Goal: Task Accomplishment & Management: Manage account settings

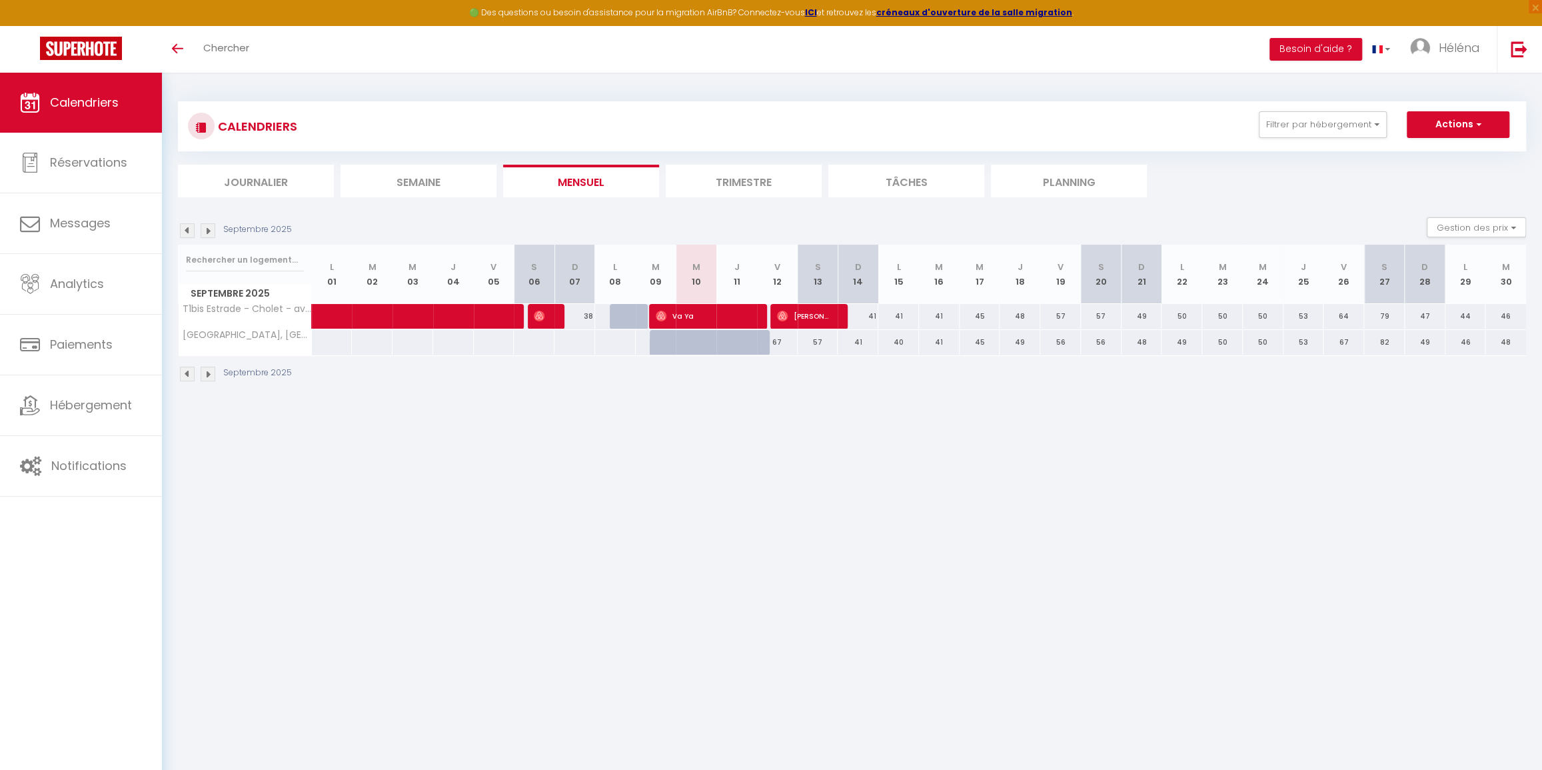
click at [782, 341] on div "67" at bounding box center [777, 342] width 41 height 25
type input "67"
type input "Ven 12 Septembre 2025"
type input "[DATE]"
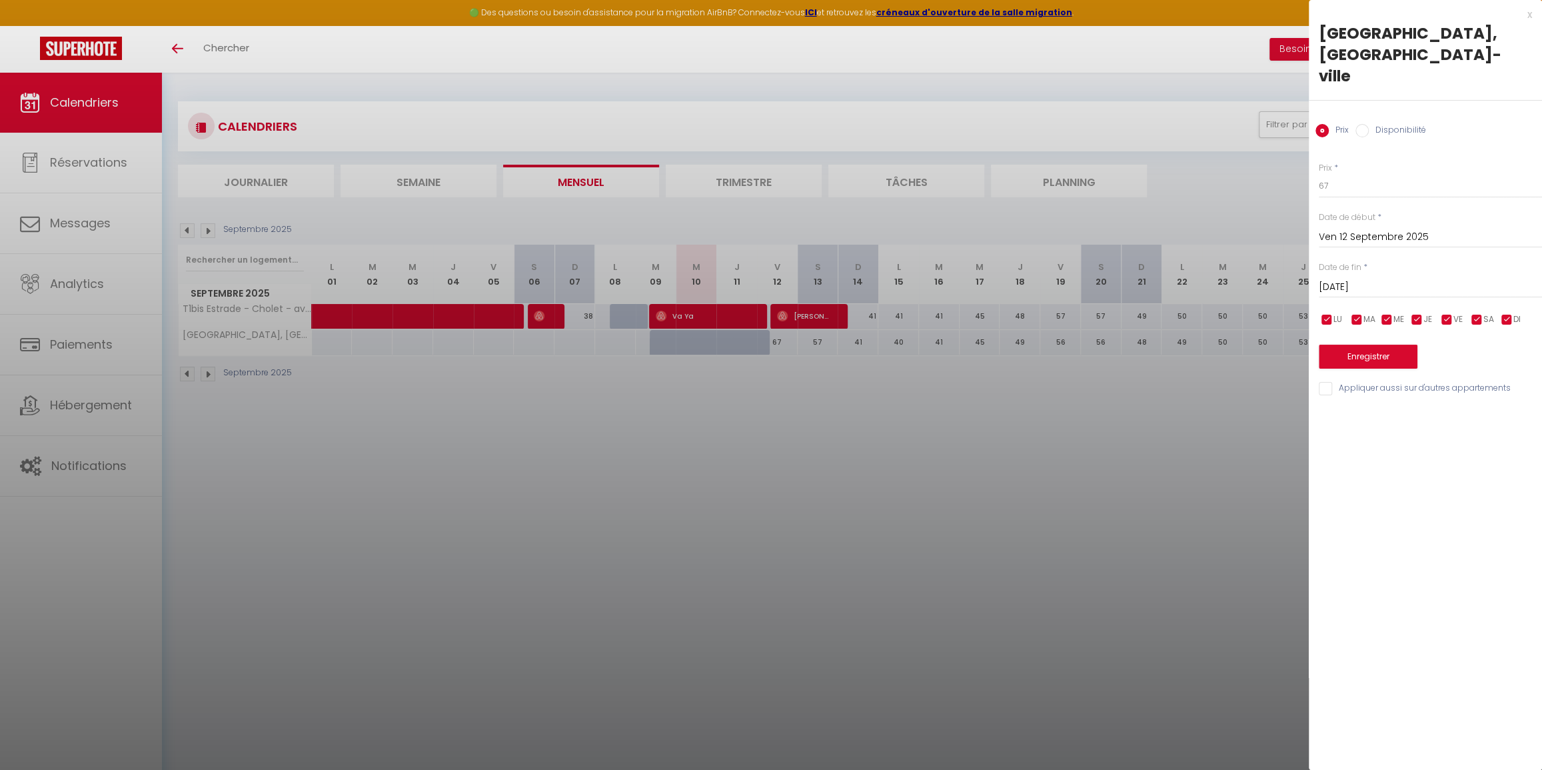
click at [1386, 124] on label "Disponibilité" at bounding box center [1397, 131] width 57 height 15
click at [1369, 124] on input "Disponibilité" at bounding box center [1361, 130] width 13 height 13
radio input "true"
radio input "false"
click at [1355, 174] on select "Disponible Indisponible" at bounding box center [1430, 186] width 223 height 25
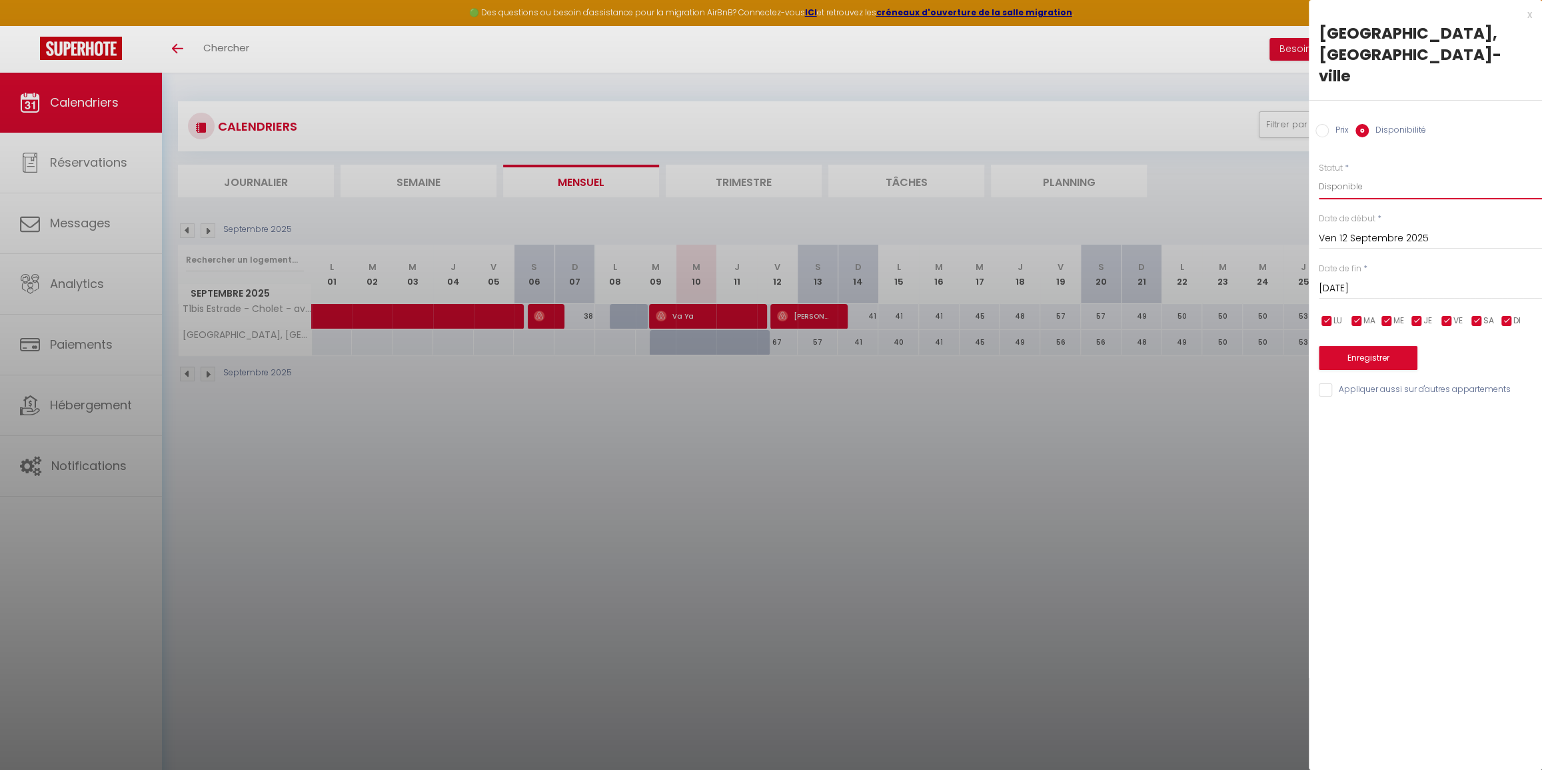
click at [1319, 174] on select "Disponible Indisponible" at bounding box center [1430, 186] width 223 height 25
click at [1343, 174] on select "Disponible Indisponible" at bounding box center [1430, 186] width 223 height 25
click at [1319, 174] on select "Disponible Indisponible" at bounding box center [1430, 186] width 223 height 25
click at [1529, 11] on div "x" at bounding box center [1420, 15] width 223 height 16
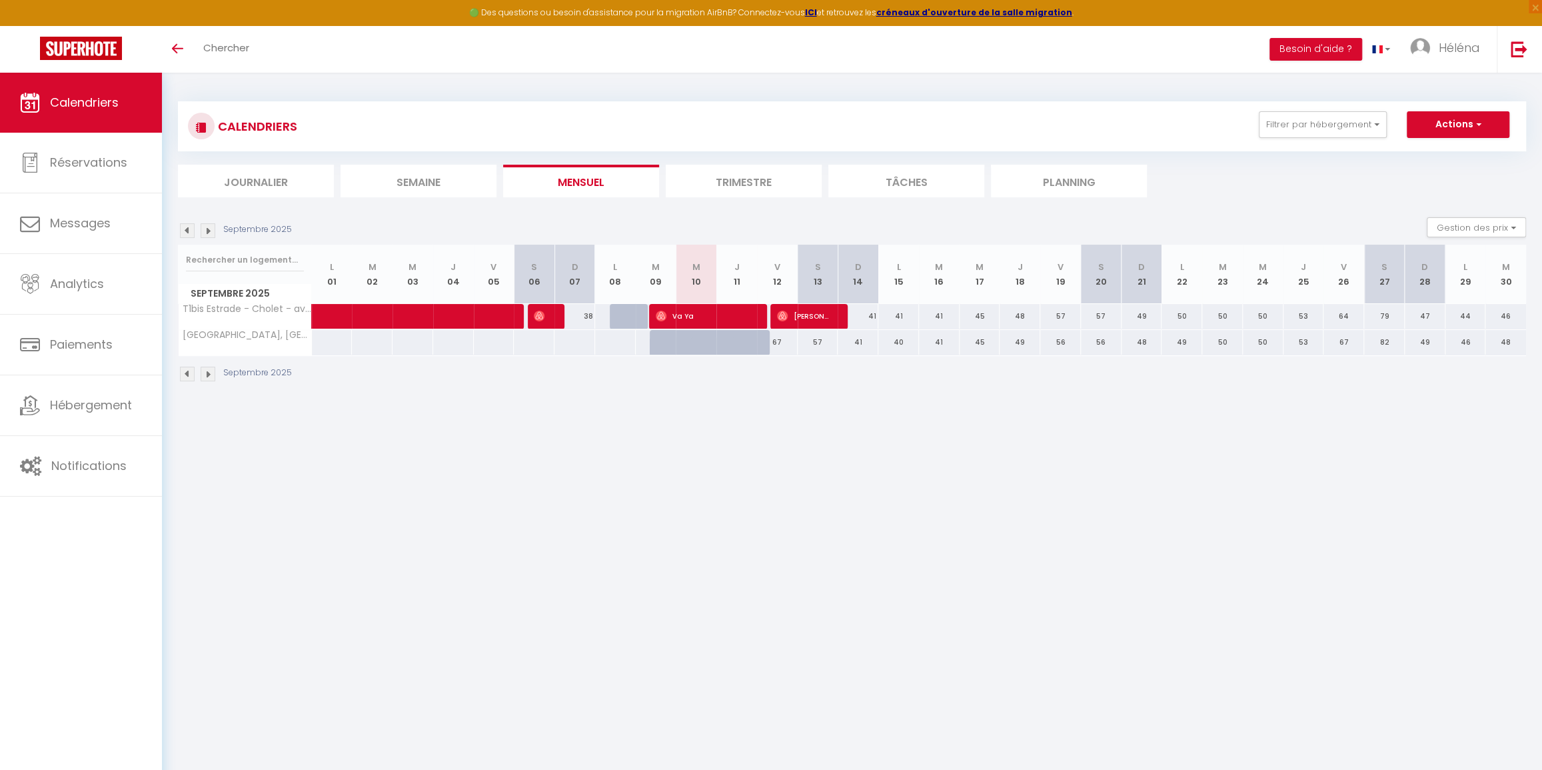
drag, startPoint x: 822, startPoint y: 339, endPoint x: 783, endPoint y: 347, distance: 40.1
click at [783, 347] on tr "[GEOGRAPHIC_DATA], [GEOGRAPHIC_DATA]-ville 39 39 51" at bounding box center [853, 342] width 1348 height 26
click at [784, 347] on div "67" at bounding box center [777, 342] width 41 height 25
select select "1"
type input "Ven 12 Septembre 2025"
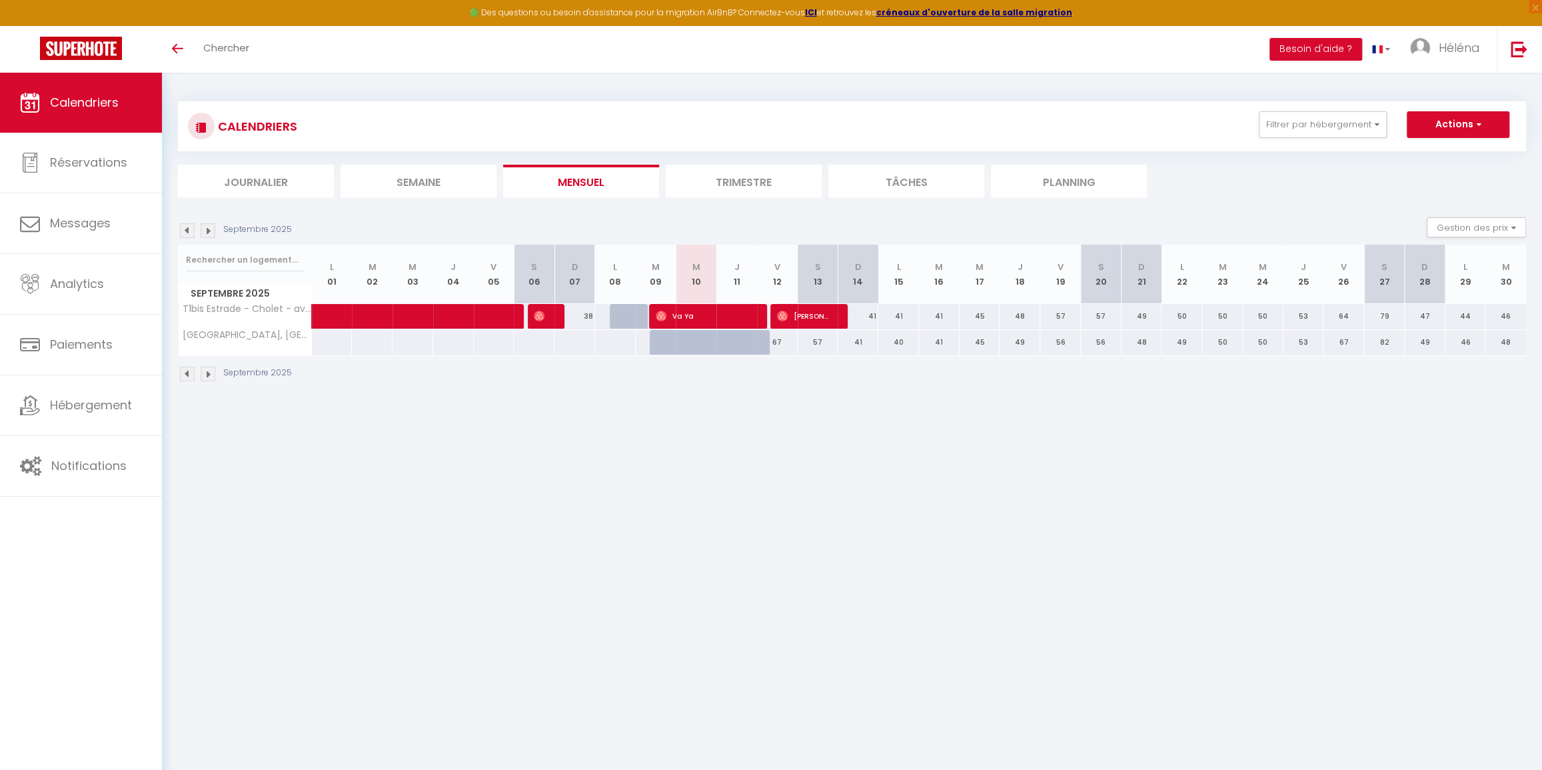
type input "[DATE]"
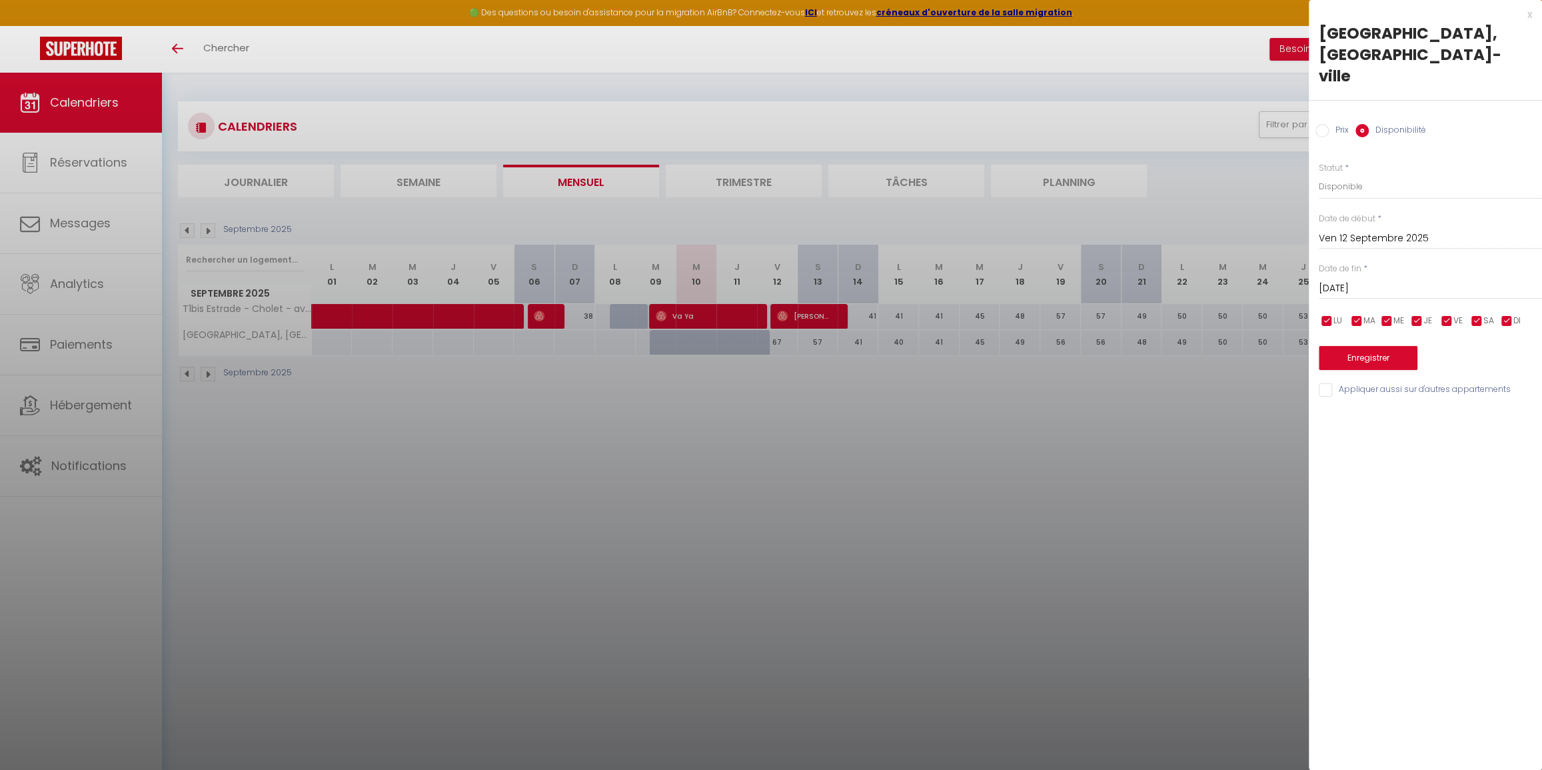
click at [786, 344] on div at bounding box center [771, 385] width 1542 height 770
select select
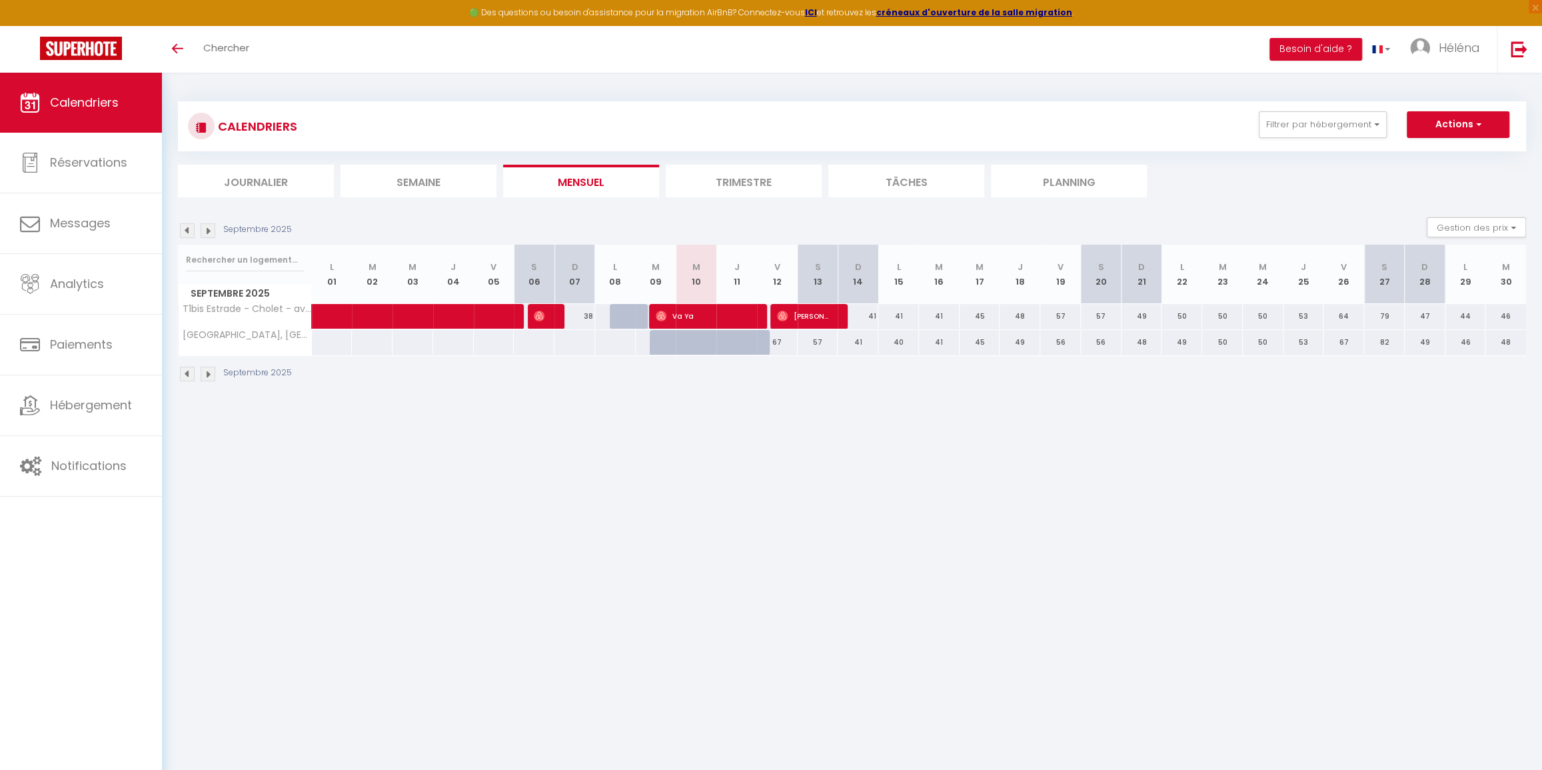
click at [786, 344] on div "67" at bounding box center [777, 342] width 41 height 25
select select "1"
type input "Ven 12 Septembre 2025"
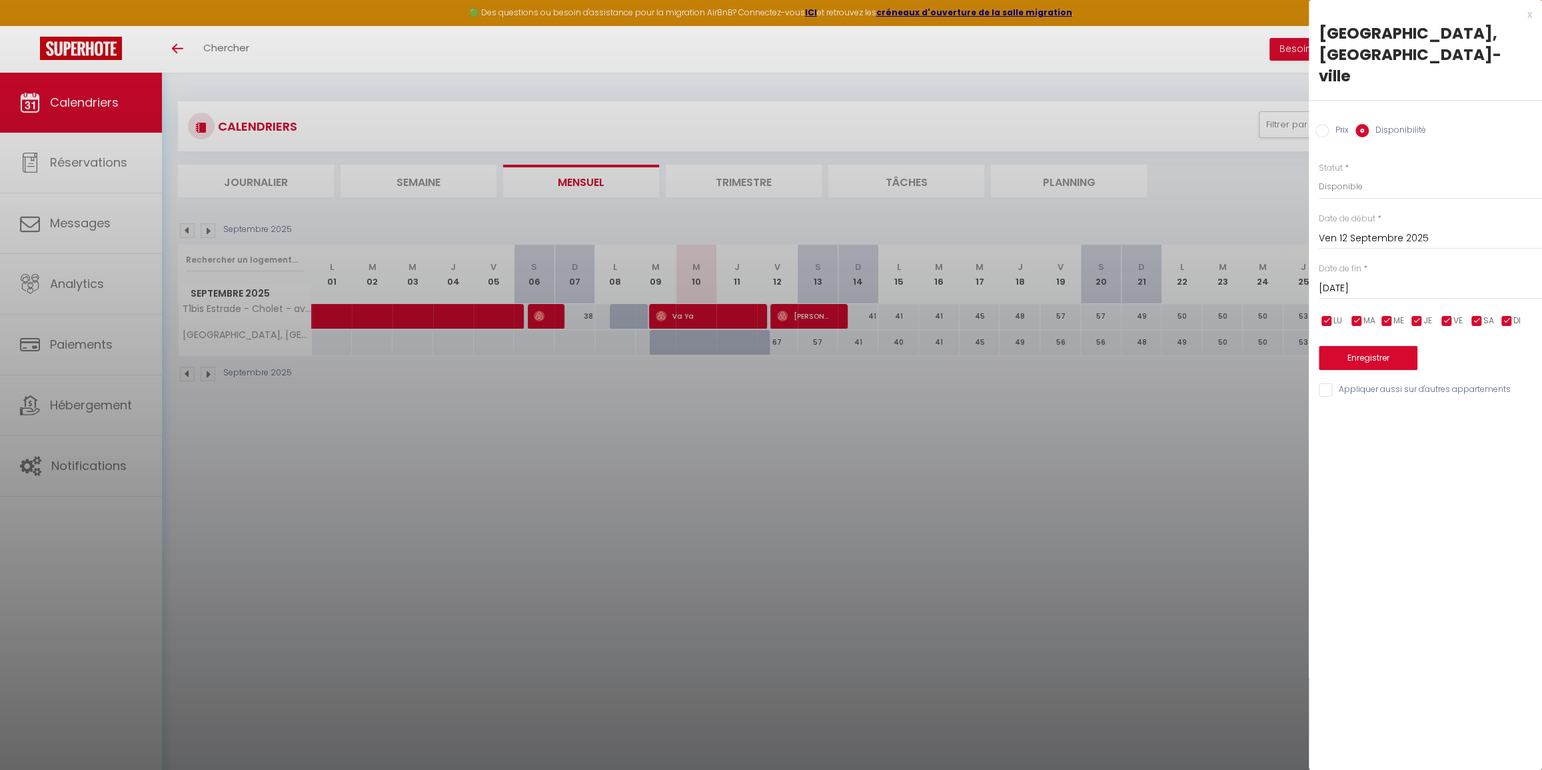
click at [1362, 280] on input "[DATE]" at bounding box center [1430, 288] width 223 height 17
click at [1331, 404] on span "14" at bounding box center [1333, 417] width 29 height 27
type input "Dim 14 Septembre 2025"
click at [1365, 174] on select "Disponible Indisponible" at bounding box center [1430, 186] width 223 height 25
select select "0"
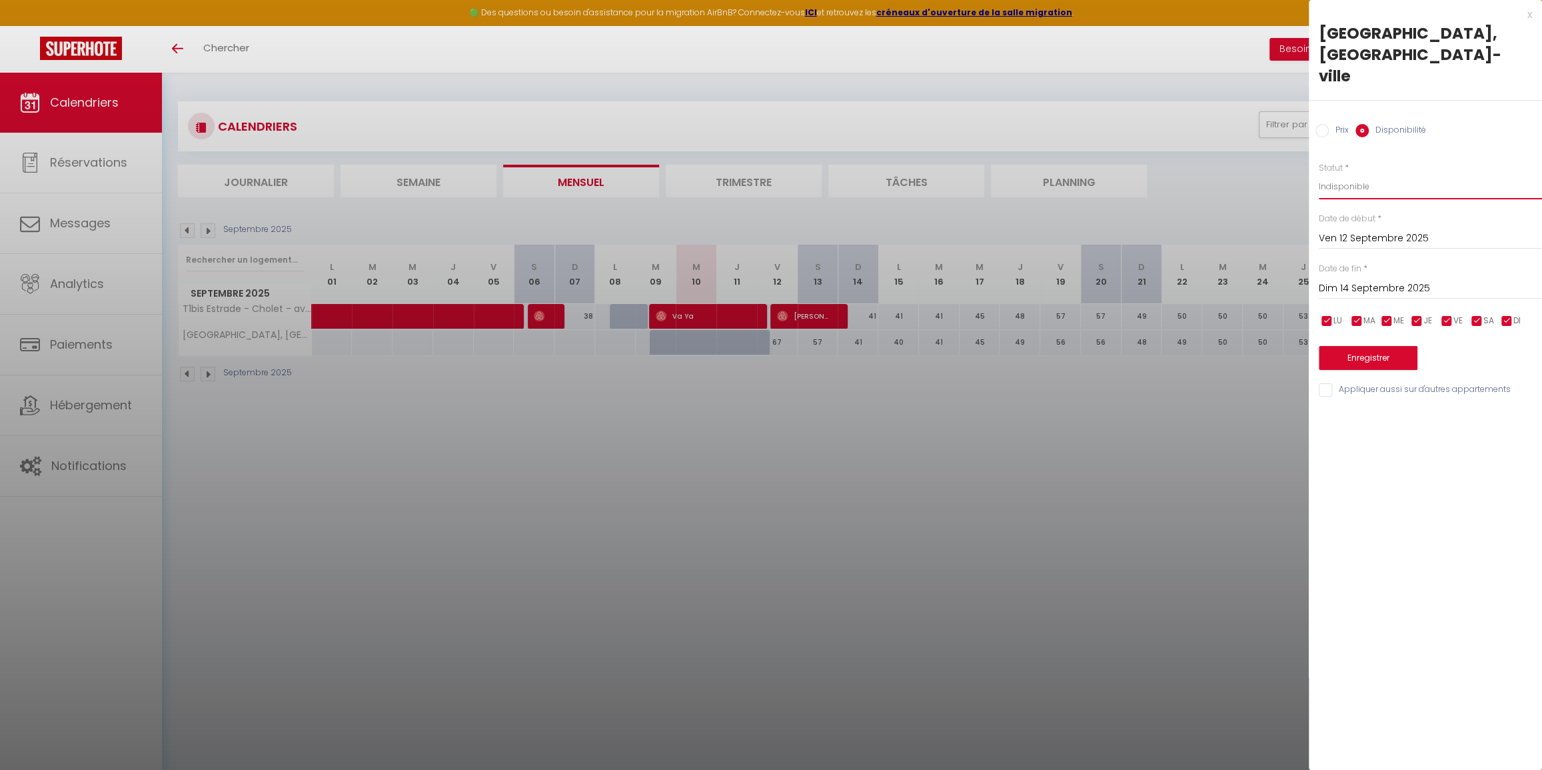
click at [1319, 174] on select "Disponible Indisponible" at bounding box center [1430, 186] width 223 height 25
click at [1392, 346] on button "Enregistrer" at bounding box center [1368, 358] width 99 height 24
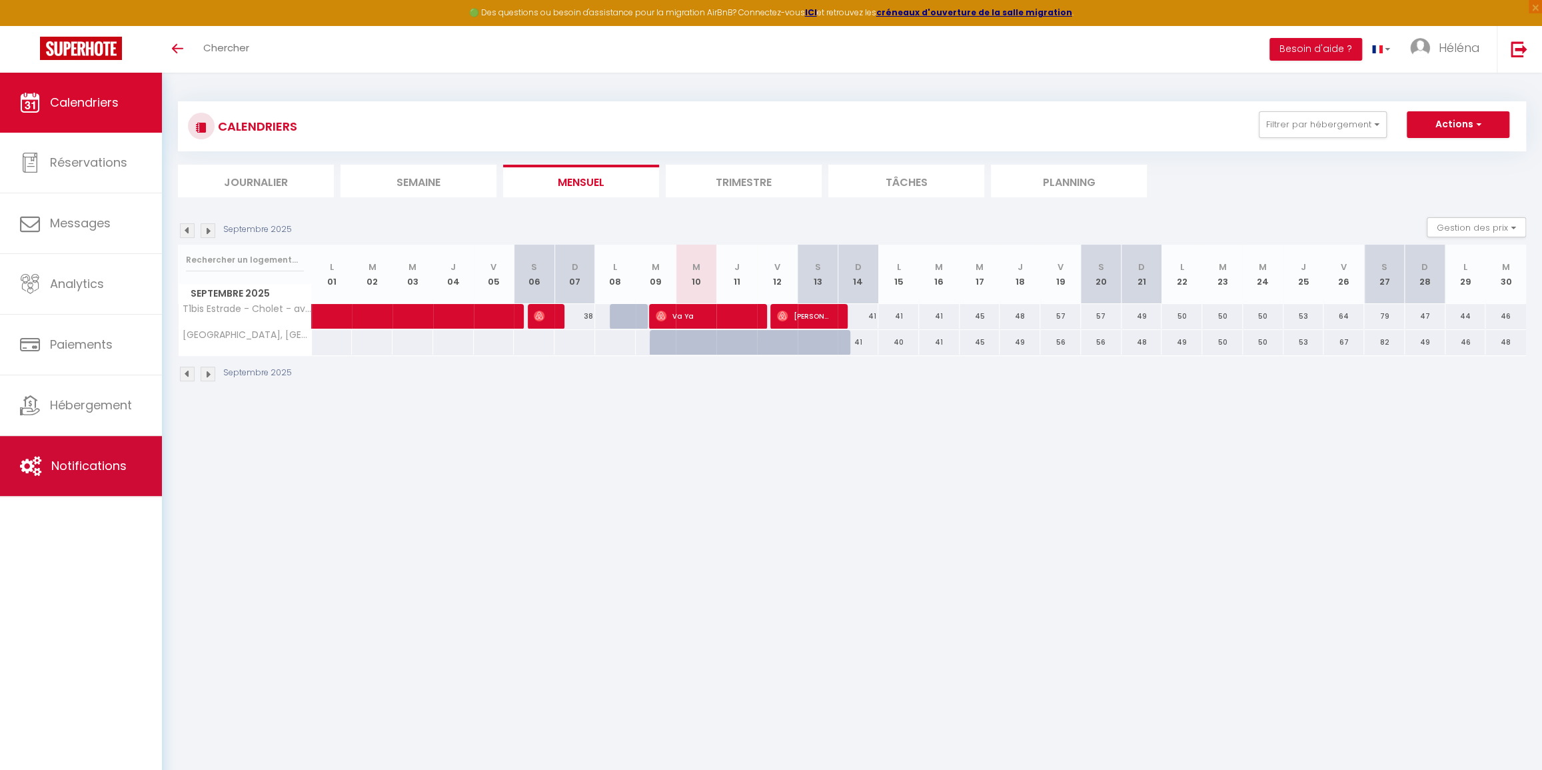
click at [93, 469] on span "Notifications" at bounding box center [88, 465] width 75 height 17
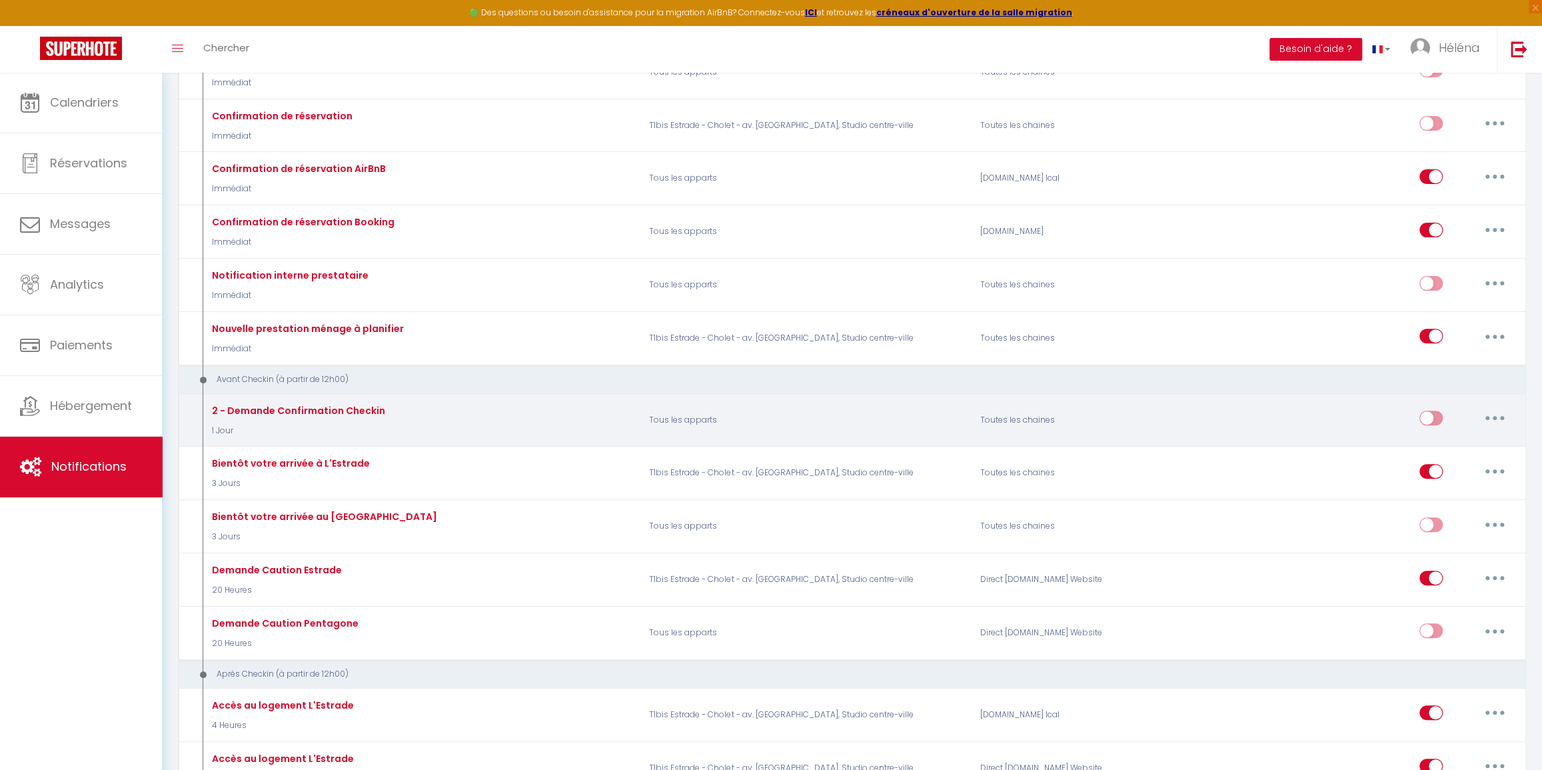
scroll to position [242, 0]
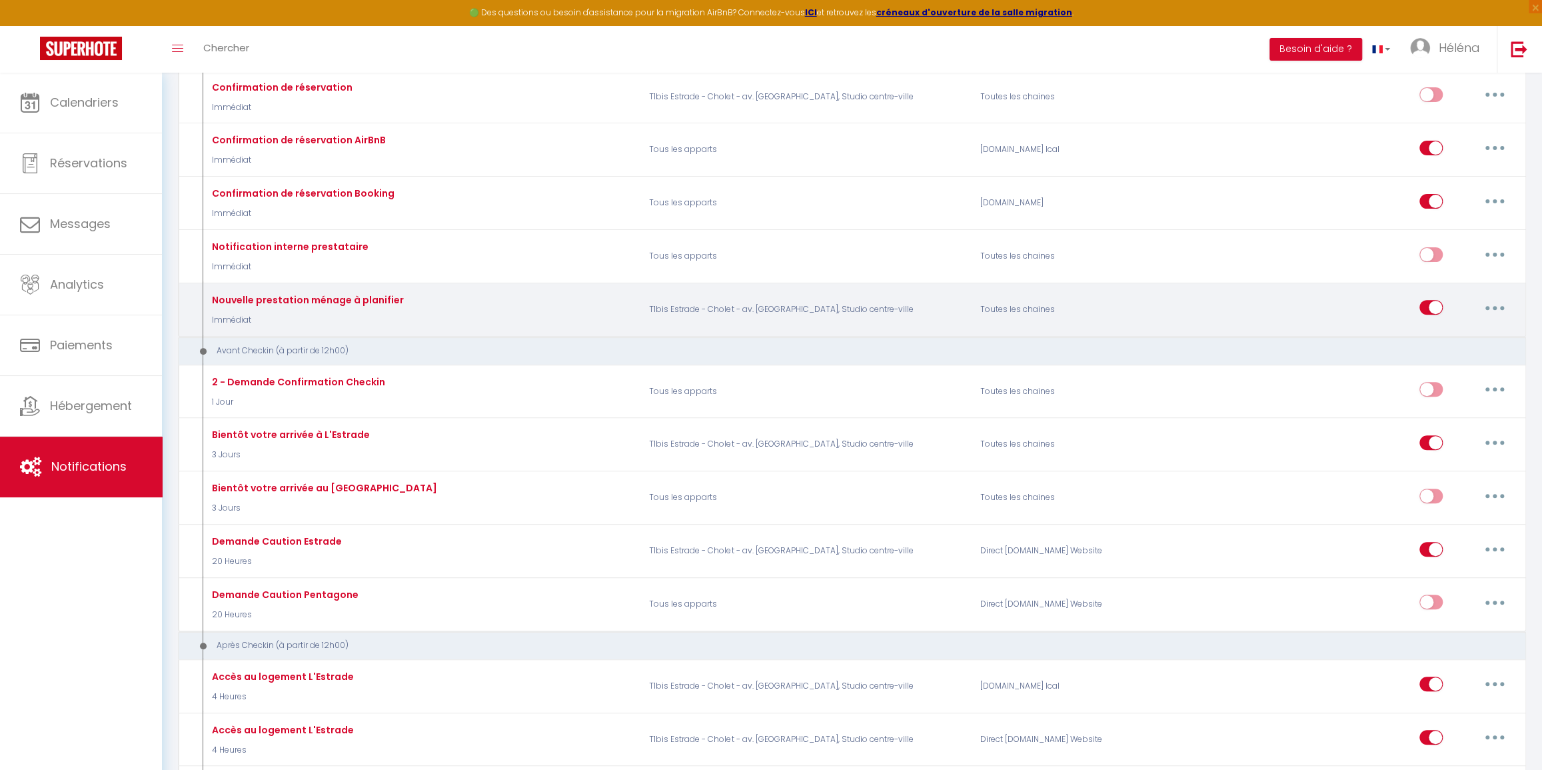
click at [1491, 313] on button "button" at bounding box center [1494, 307] width 37 height 21
click at [1477, 364] on link "Dupliquer" at bounding box center [1460, 361] width 99 height 23
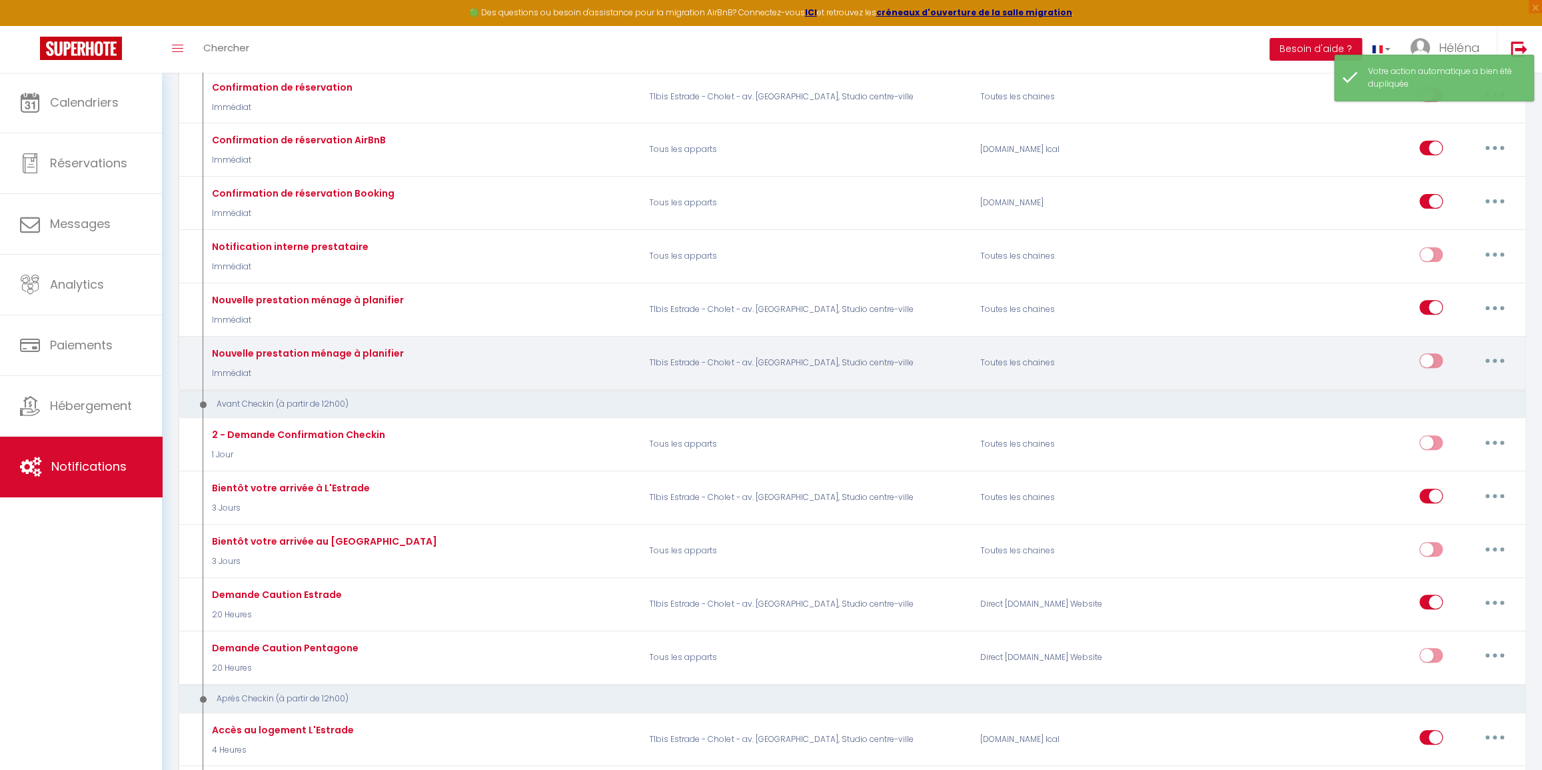
click at [1493, 360] on icon "button" at bounding box center [1495, 360] width 4 height 4
click at [1459, 390] on link "Editer" at bounding box center [1460, 391] width 99 height 23
type input "Nouvelle prestation ménage à planifier"
select select "Immédiat"
select select
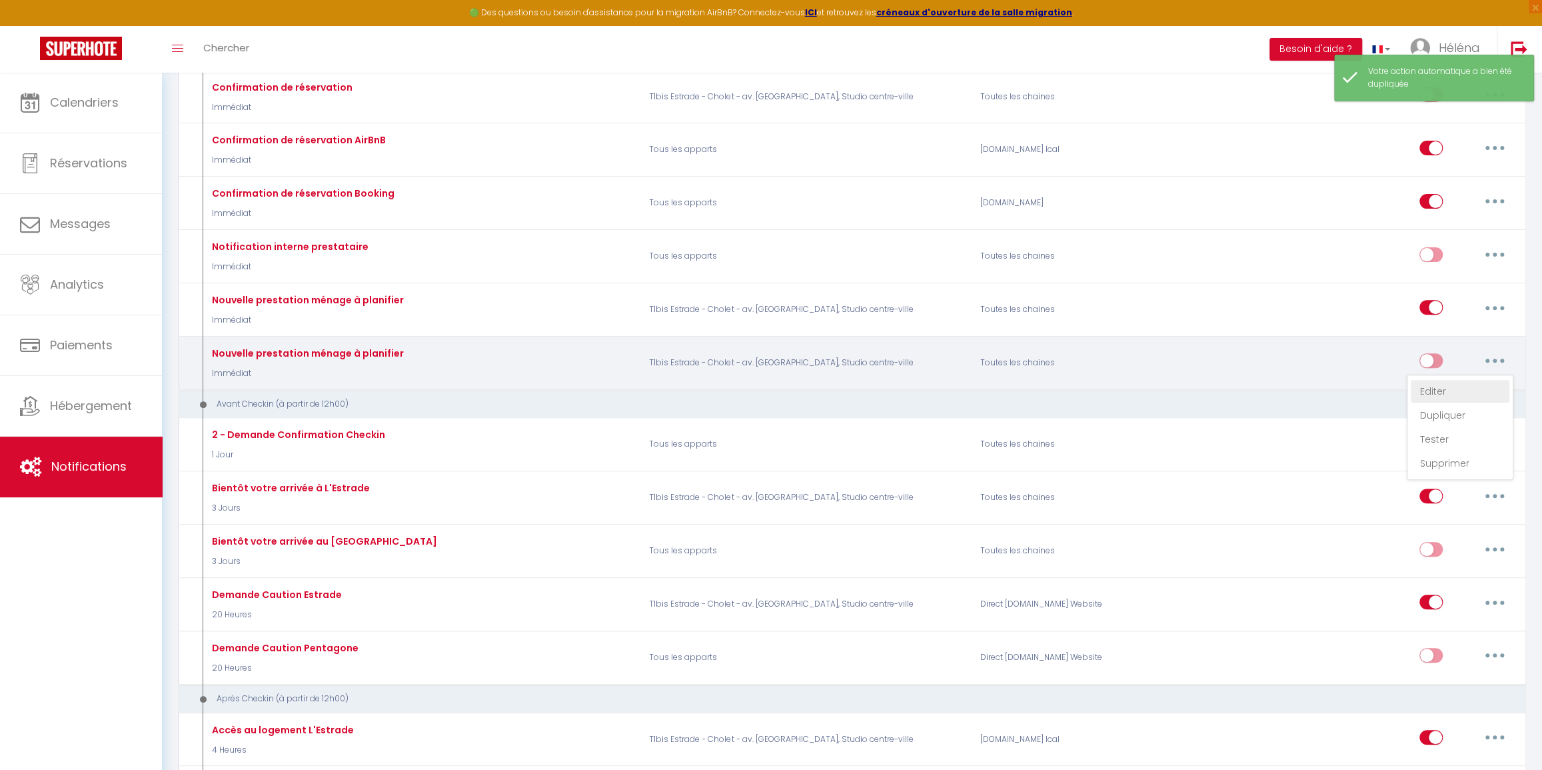
checkbox input "false"
checkbox input "true"
checkbox input "false"
radio input "true"
type input "Nouvelle prestation ménage à planifier - [CHECKOUT:DD-MM-YYYY]"
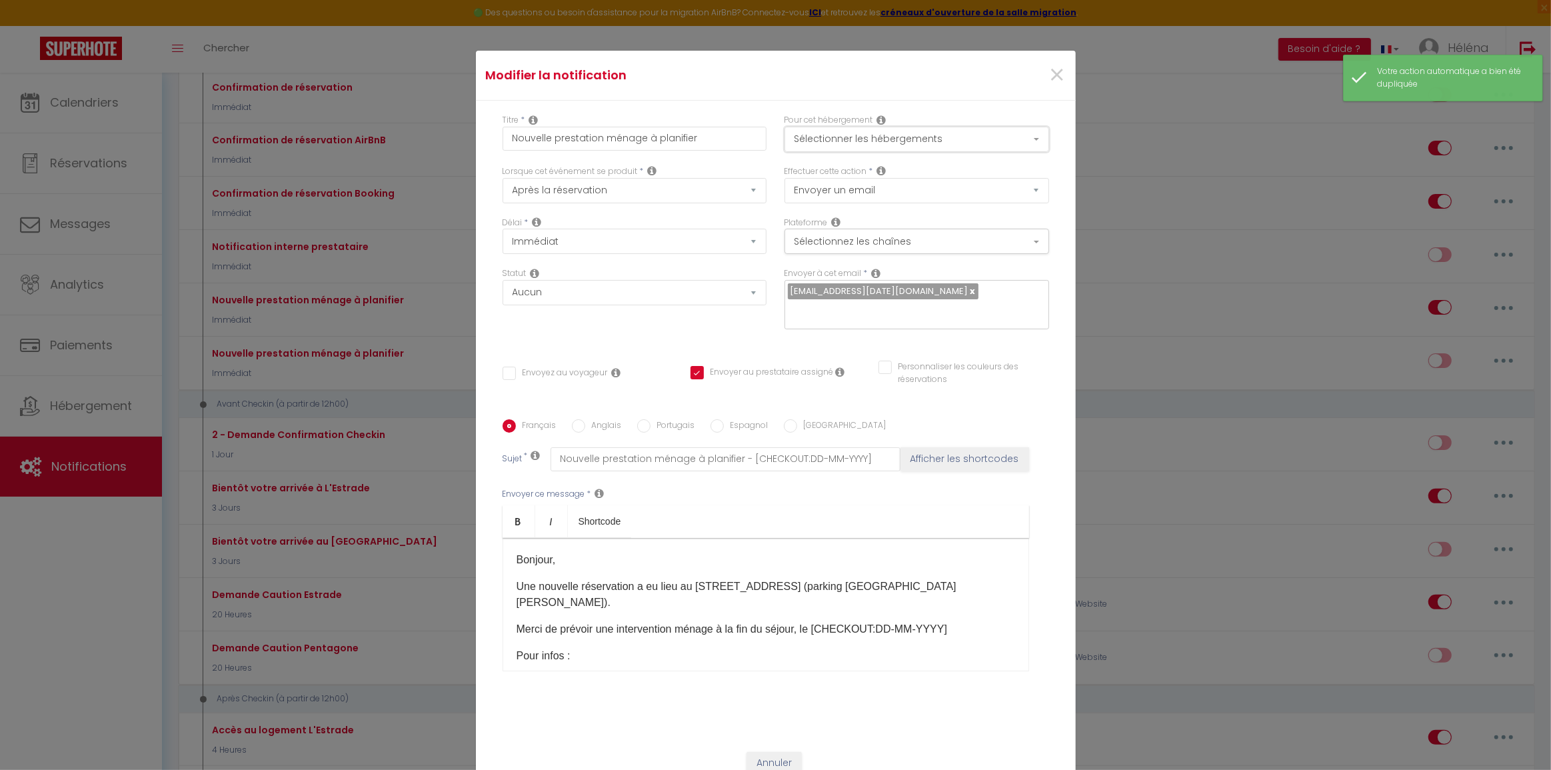
click at [968, 149] on button "Sélectionner les hébergements" at bounding box center [916, 139] width 265 height 25
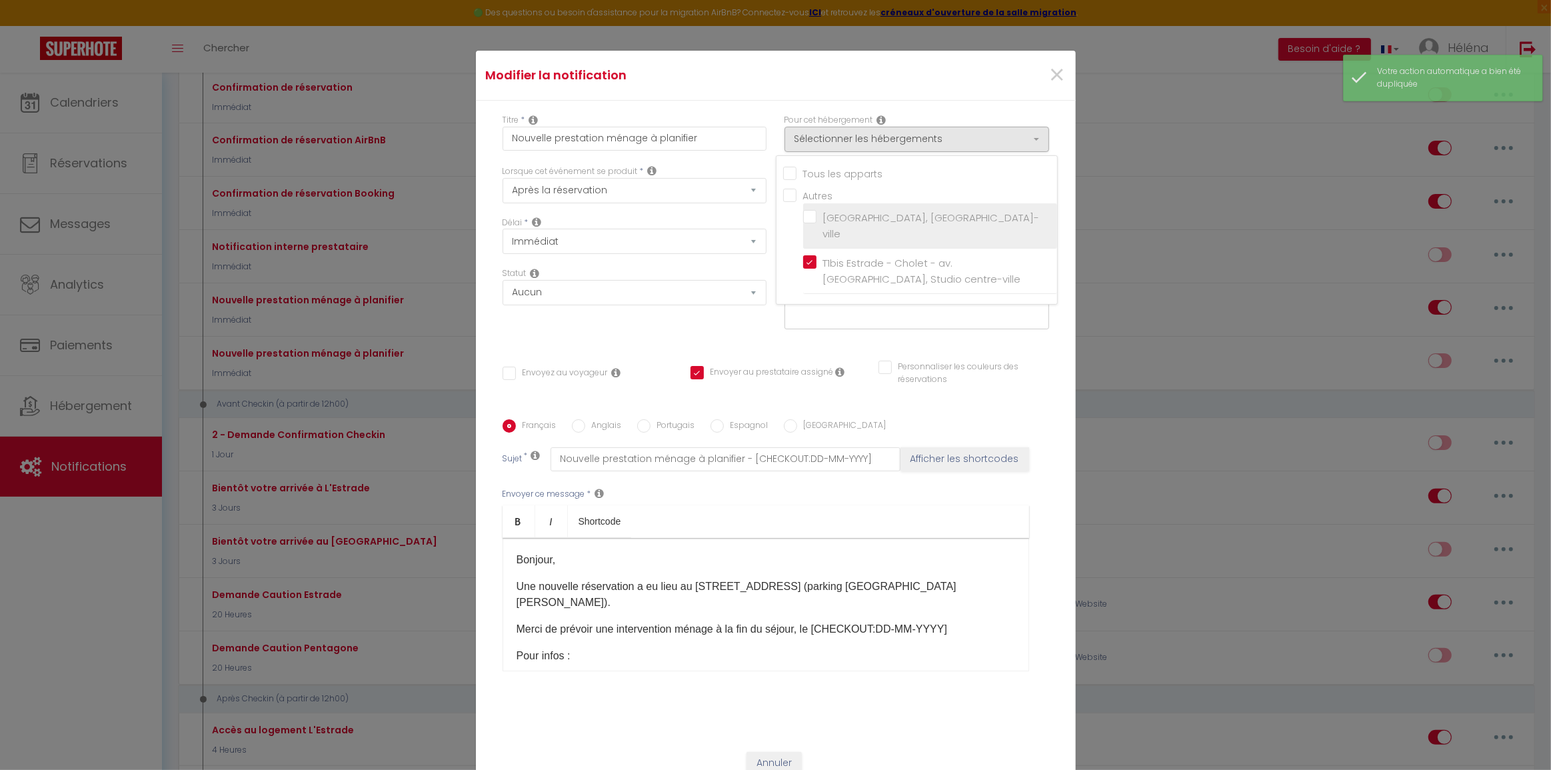
click at [917, 222] on input "[GEOGRAPHIC_DATA], [GEOGRAPHIC_DATA]-ville" at bounding box center [930, 225] width 254 height 13
checkbox input "true"
checkbox input "false"
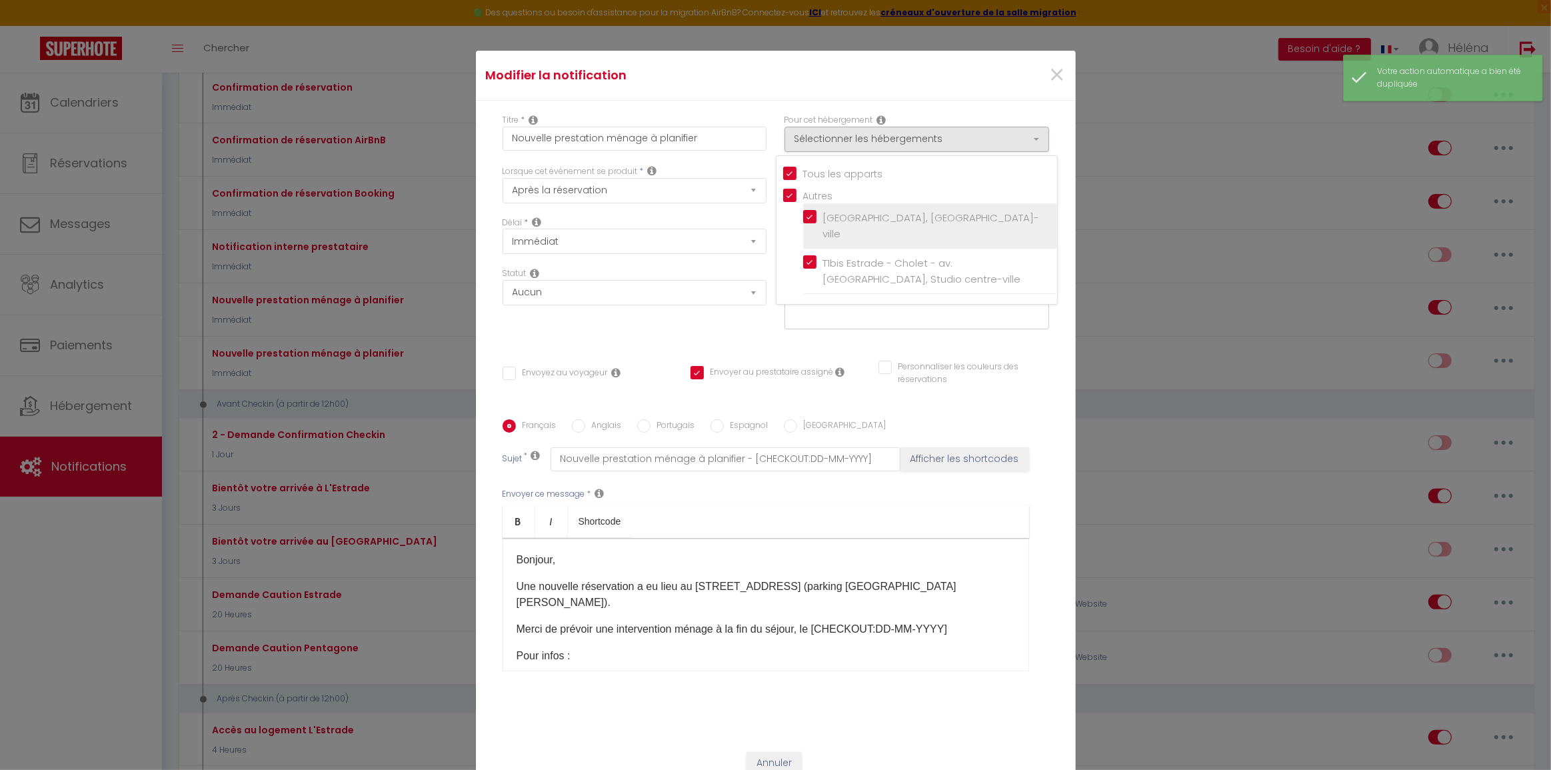
checkbox input "true"
checkbox input "false"
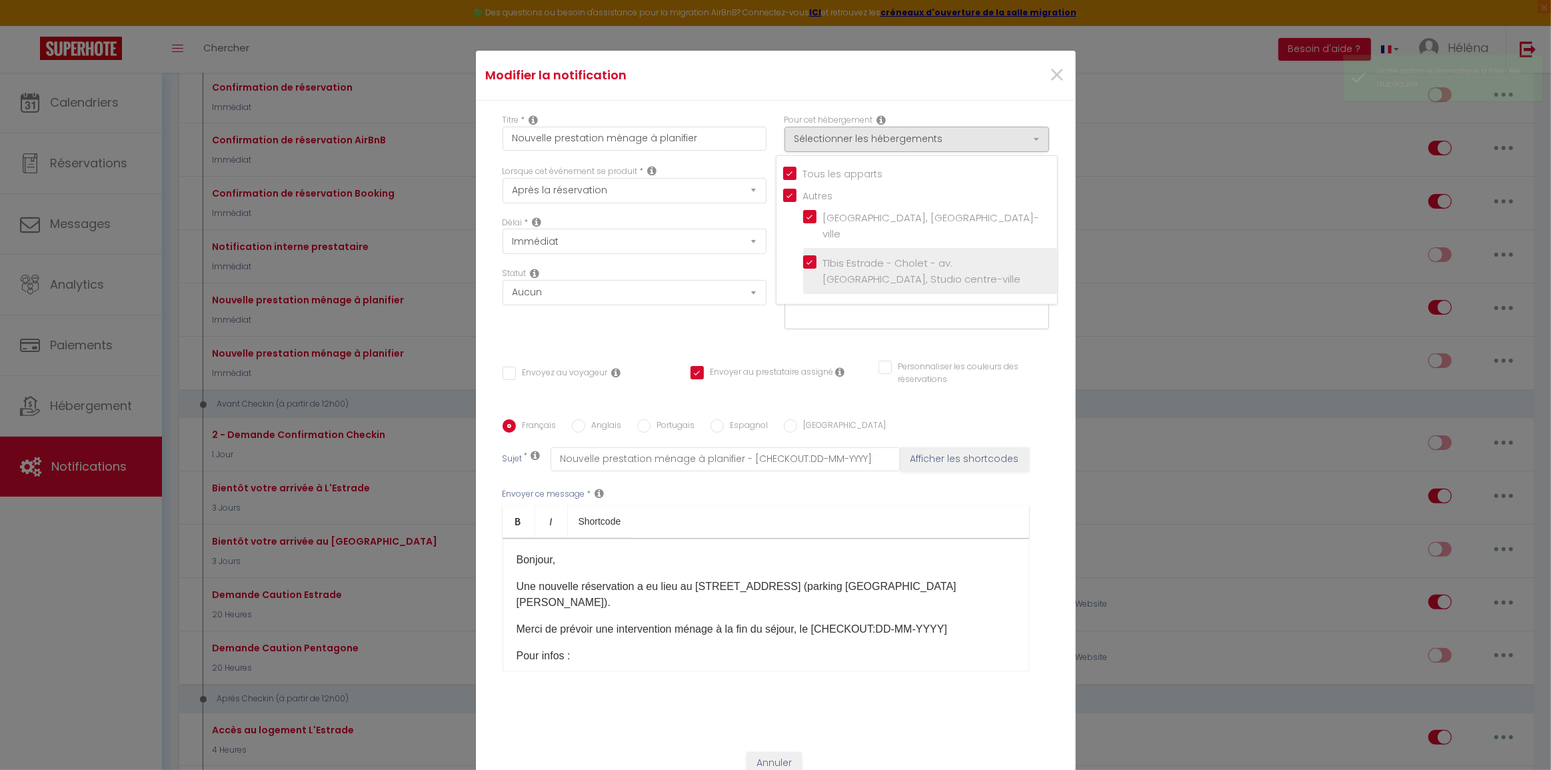
click at [831, 265] on input "T1bis Estrade - Cholet - av. [GEOGRAPHIC_DATA], Studio centre-ville" at bounding box center [930, 271] width 254 height 13
checkbox input "false"
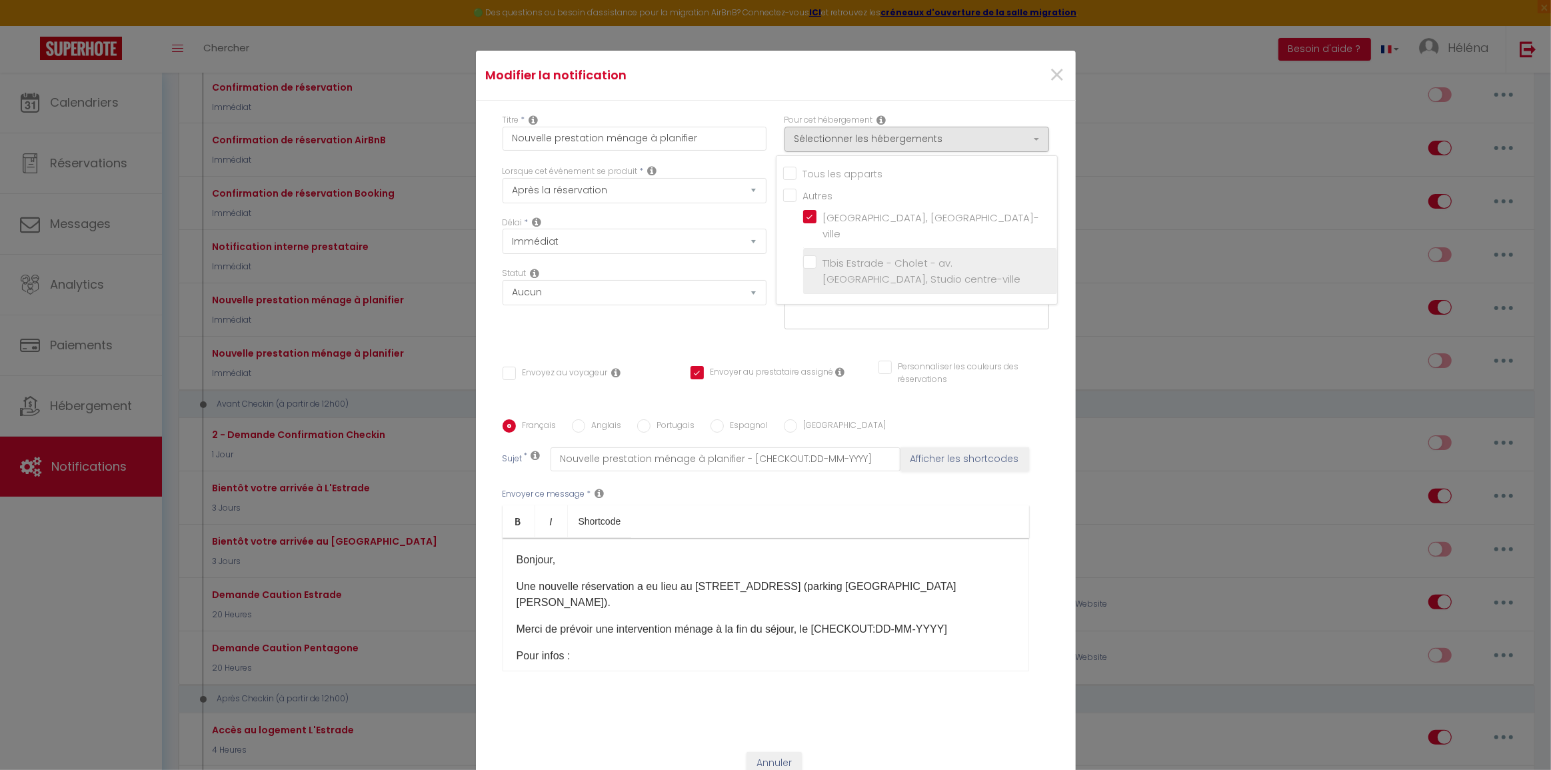
checkbox input "true"
checkbox input "false"
click at [933, 101] on div "Modifier la notification ×" at bounding box center [776, 76] width 600 height 50
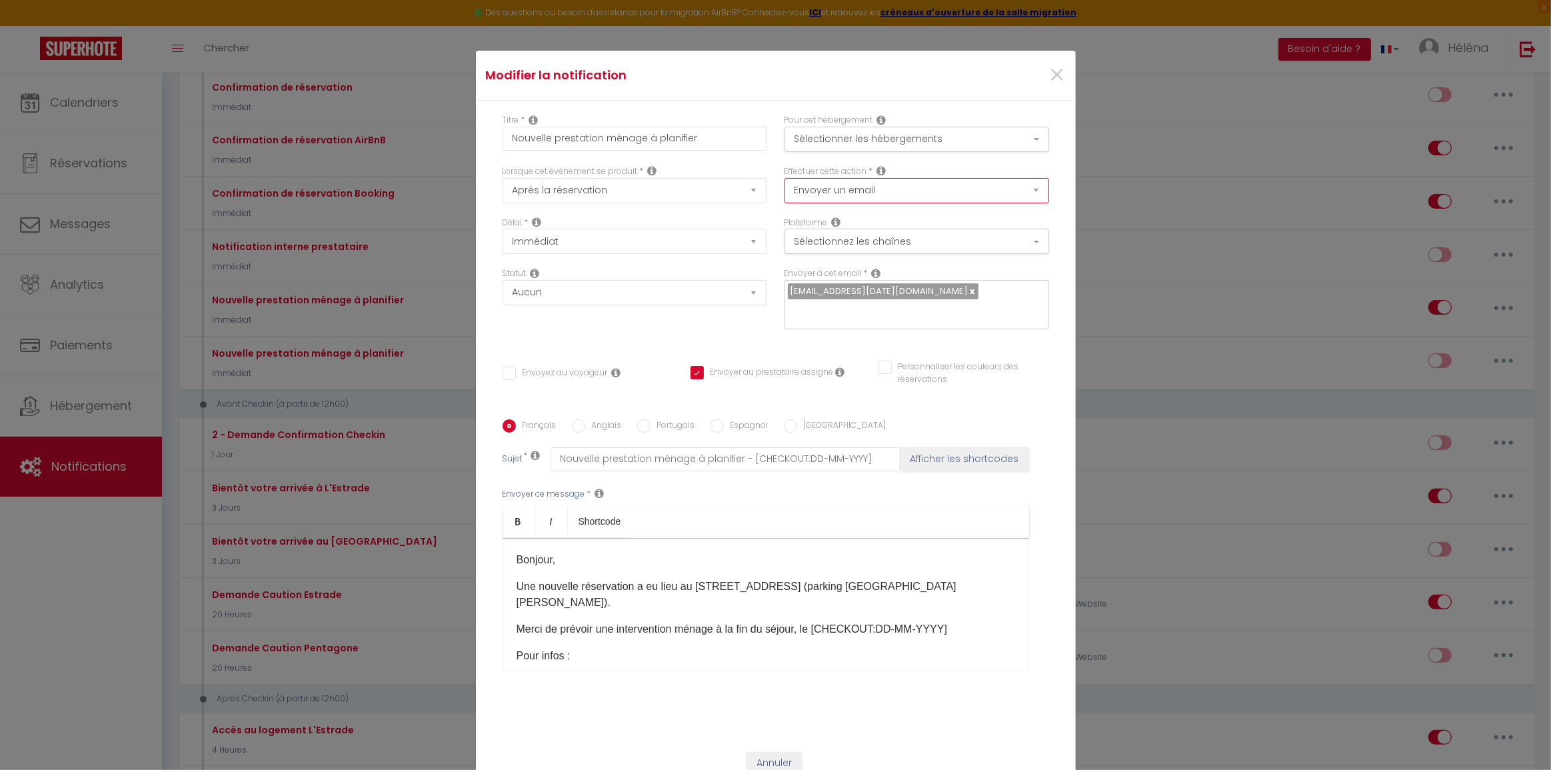
click at [901, 196] on select "Envoyer un email Envoyer un SMS Envoyer une notification push" at bounding box center [916, 190] width 265 height 25
click at [902, 251] on button "Sélectionnez les chaînes" at bounding box center [916, 241] width 265 height 25
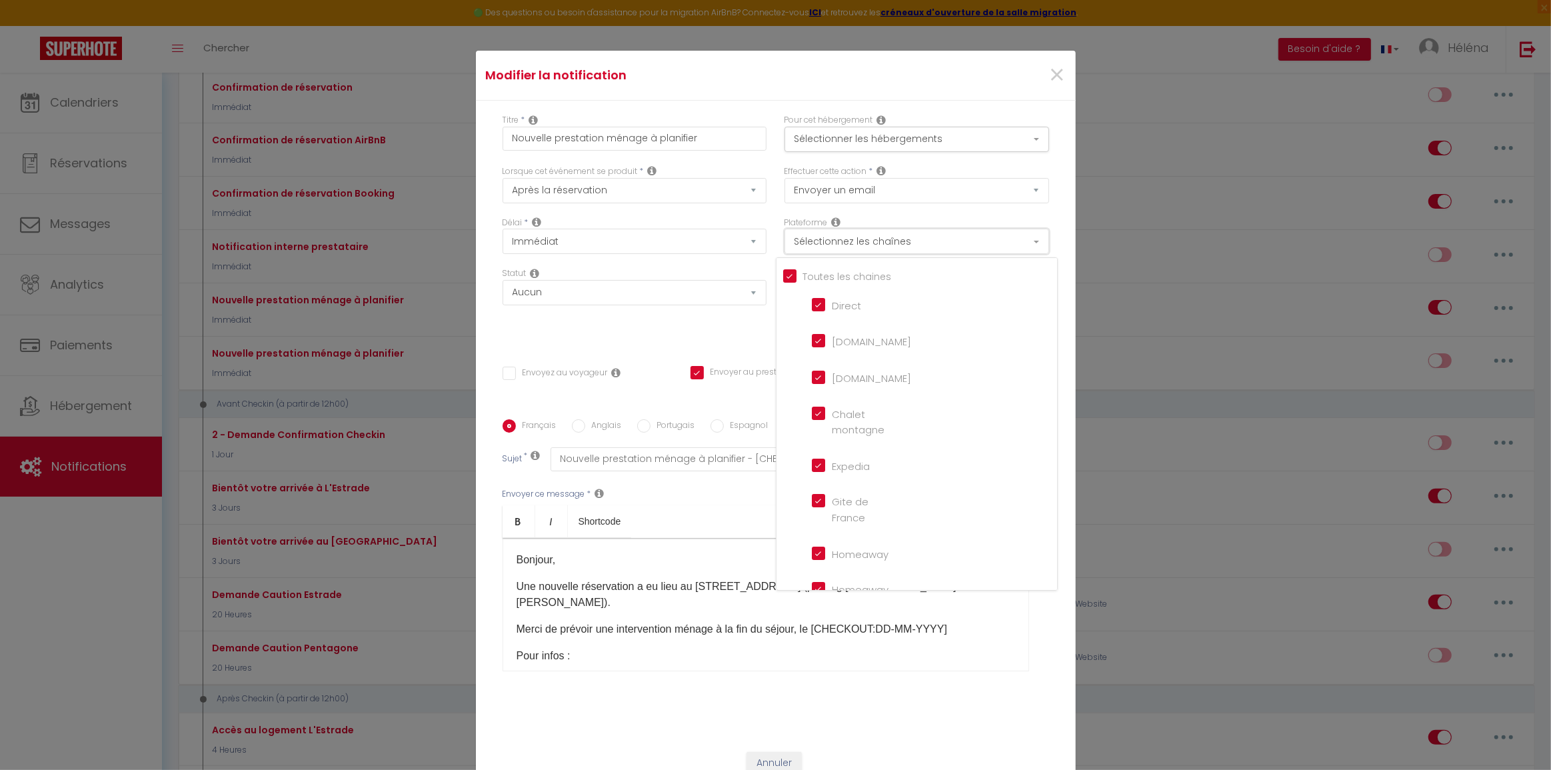
click at [902, 251] on button "Sélectionnez les chaînes" at bounding box center [916, 241] width 265 height 25
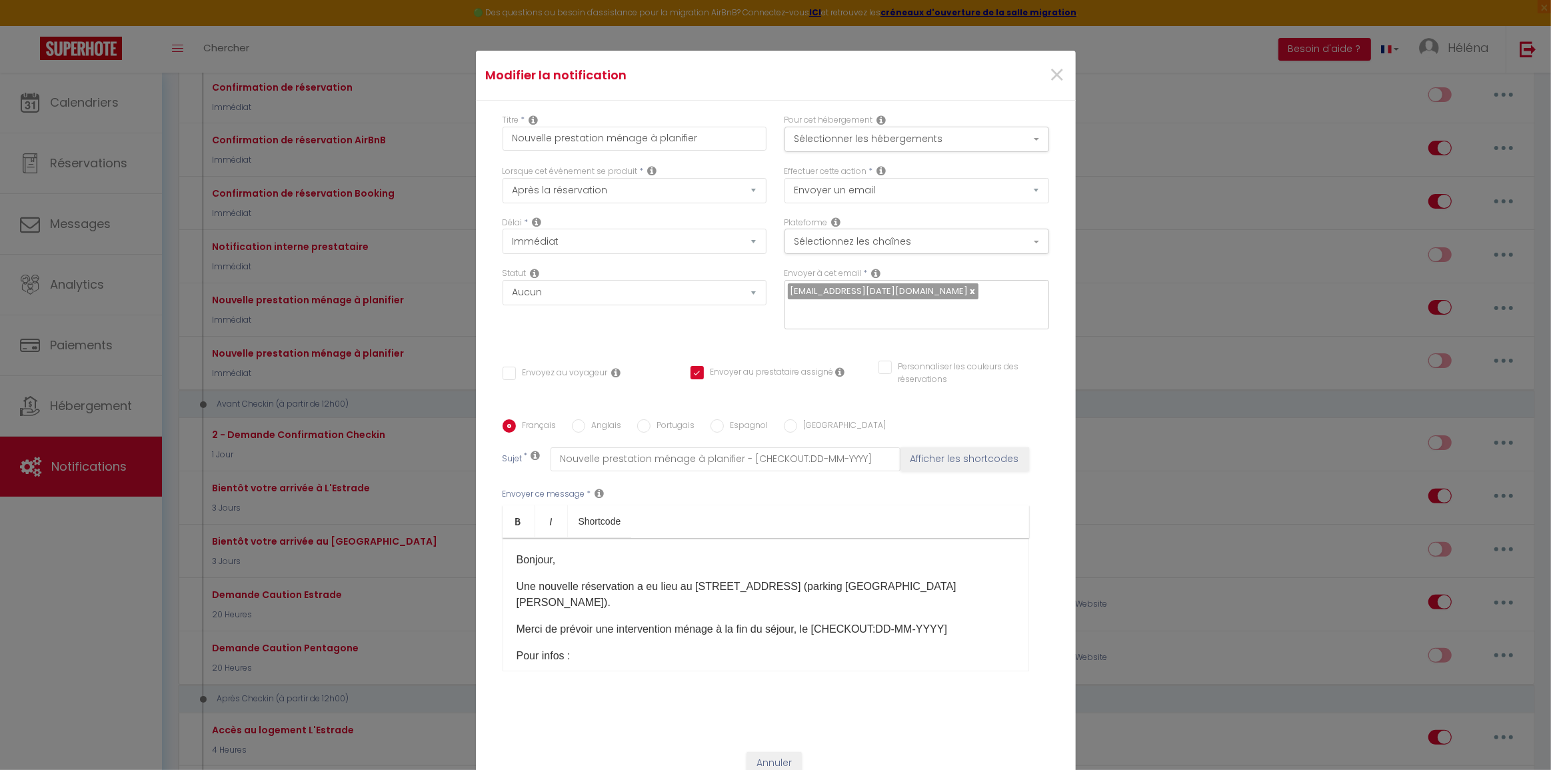
click at [681, 578] on p "Une nouvelle réservation a eu lieu au [STREET_ADDRESS] (parking [GEOGRAPHIC_DAT…" at bounding box center [765, 594] width 498 height 32
click at [694, 578] on p "Une nouvelle réservation a eu lieu au [STREET_ADDRESS] (parking [GEOGRAPHIC_DAT…" at bounding box center [765, 594] width 498 height 32
click at [680, 578] on p "Une nouvelle réservation a eu lieu au [STREET_ADDRESS] (parking [GEOGRAPHIC_DAT…" at bounding box center [765, 594] width 498 height 32
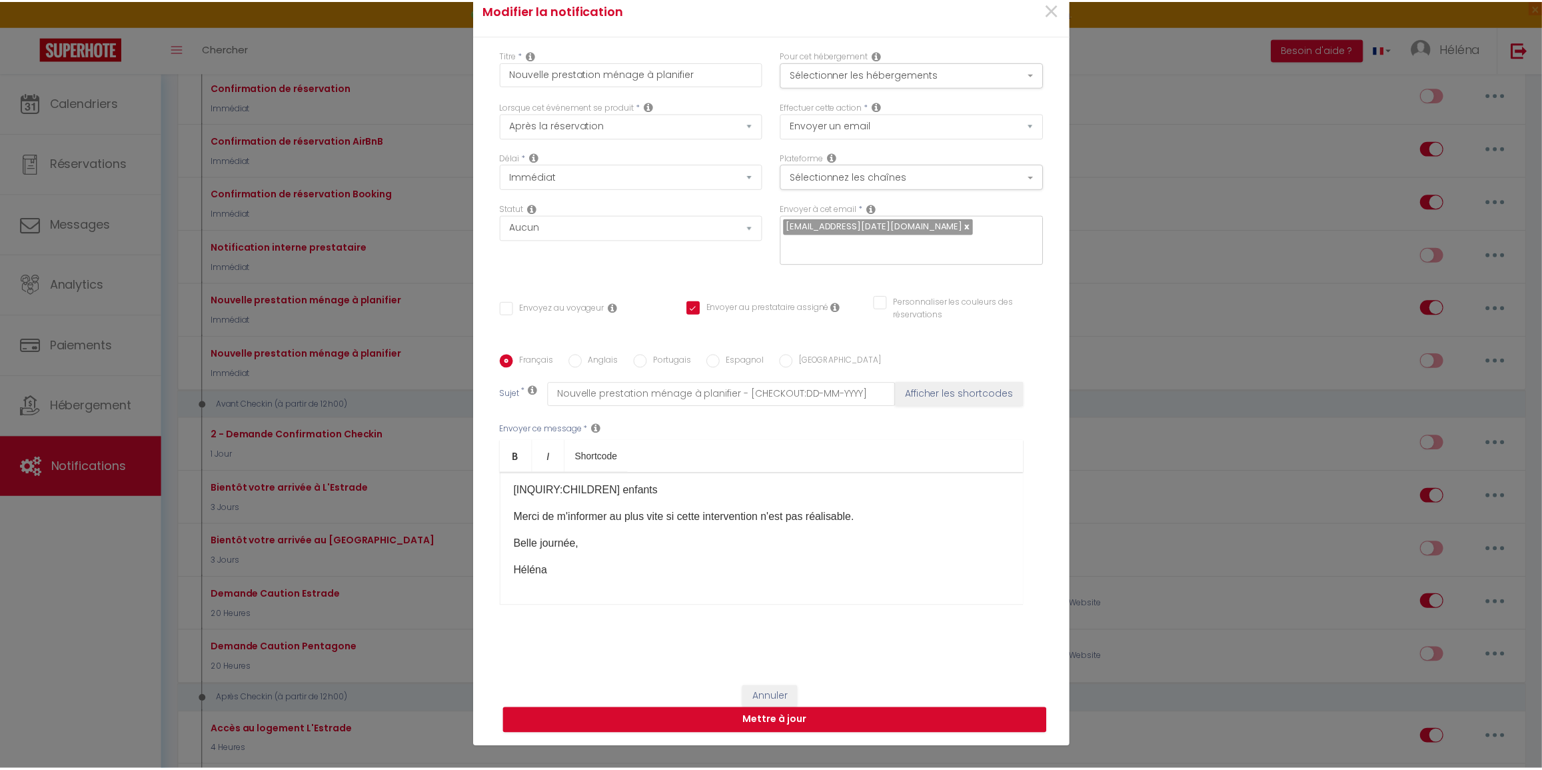
scroll to position [93, 0]
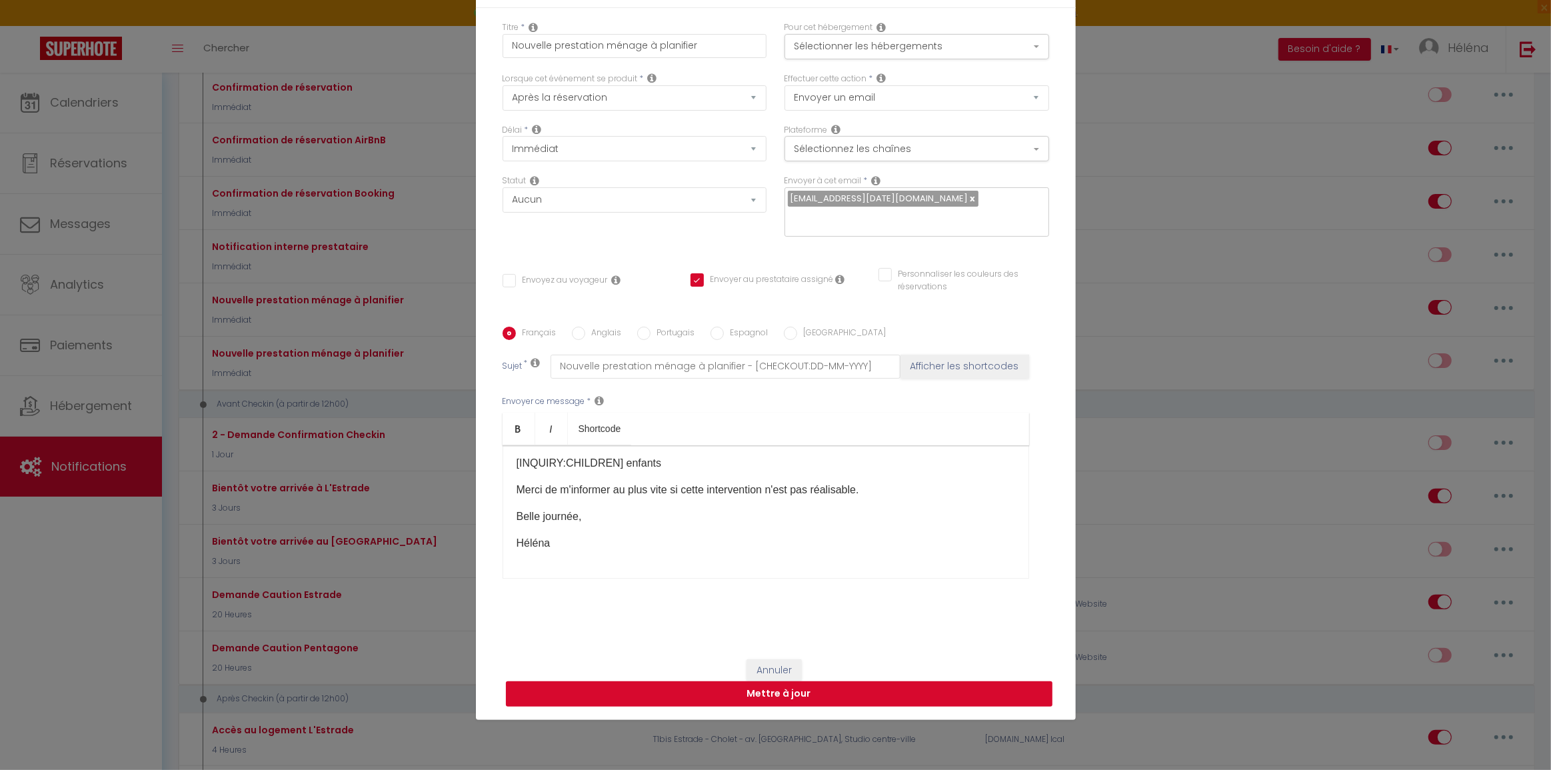
click at [884, 691] on button "Mettre à jour" at bounding box center [779, 693] width 546 height 25
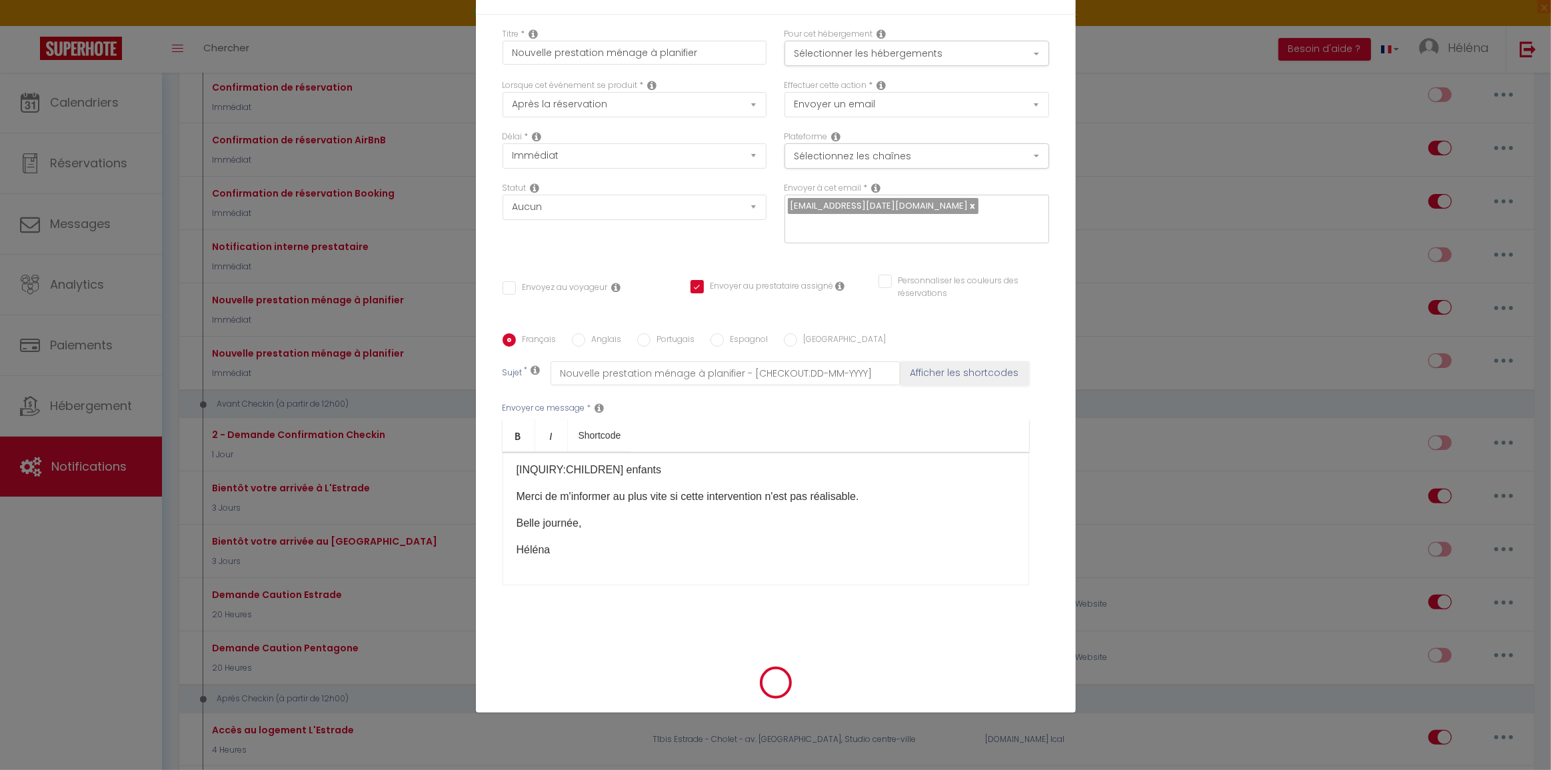
checkbox input "false"
checkbox input "true"
checkbox input "false"
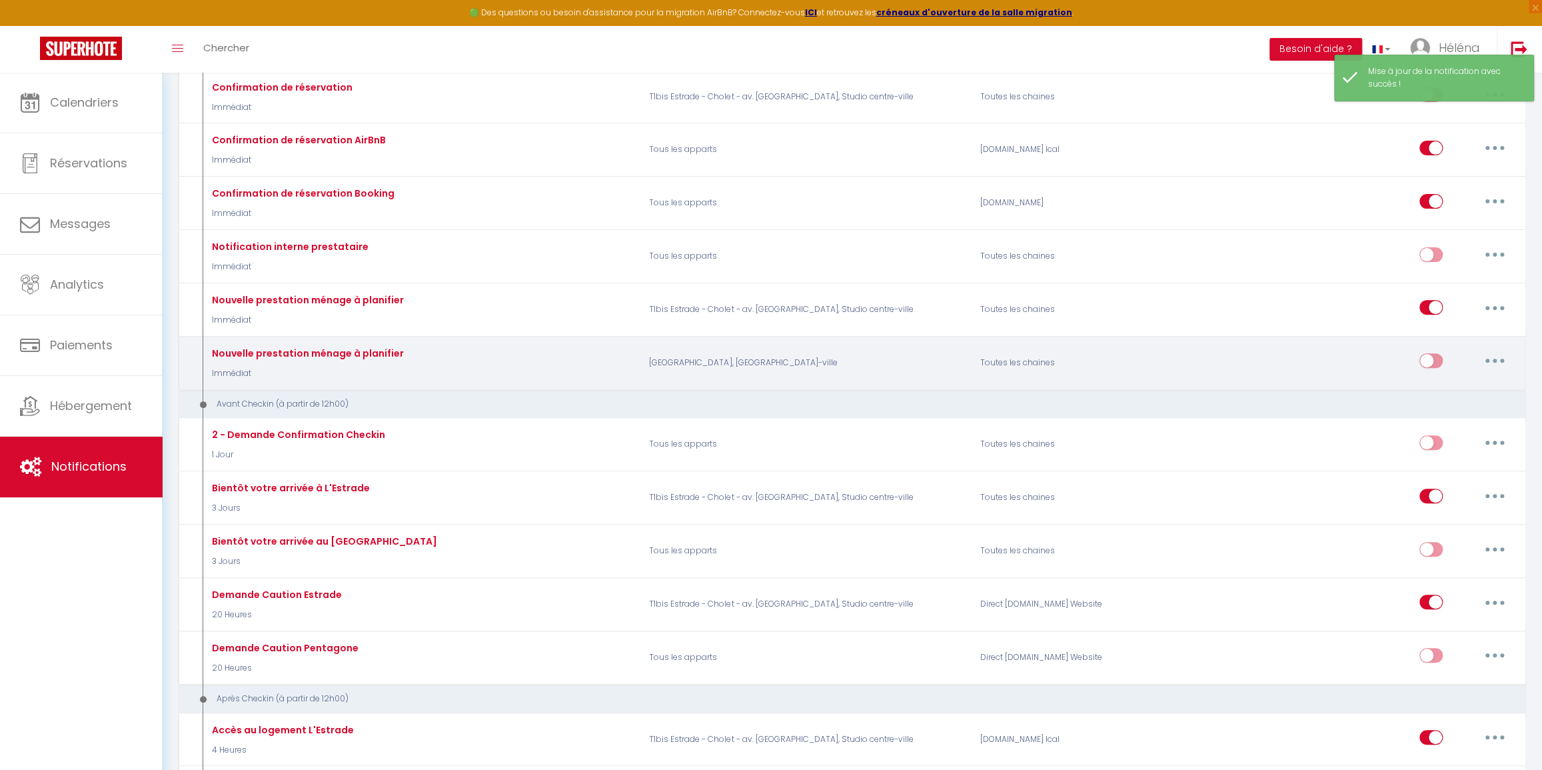
click at [1428, 361] on input "checkbox" at bounding box center [1430, 363] width 23 height 20
checkbox input "true"
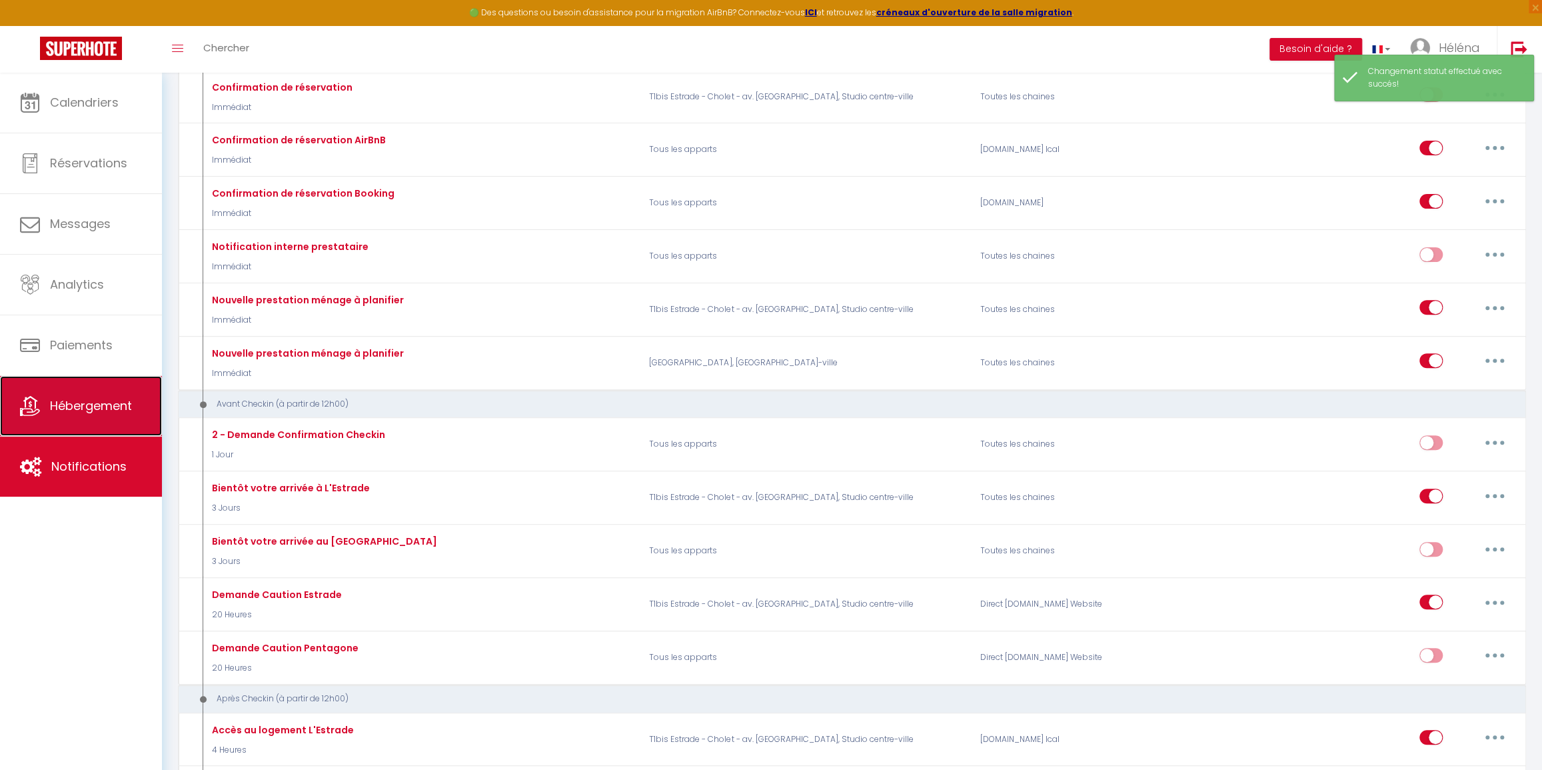
click at [107, 406] on span "Hébergement" at bounding box center [91, 405] width 82 height 17
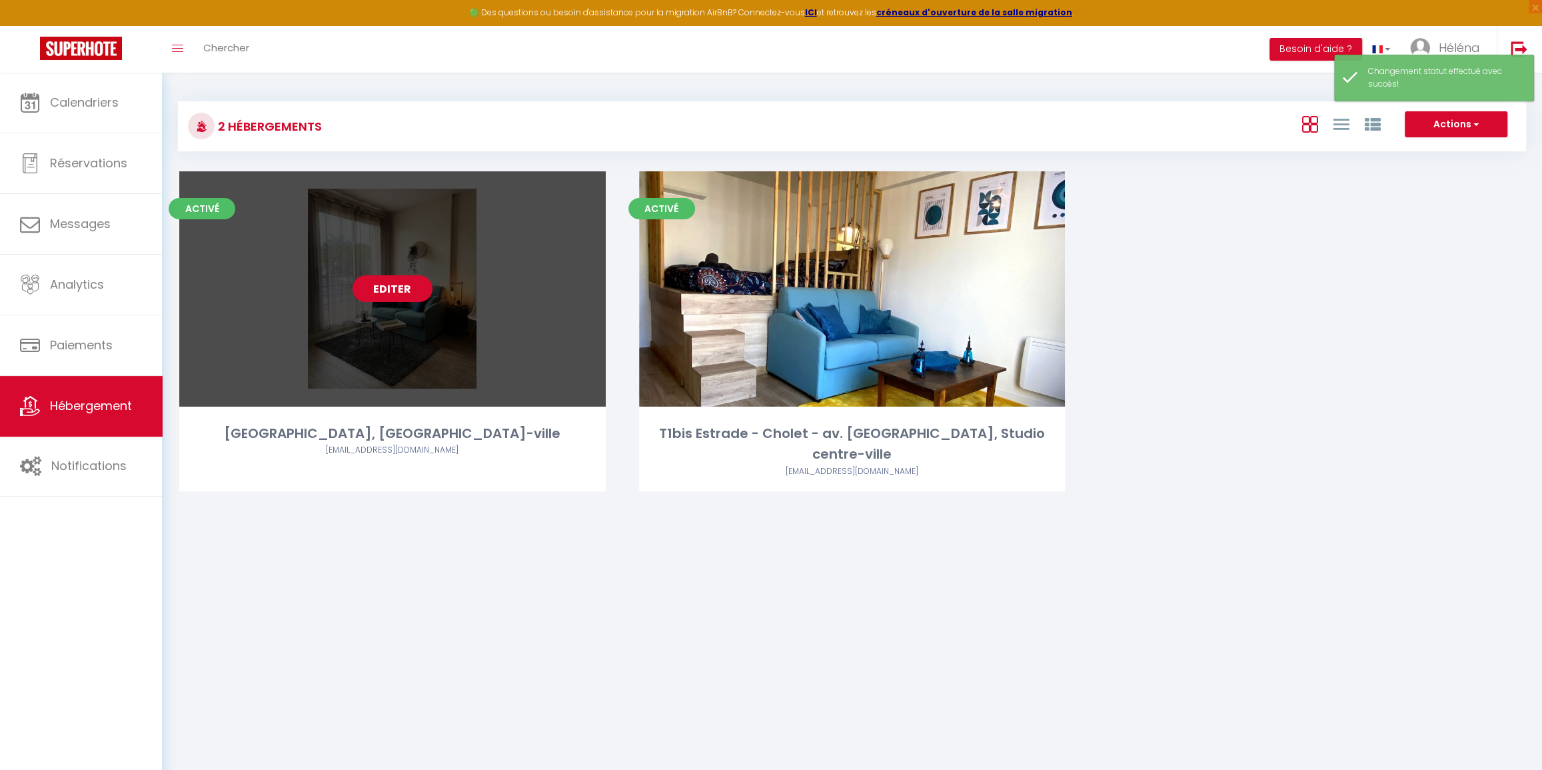
click at [392, 294] on link "Editer" at bounding box center [392, 288] width 80 height 27
select select "3"
select select "2"
select select "1"
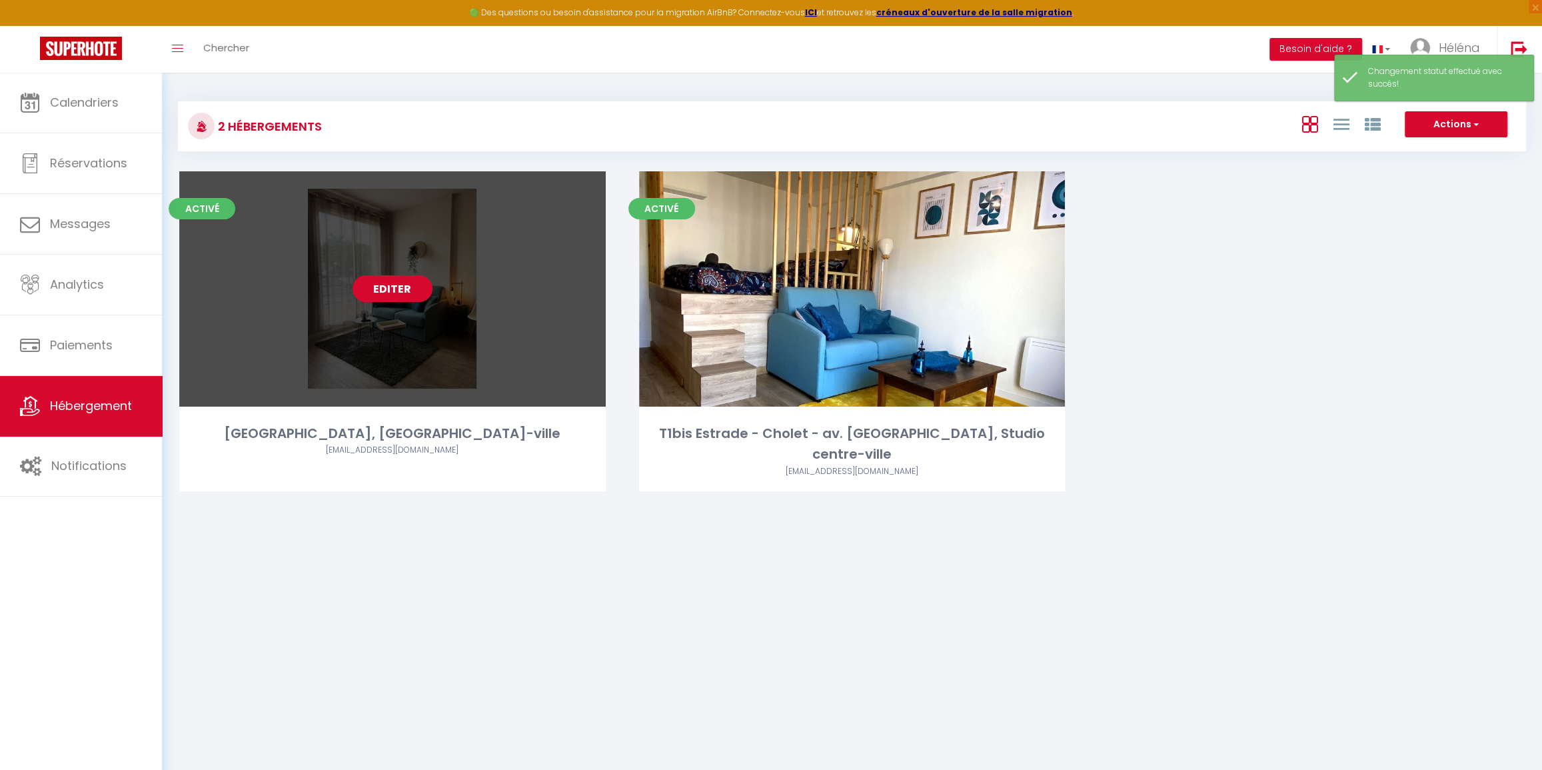
select select
select select "28"
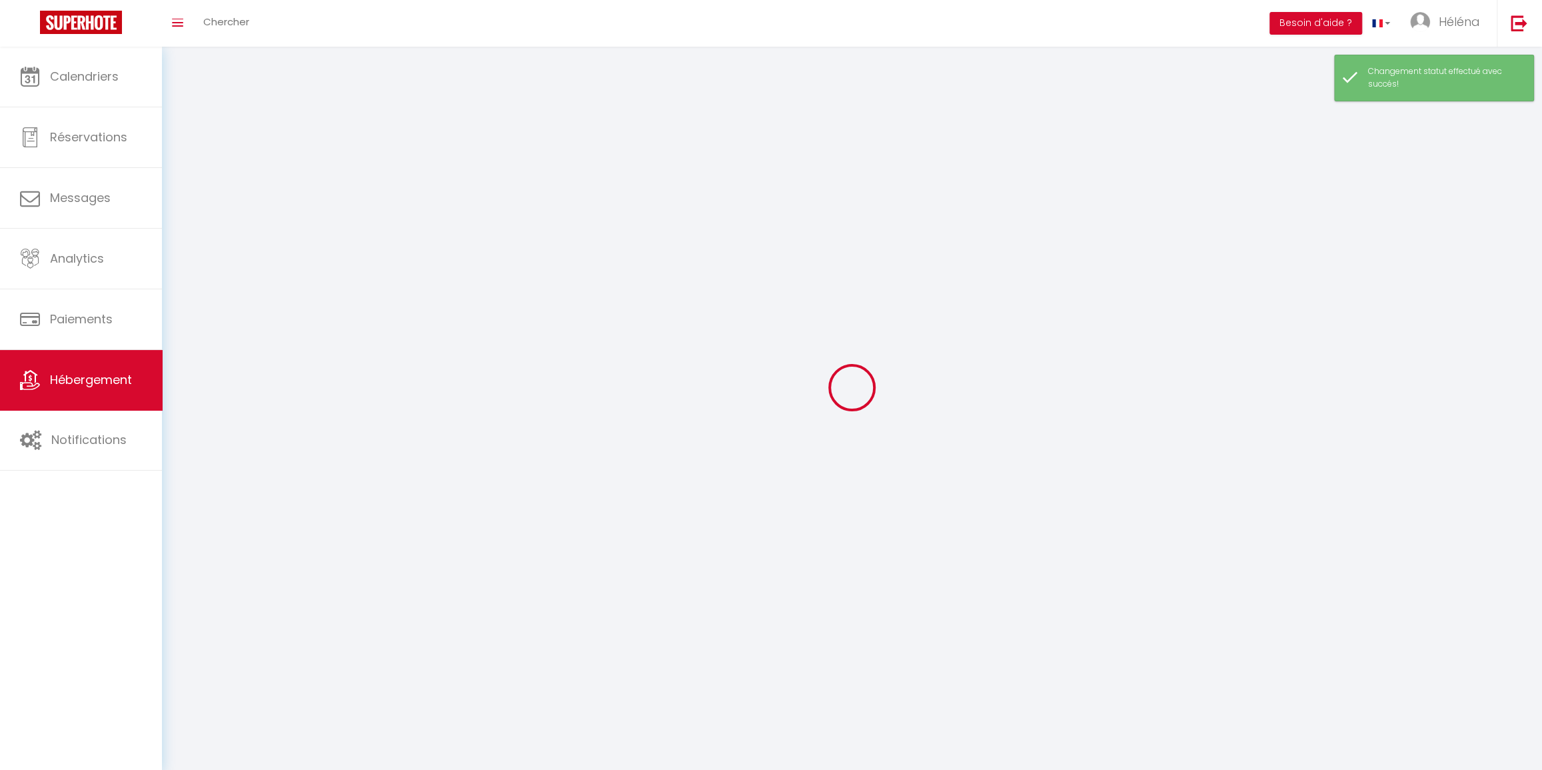
select select
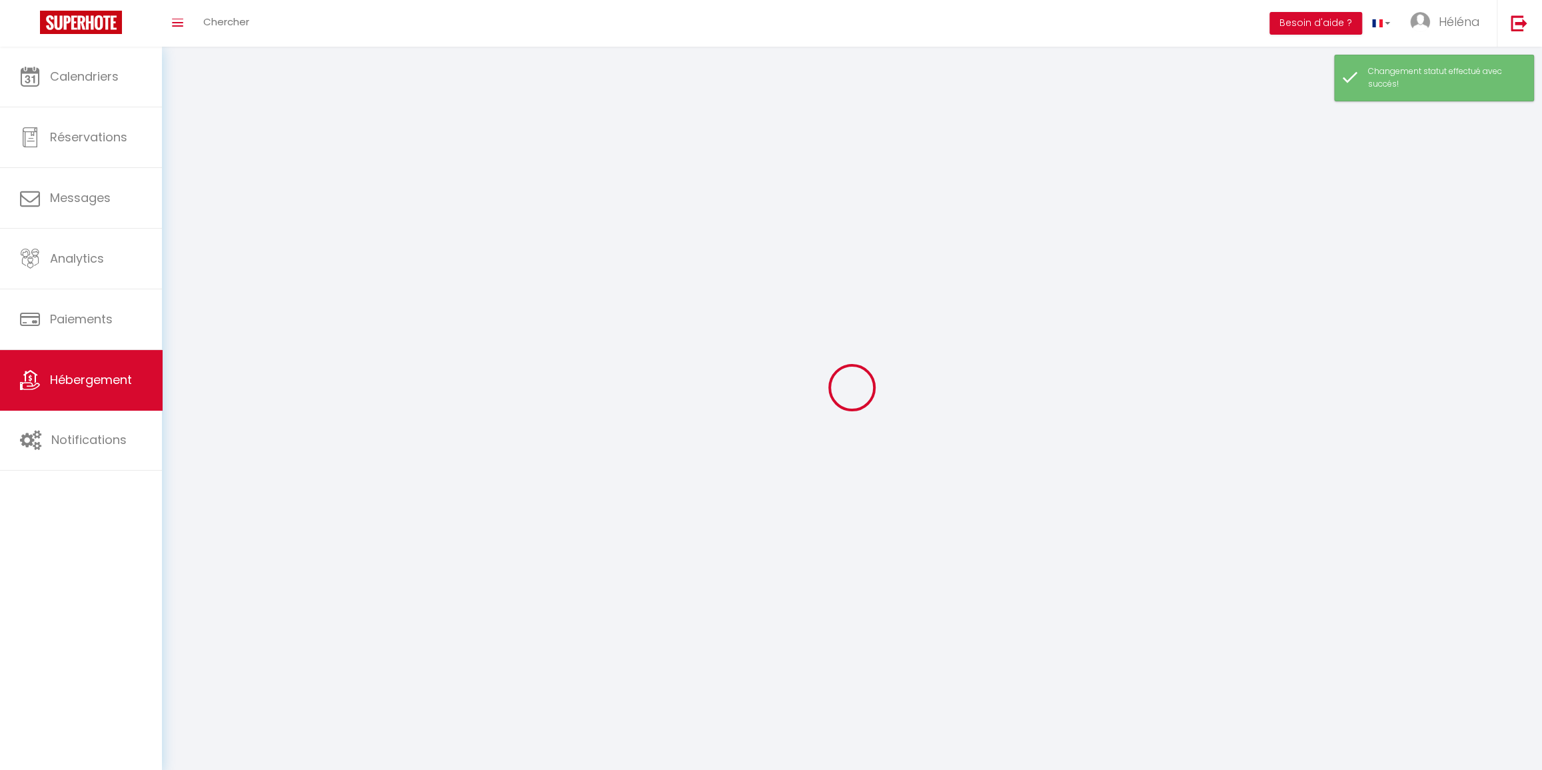
select select
checkbox input "false"
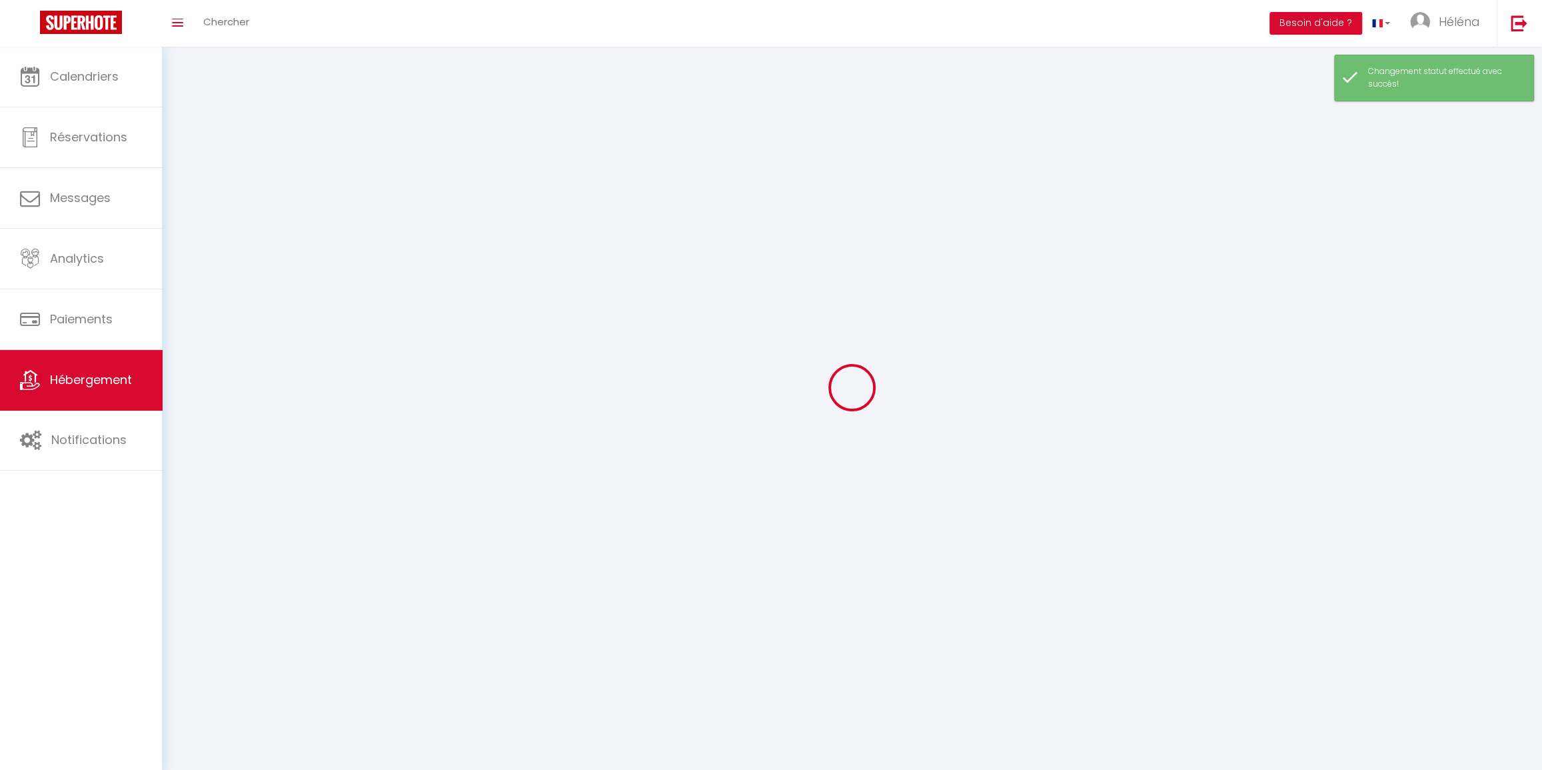
select select
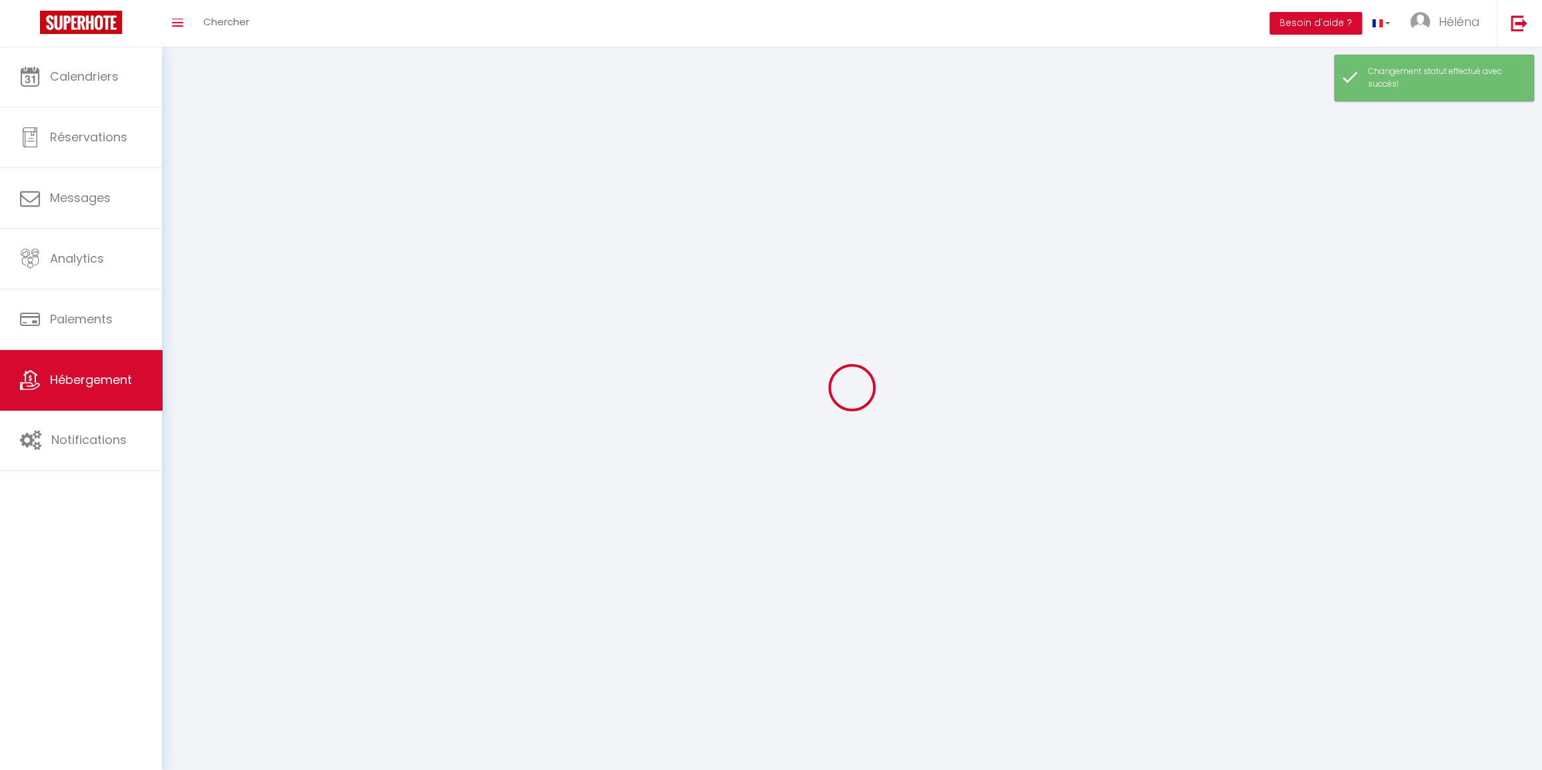
select select
checkbox input "false"
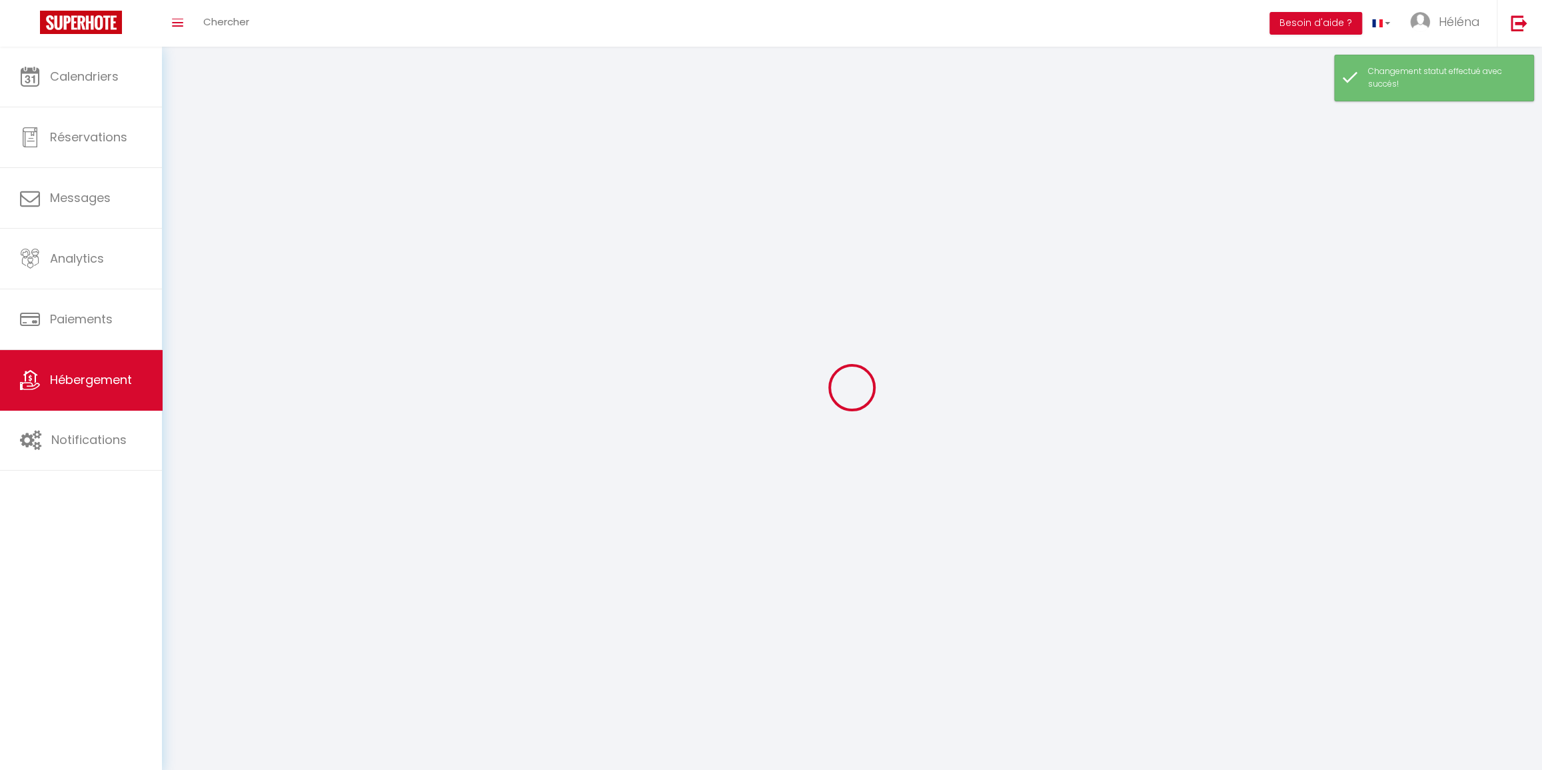
checkbox input "false"
select select
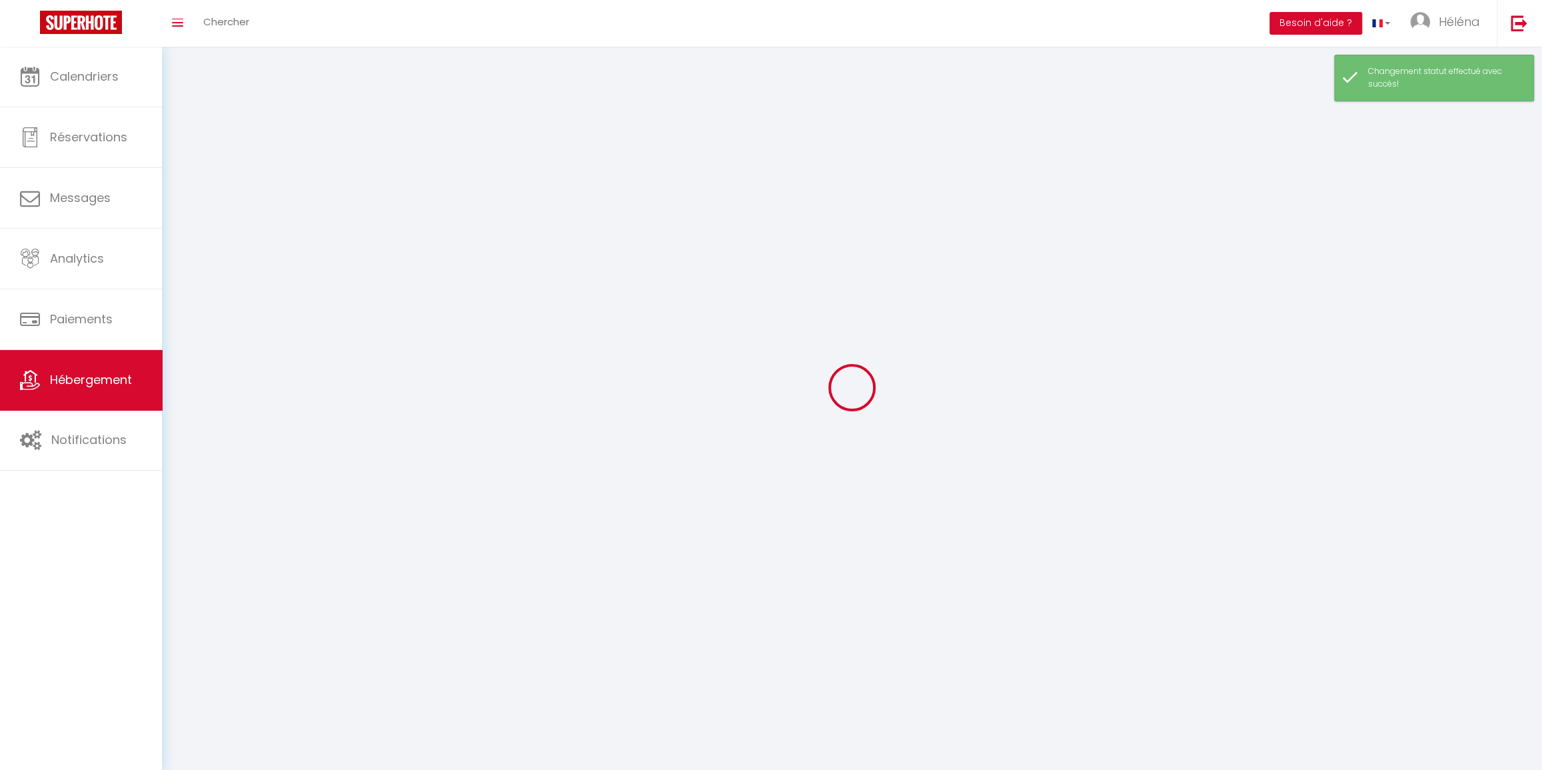
select select
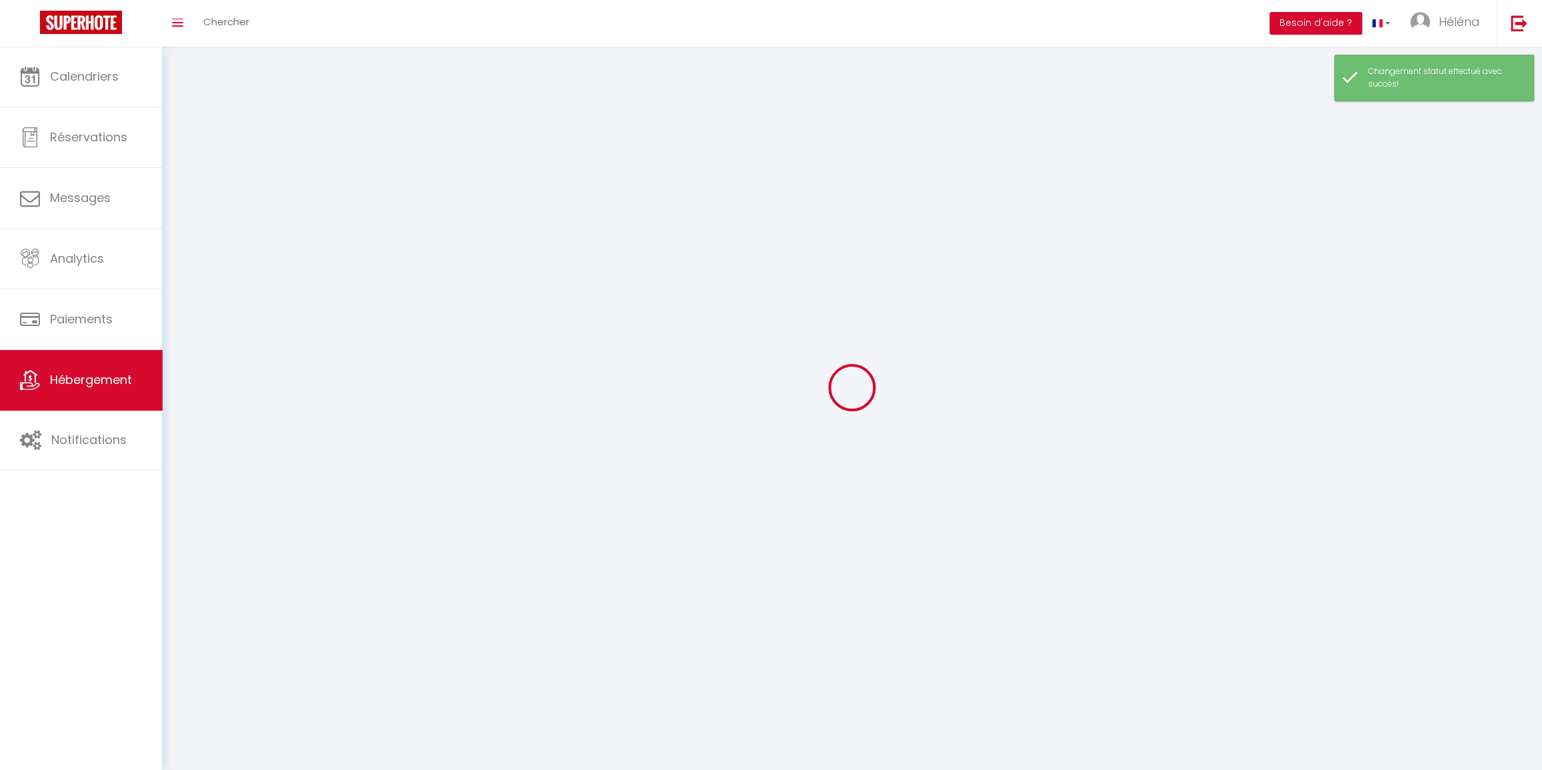
checkbox input "false"
select select
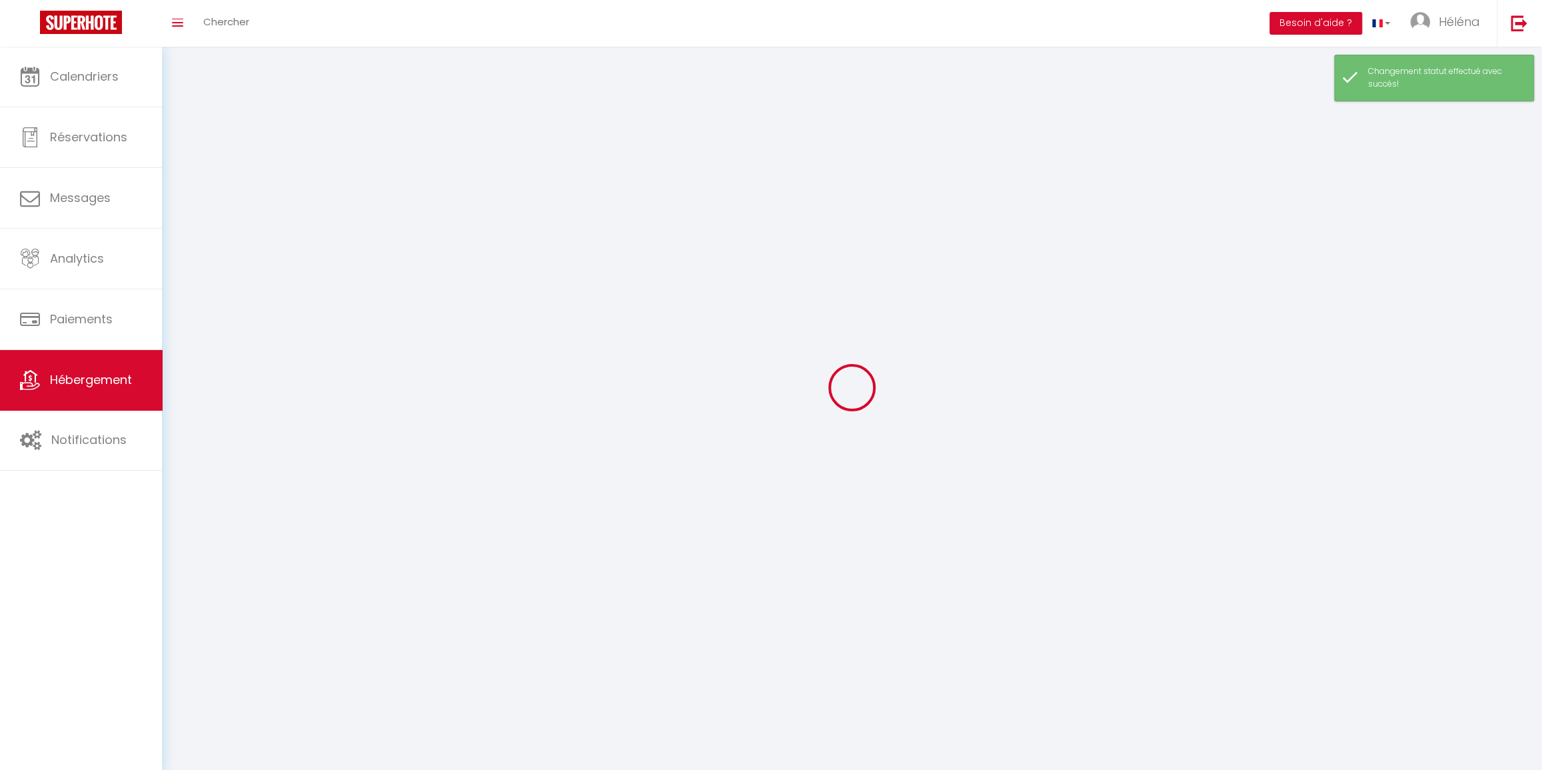
select select
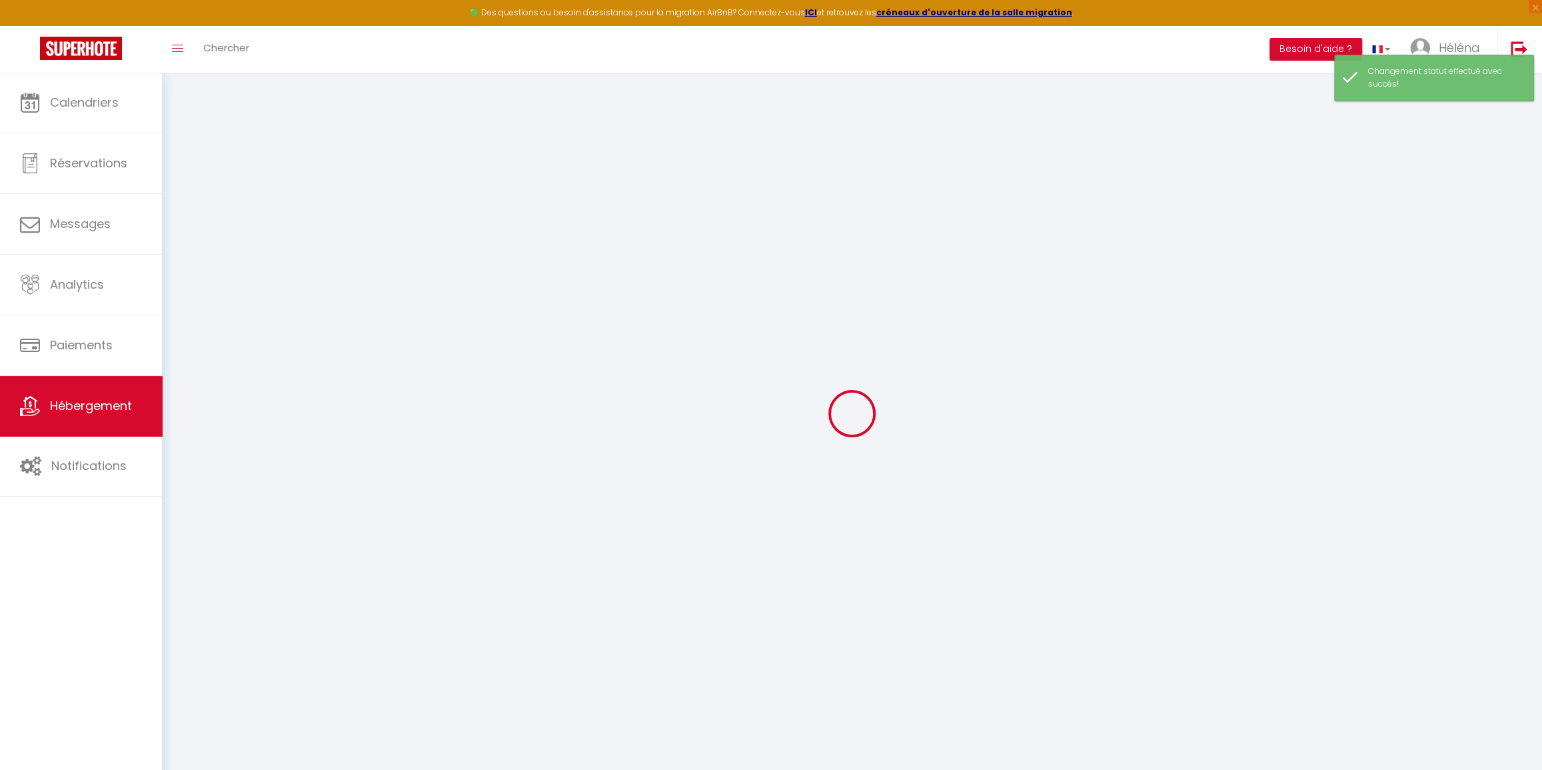
select select
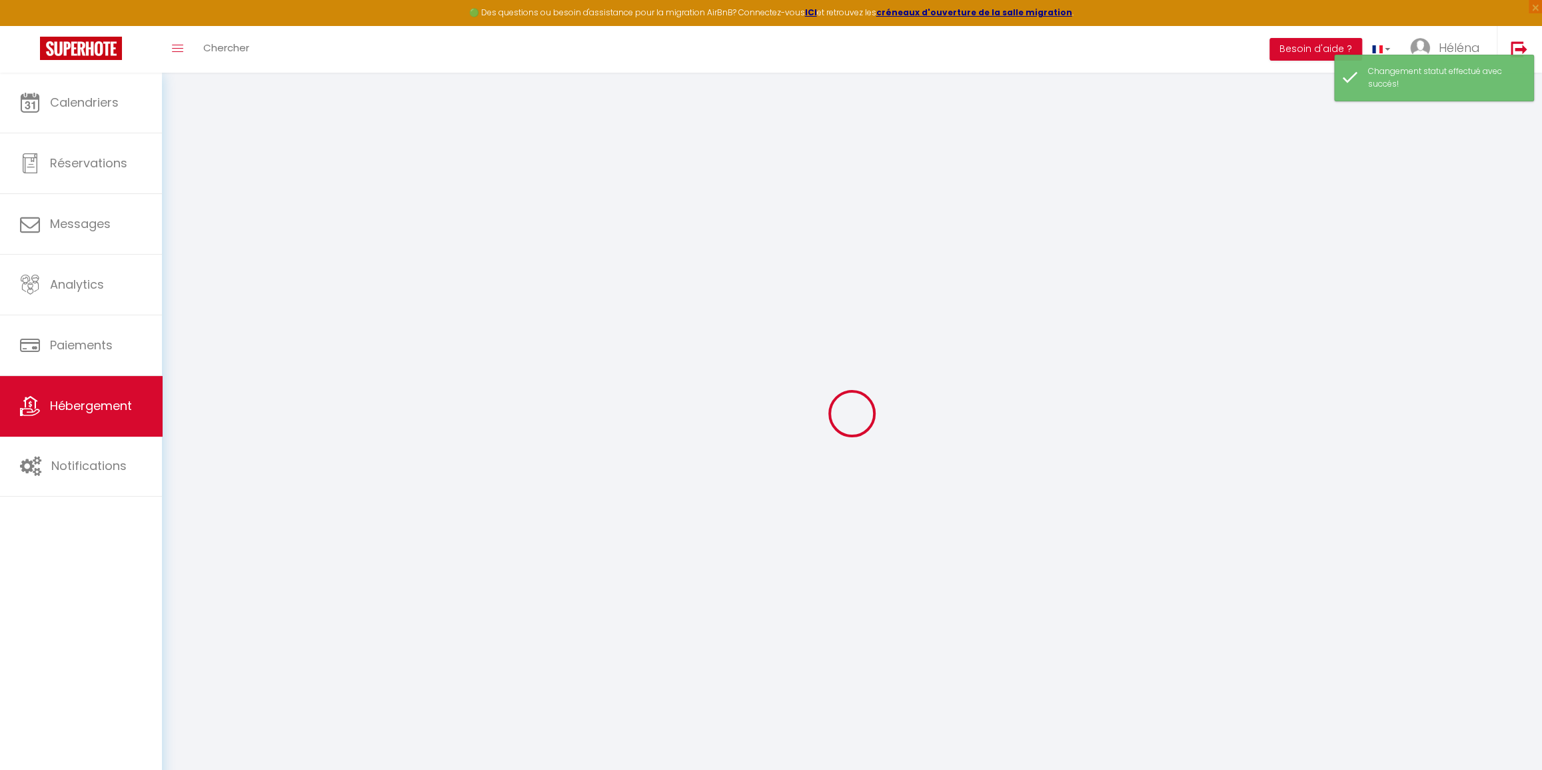
select select
checkbox input "false"
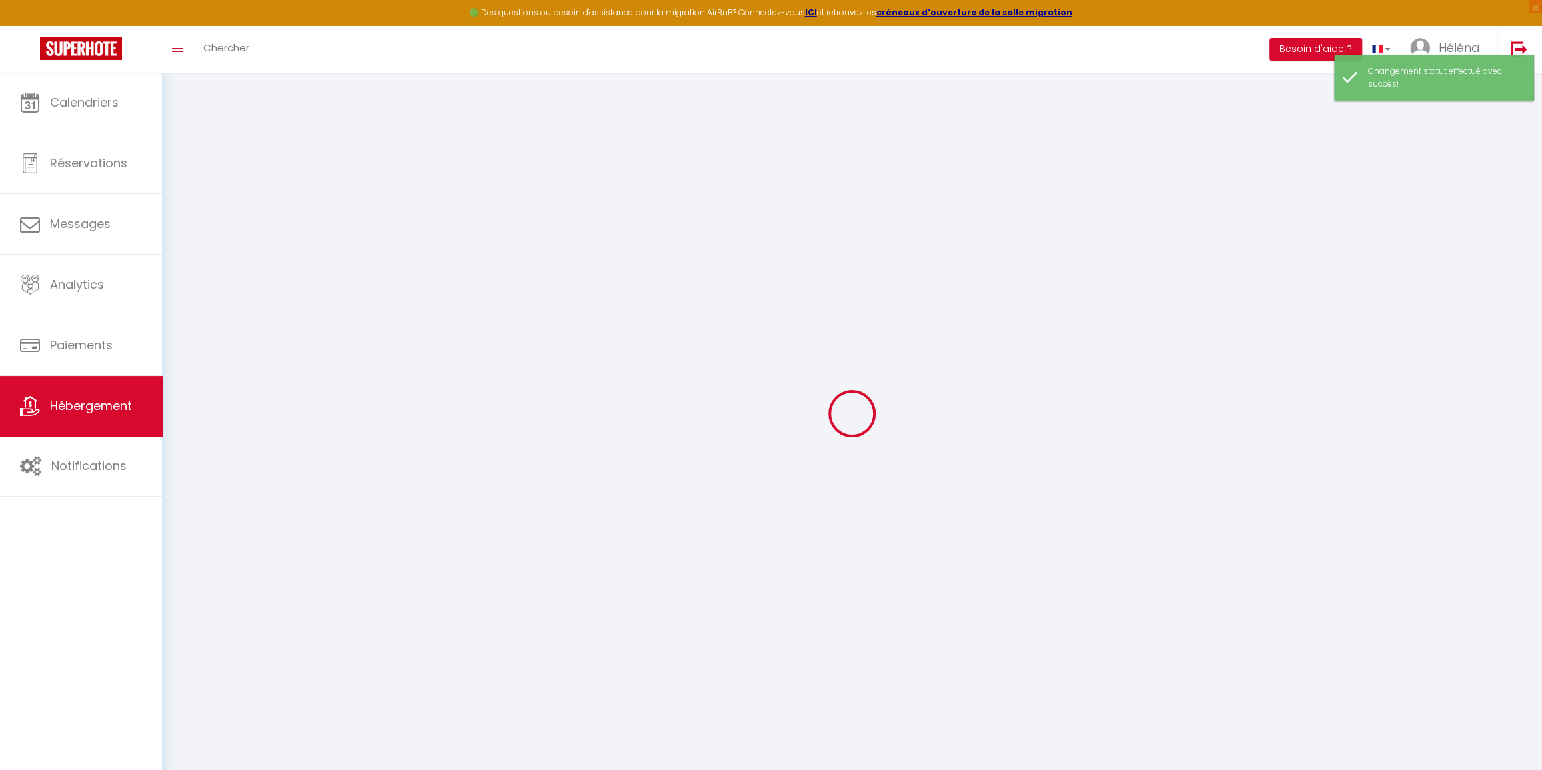
select select
type input "[GEOGRAPHIC_DATA], [GEOGRAPHIC_DATA]-ville"
select select "0"
type input "55"
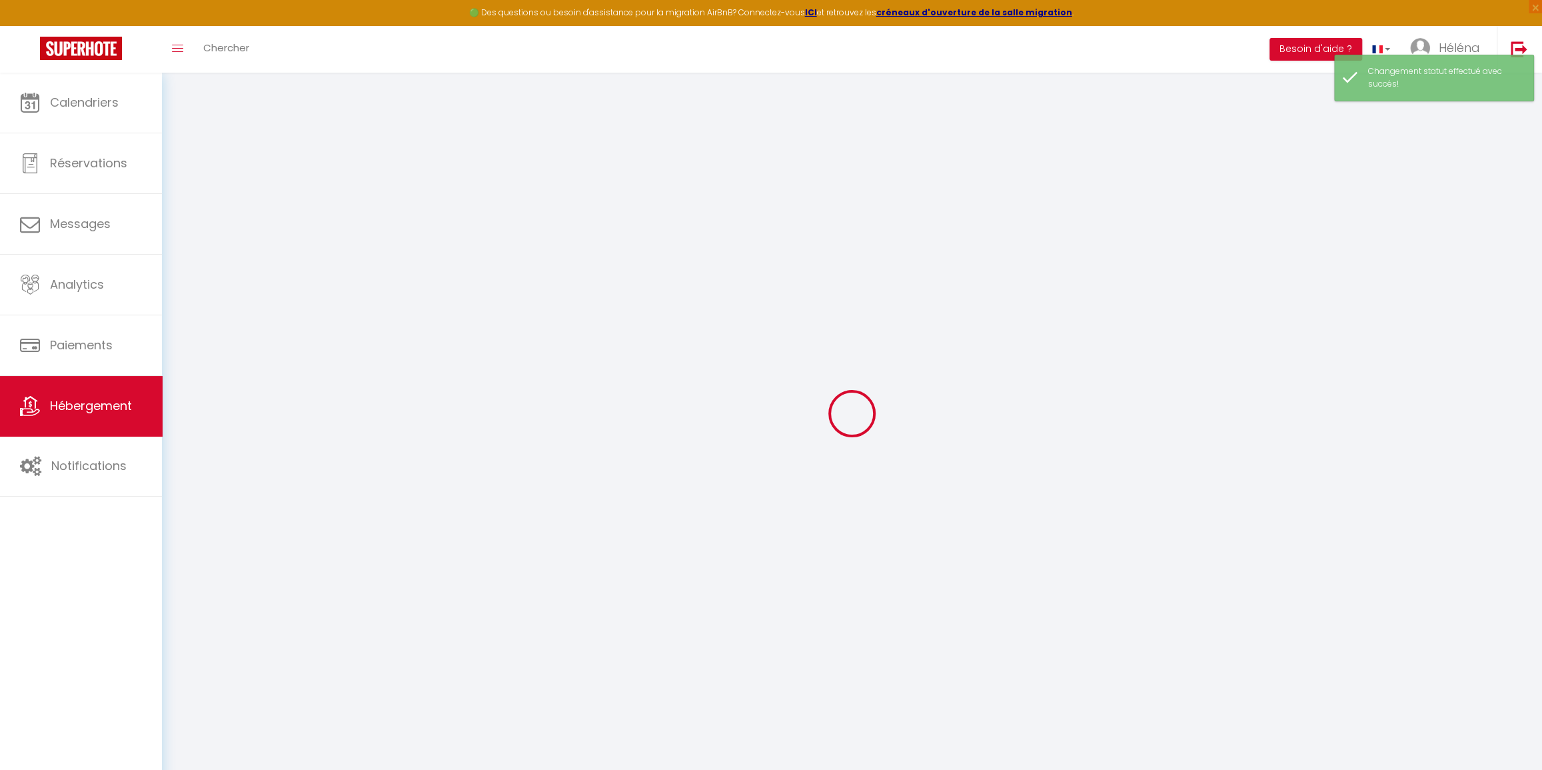
type input "25"
type input "3"
type input "200"
type input "300"
select select
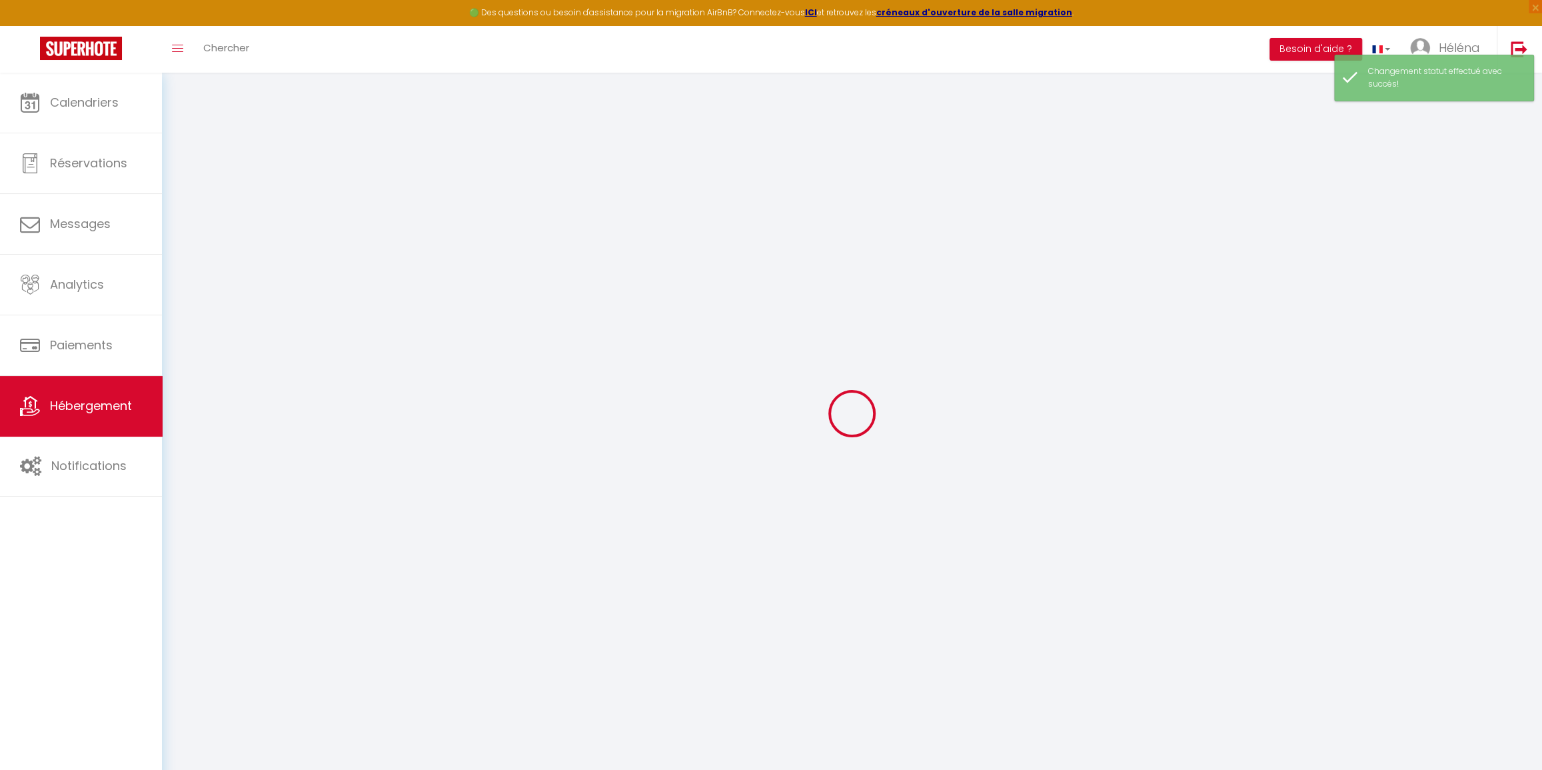
select select
type input "[STREET_ADDRESS][PERSON_NAME]"
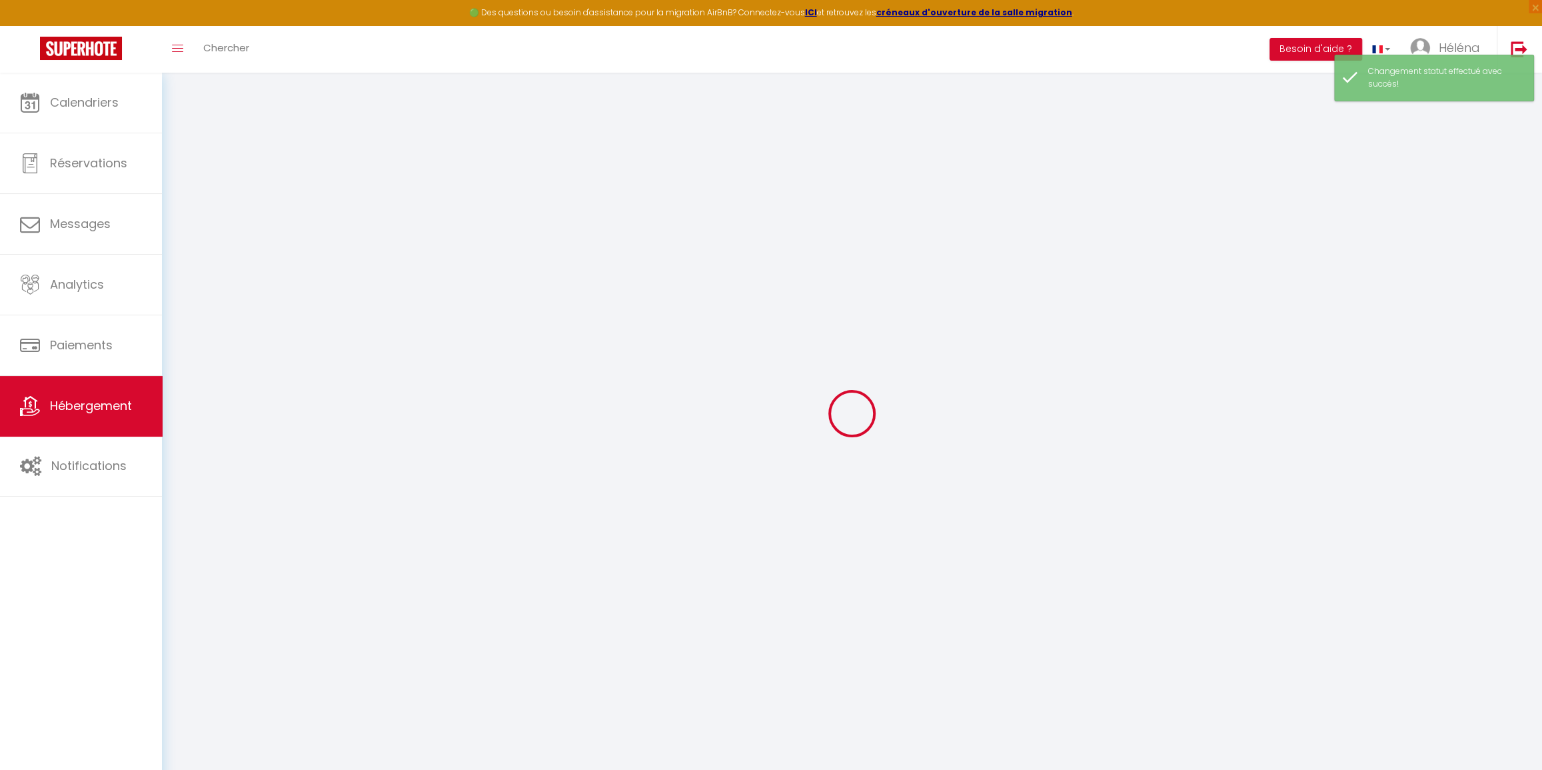
type input "49300"
type input "Cholet"
type input "[EMAIL_ADDRESS][DOMAIN_NAME]"
select select "13561"
checkbox input "false"
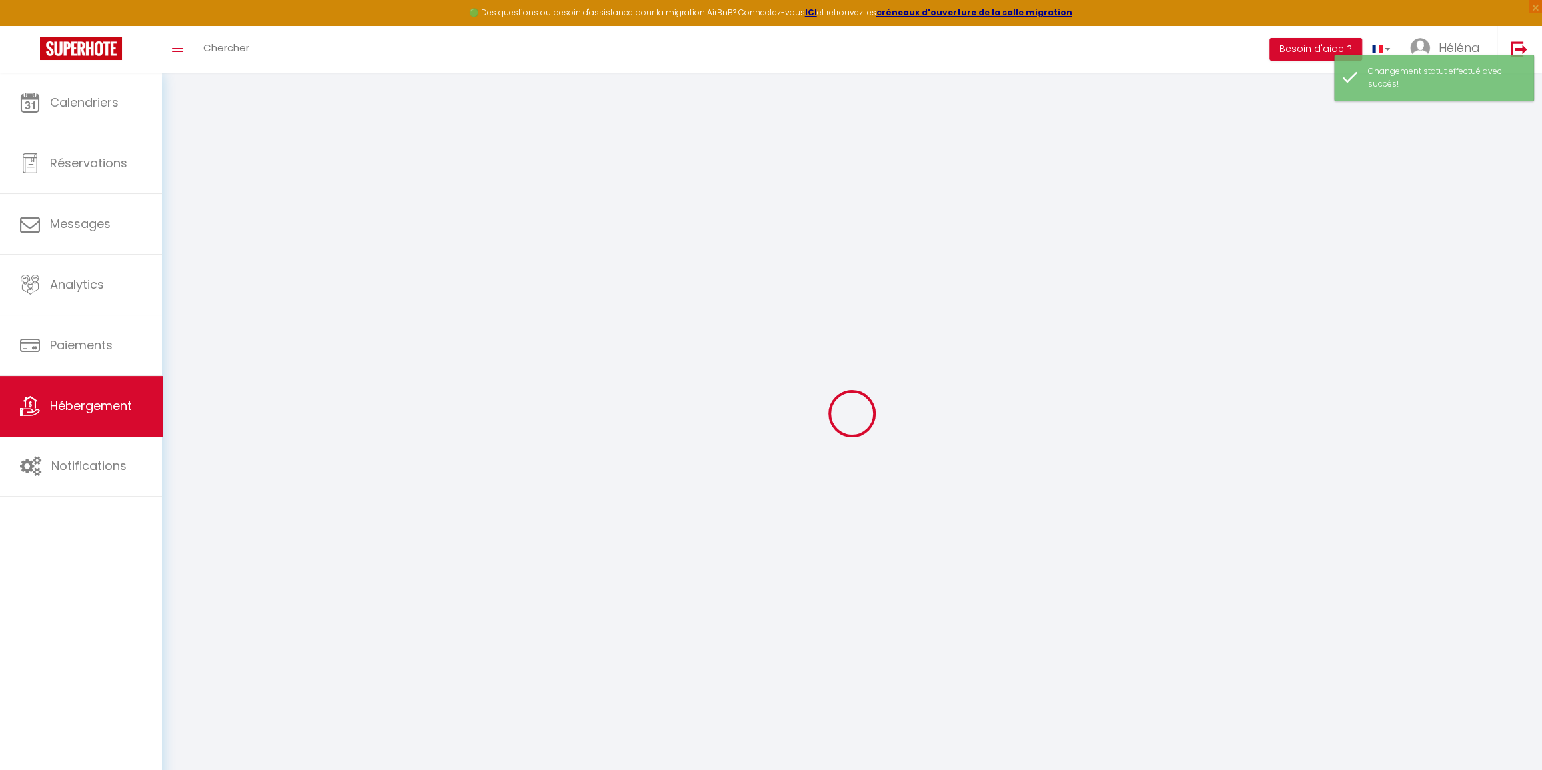
checkbox input "false"
radio input "true"
type input "0"
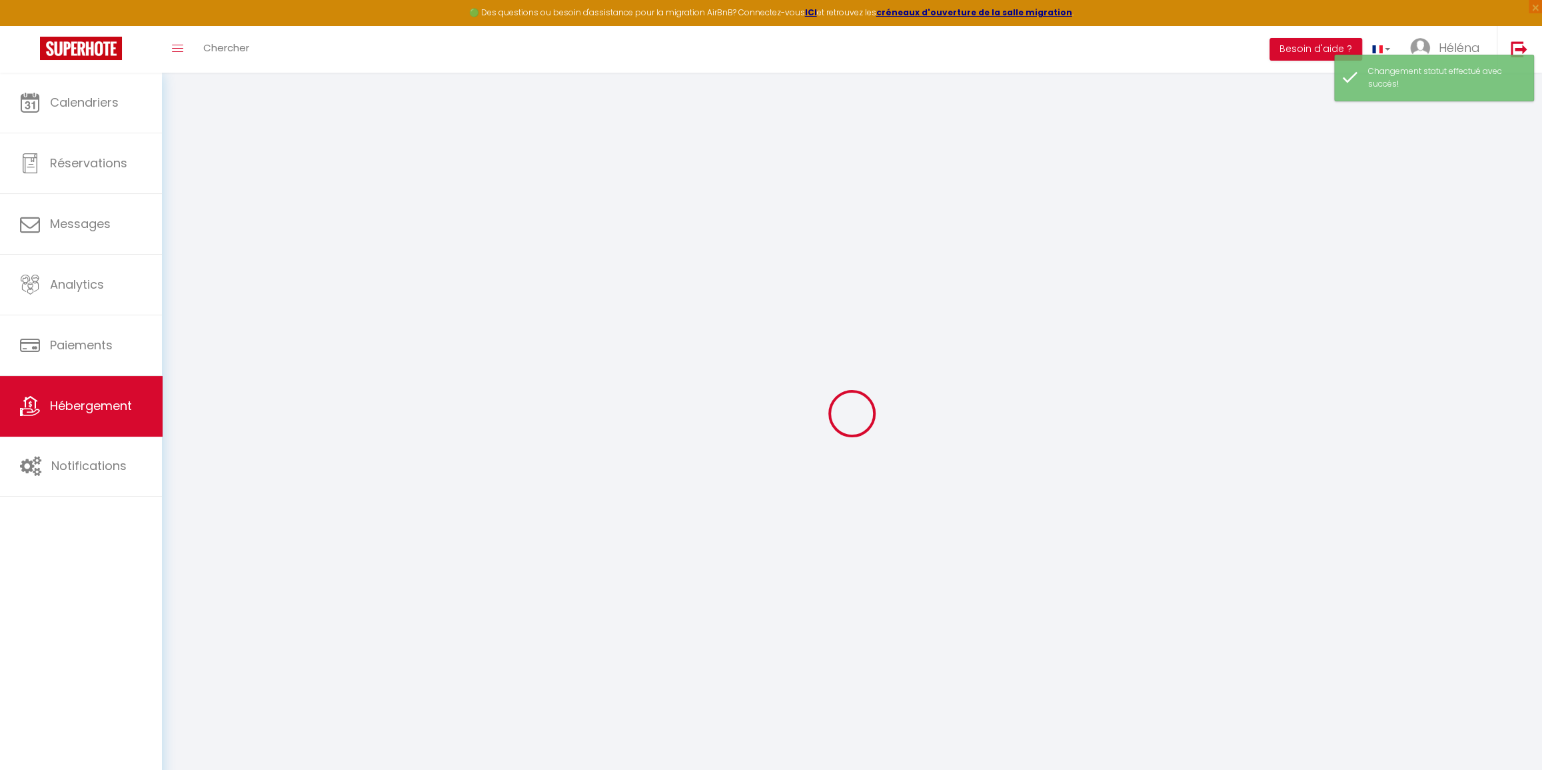
type input "0"
select select
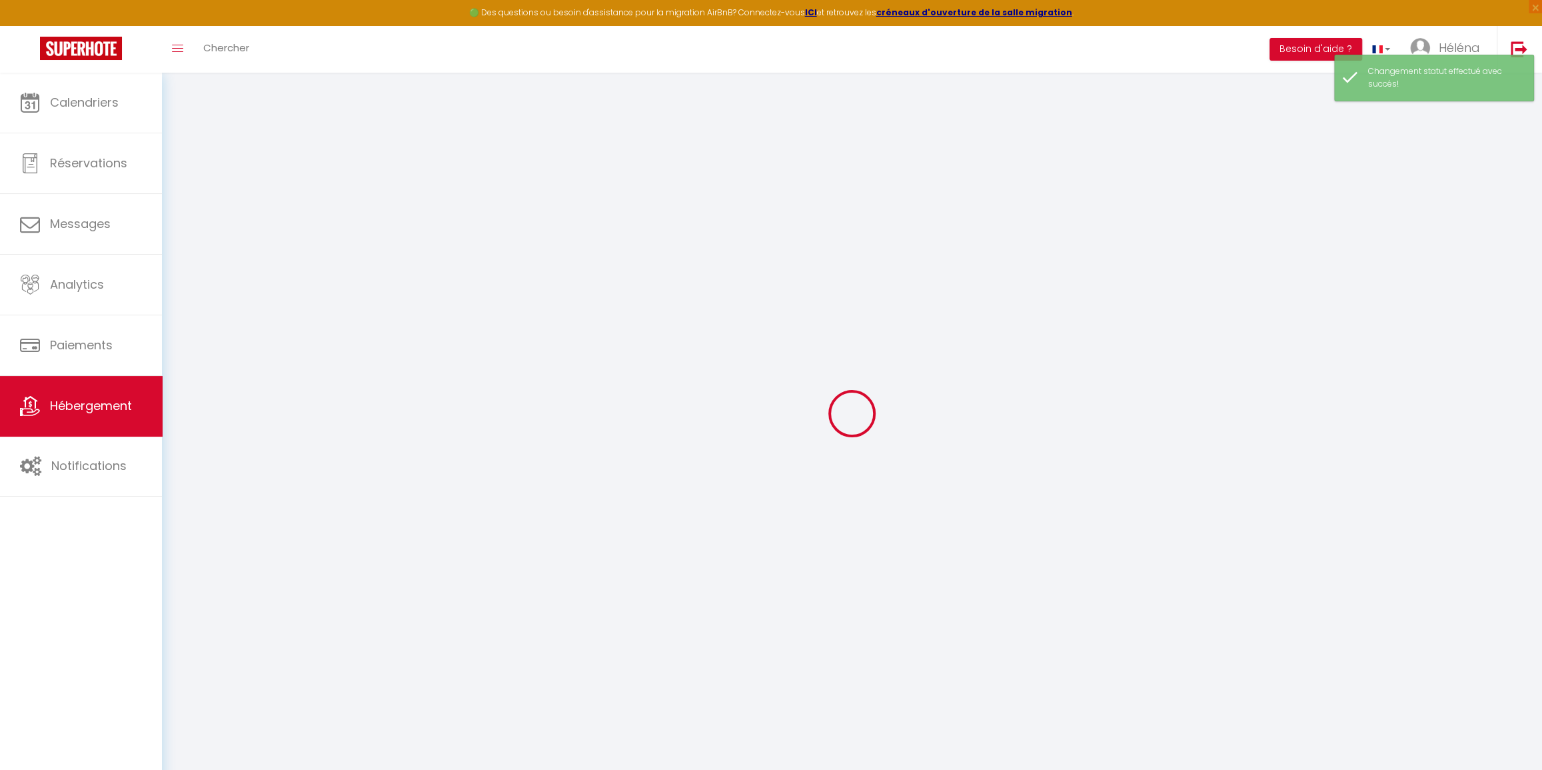
select select
checkbox input "false"
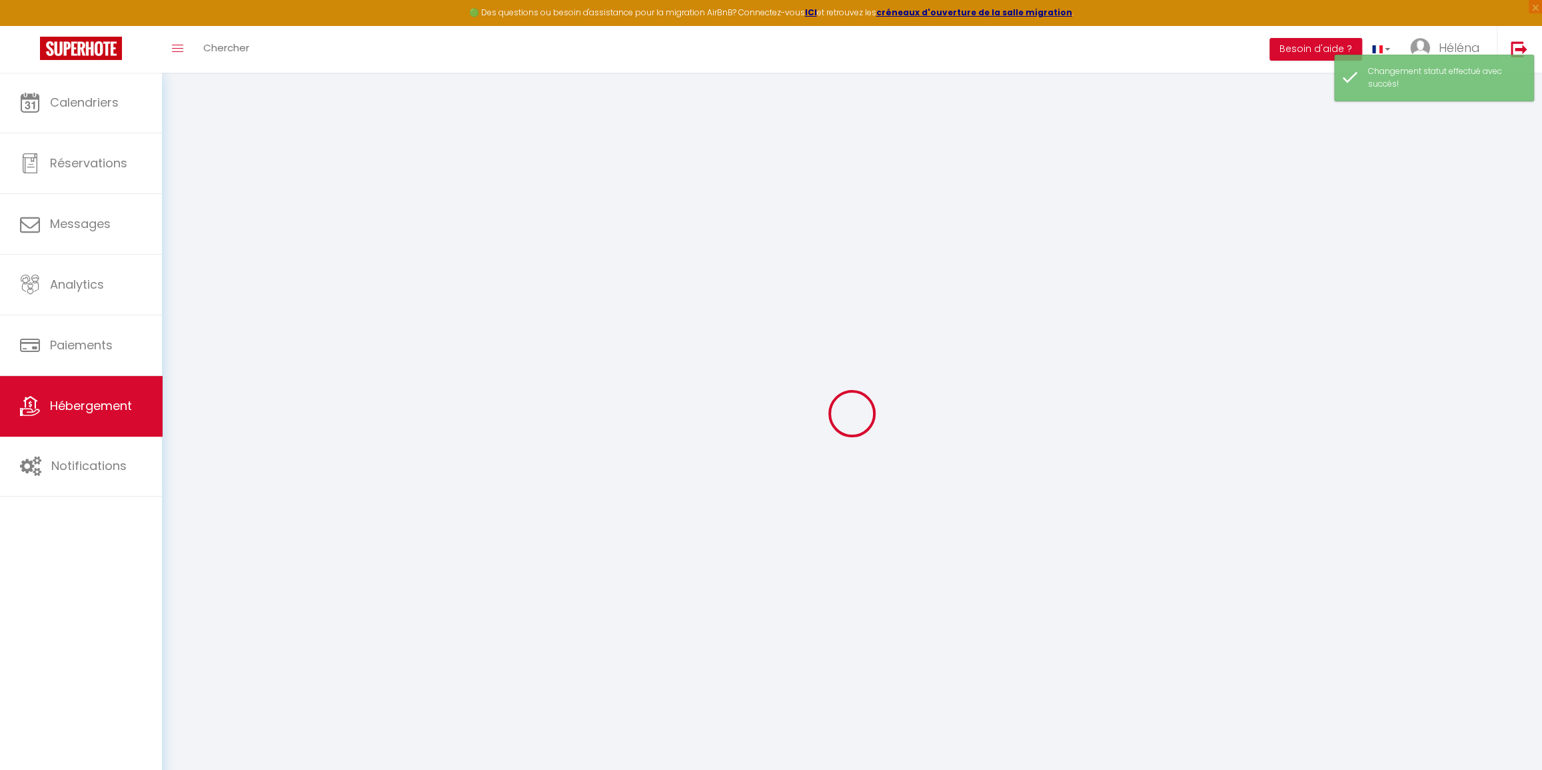
checkbox input "false"
select select
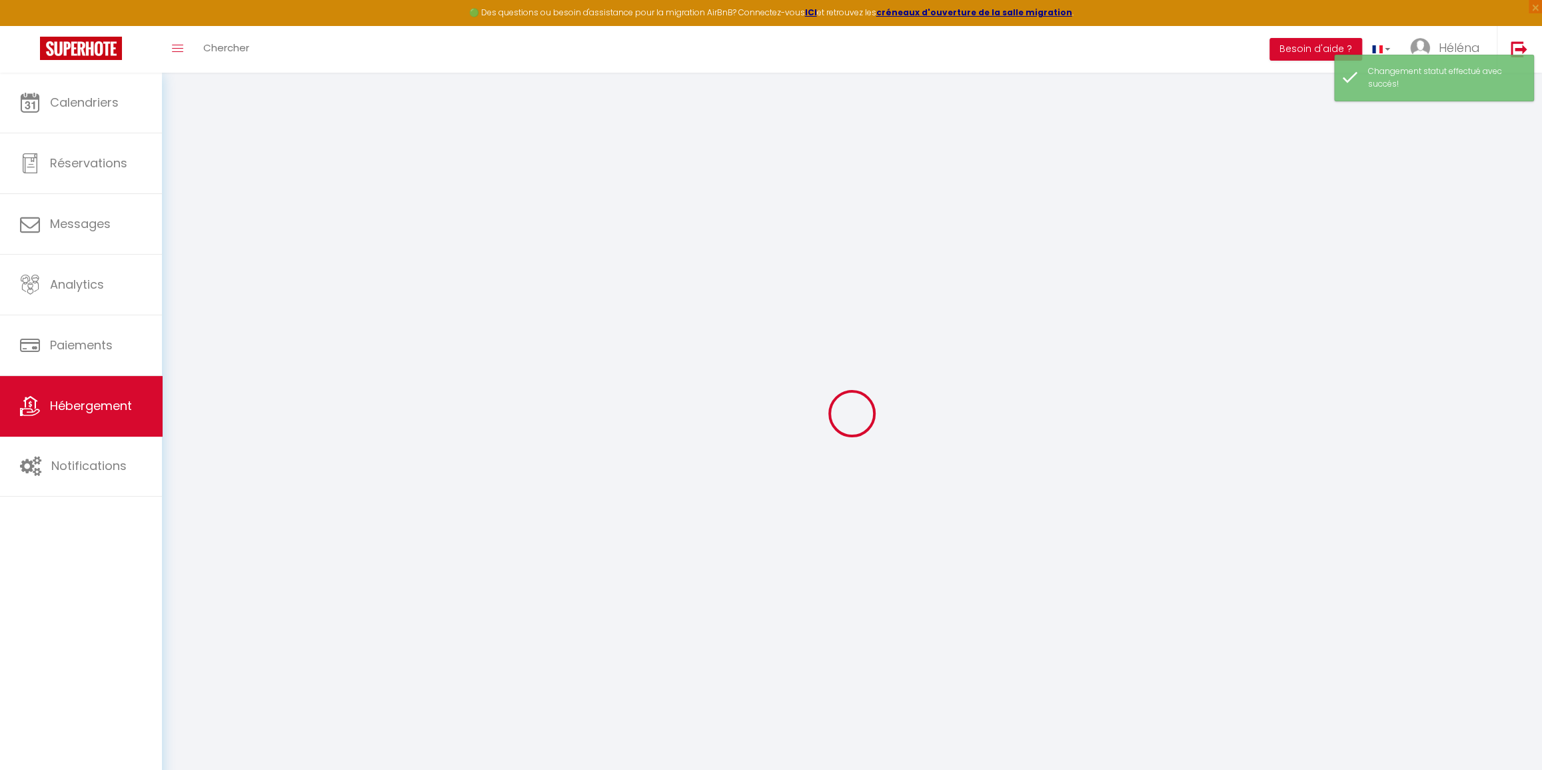
select select
checkbox input "false"
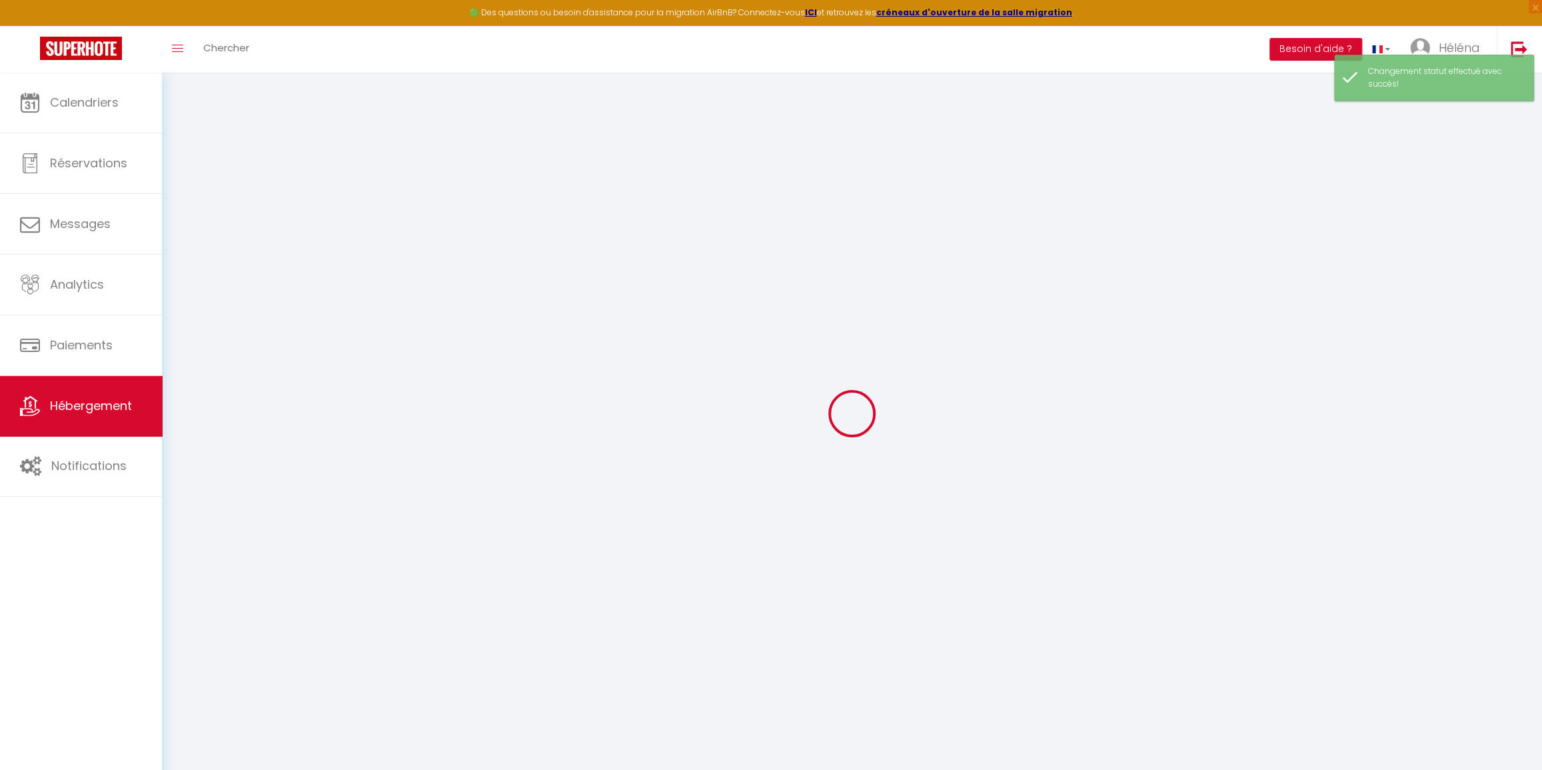
checkbox input "false"
select select
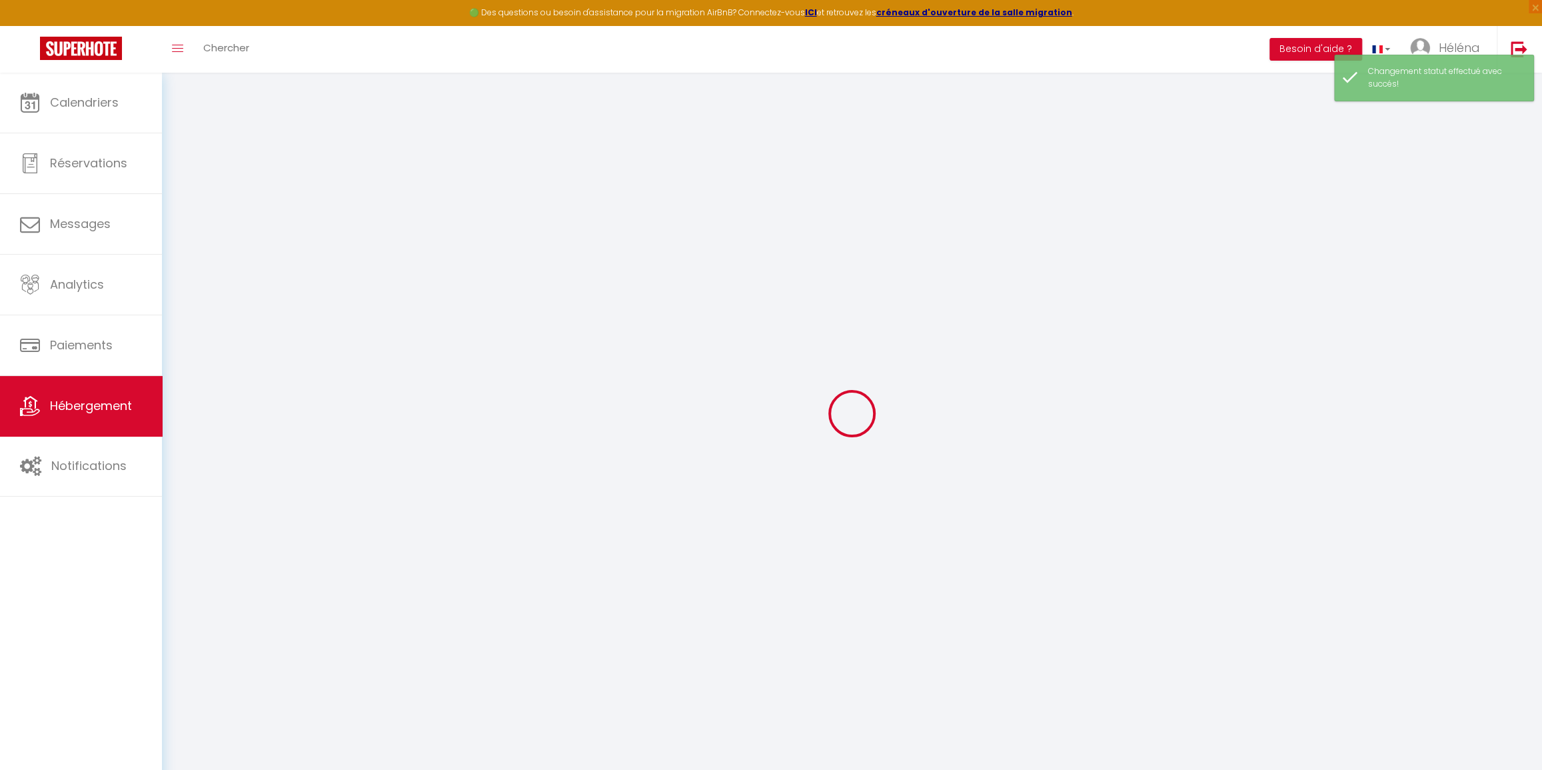
select select
checkbox input "false"
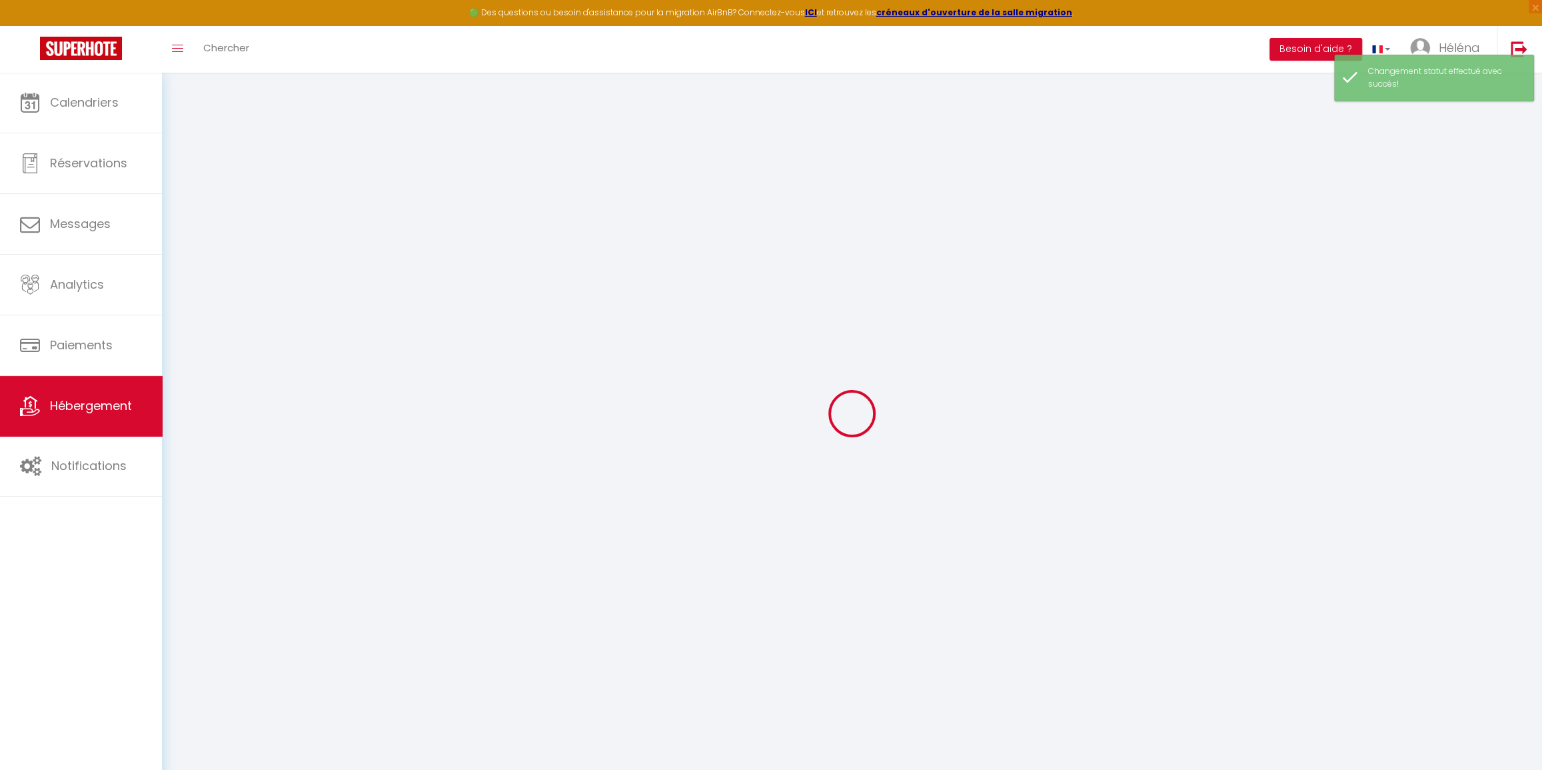
checkbox input "false"
select select "16:00"
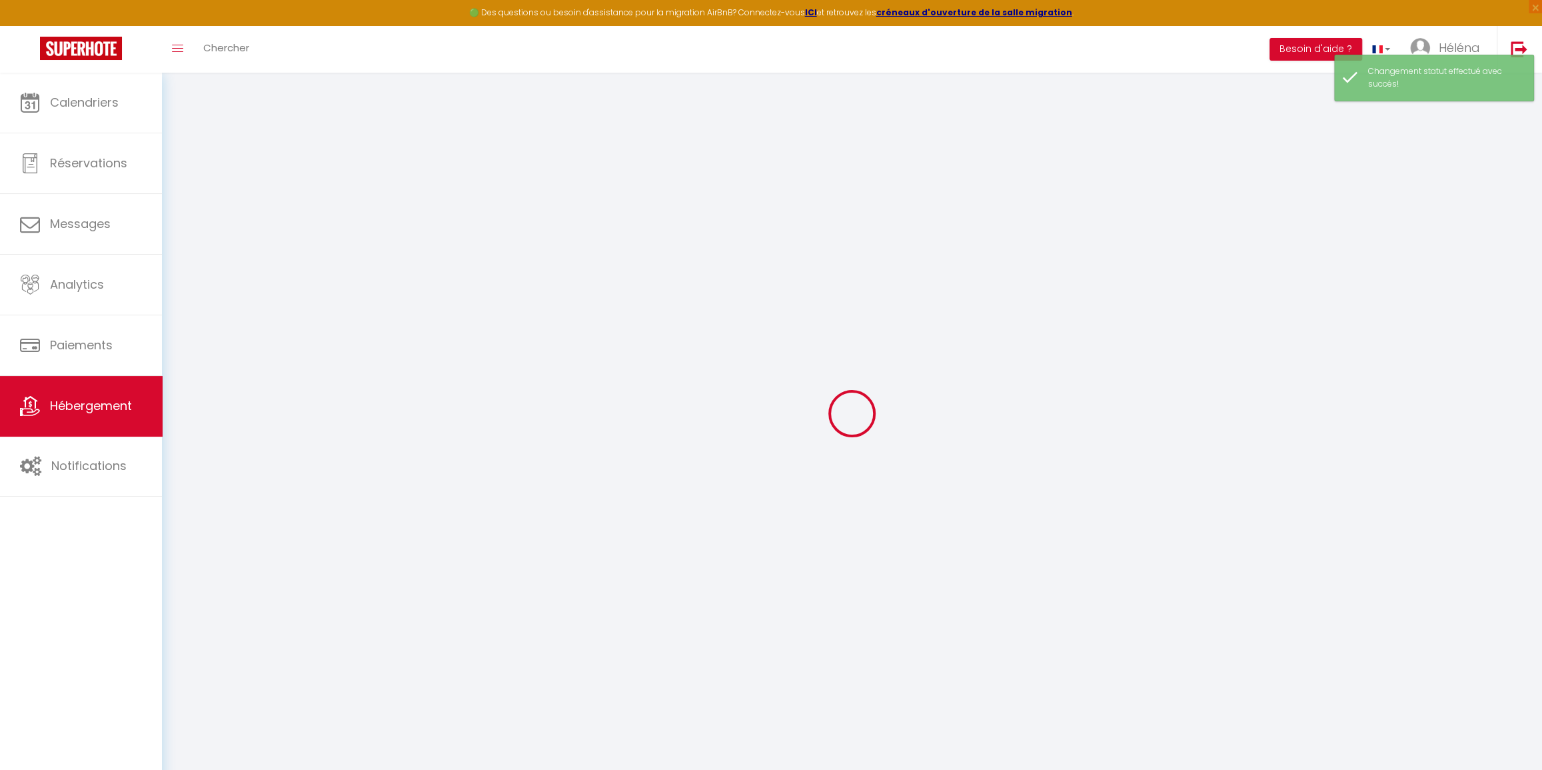
select select "23:45"
select select "11:00"
select select "15"
select select "60"
checkbox input "false"
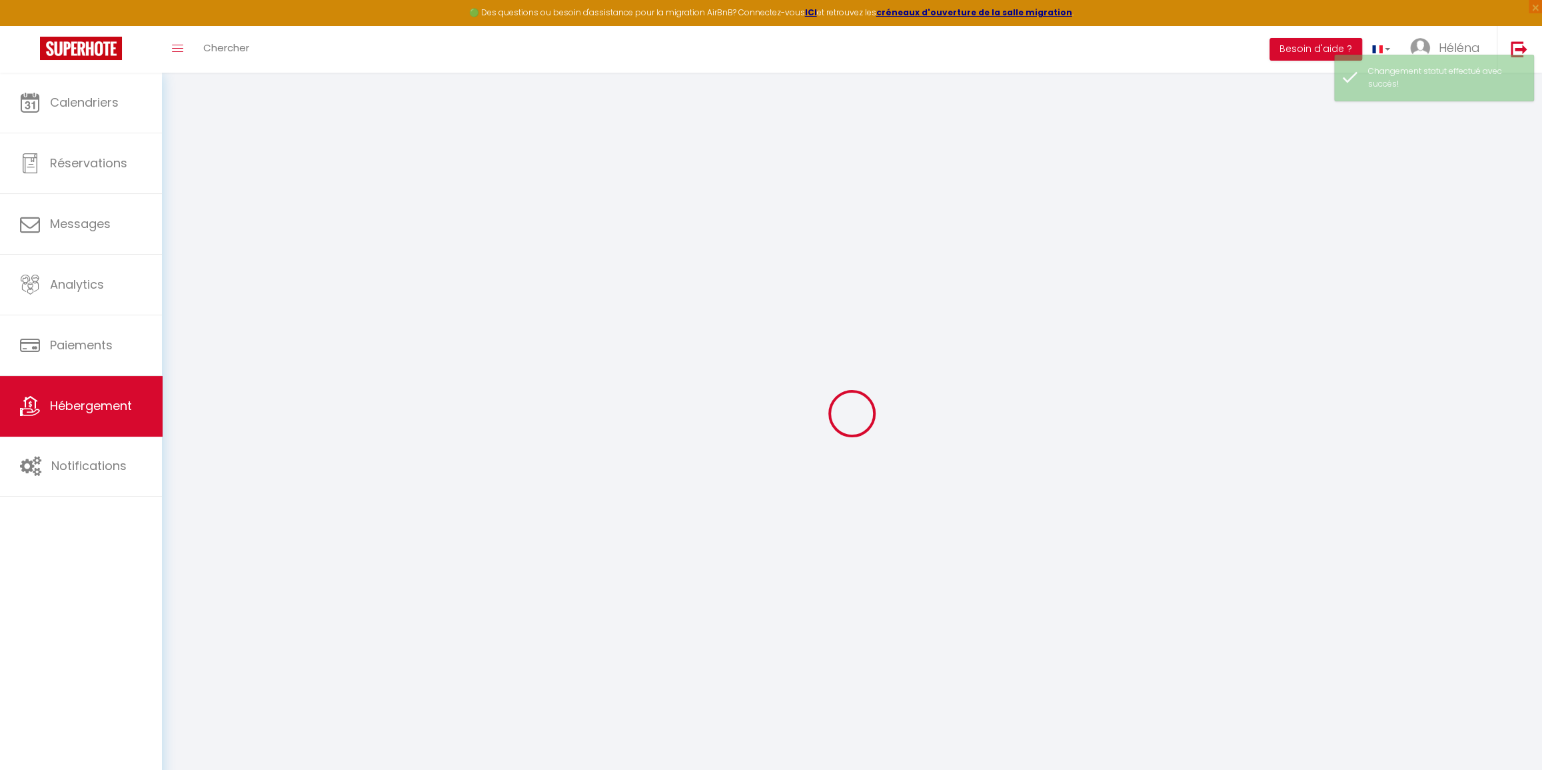
checkbox input "false"
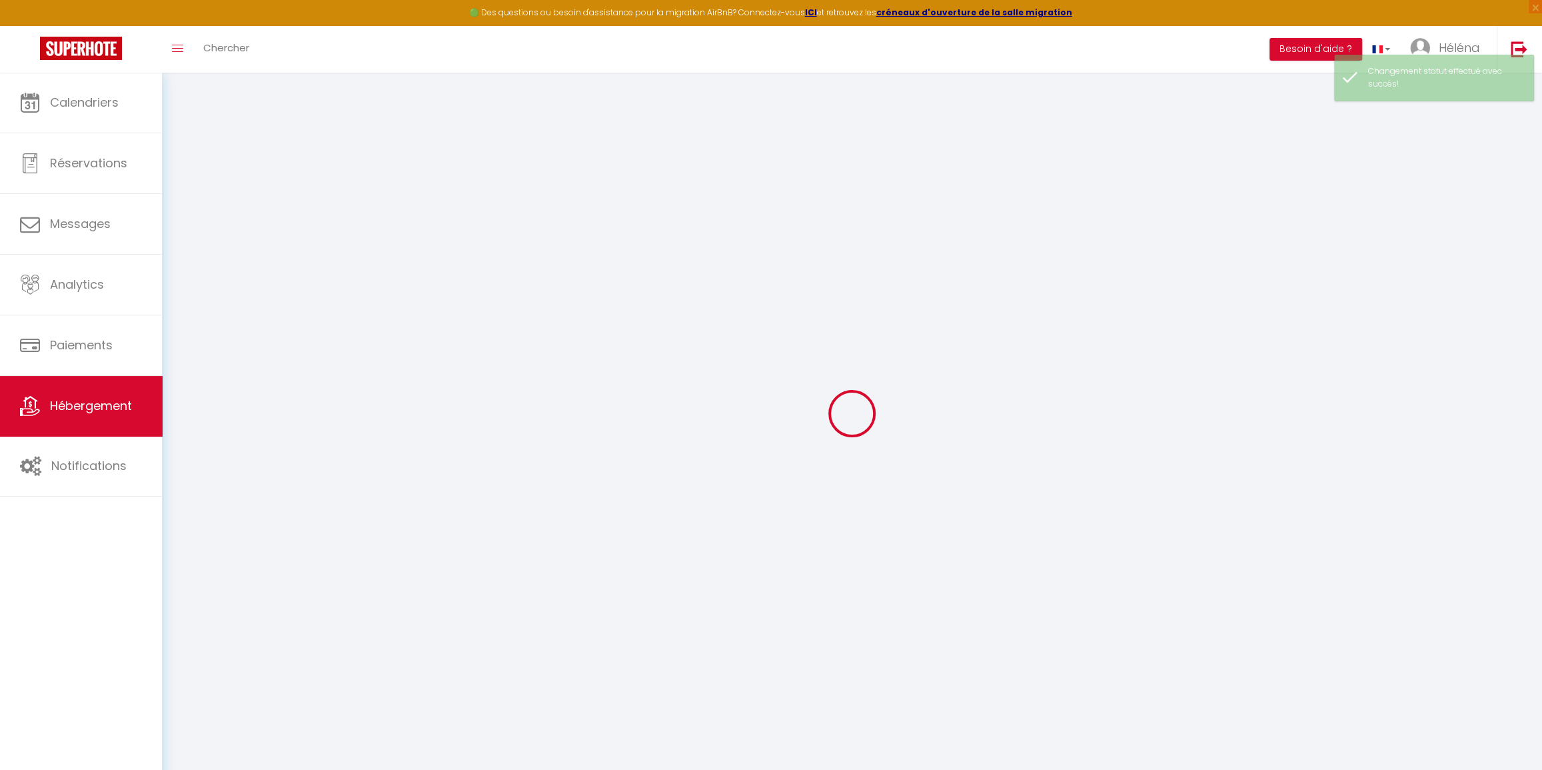
checkbox input "false"
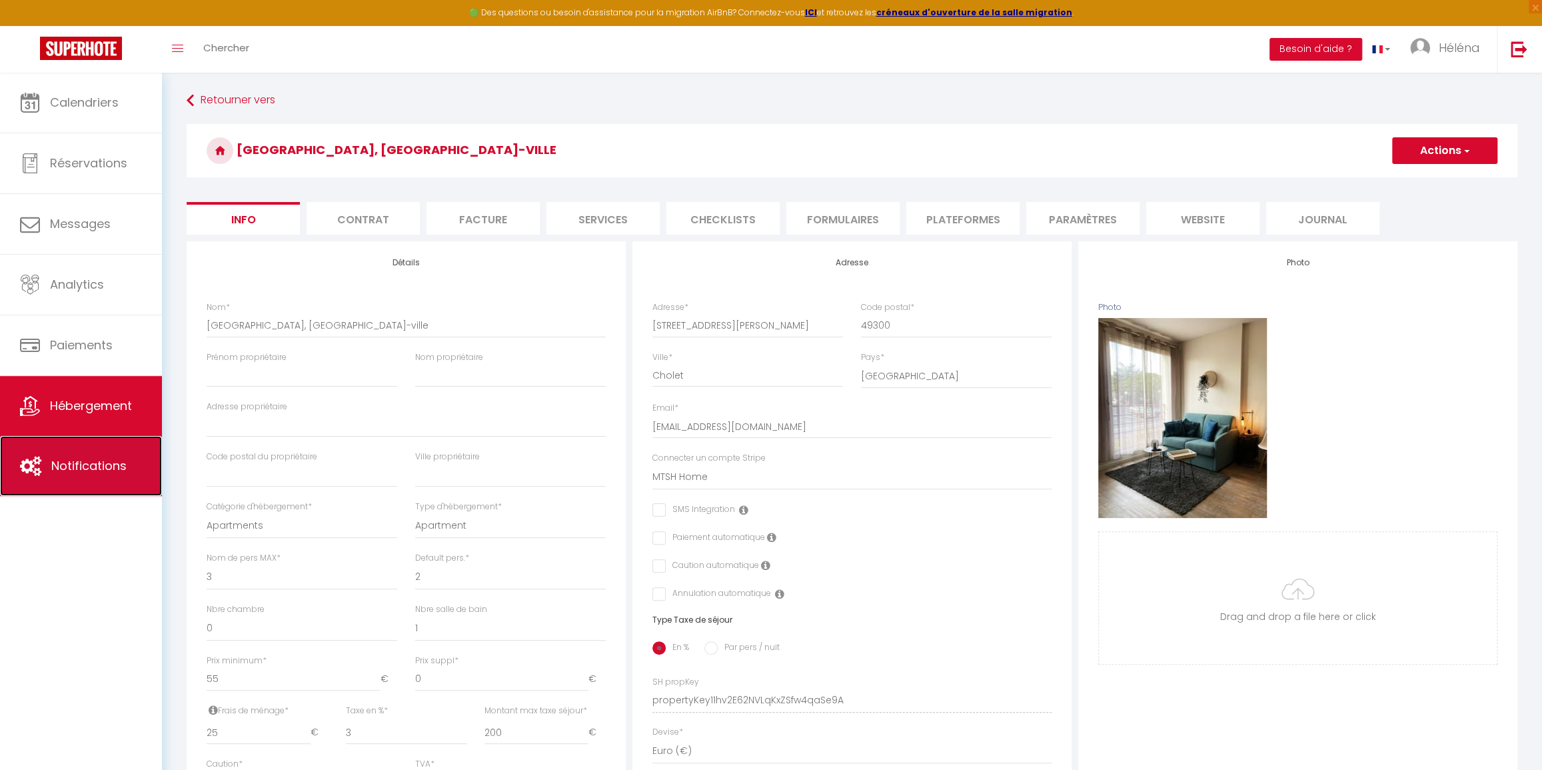
click at [83, 471] on span "Notifications" at bounding box center [88, 465] width 75 height 17
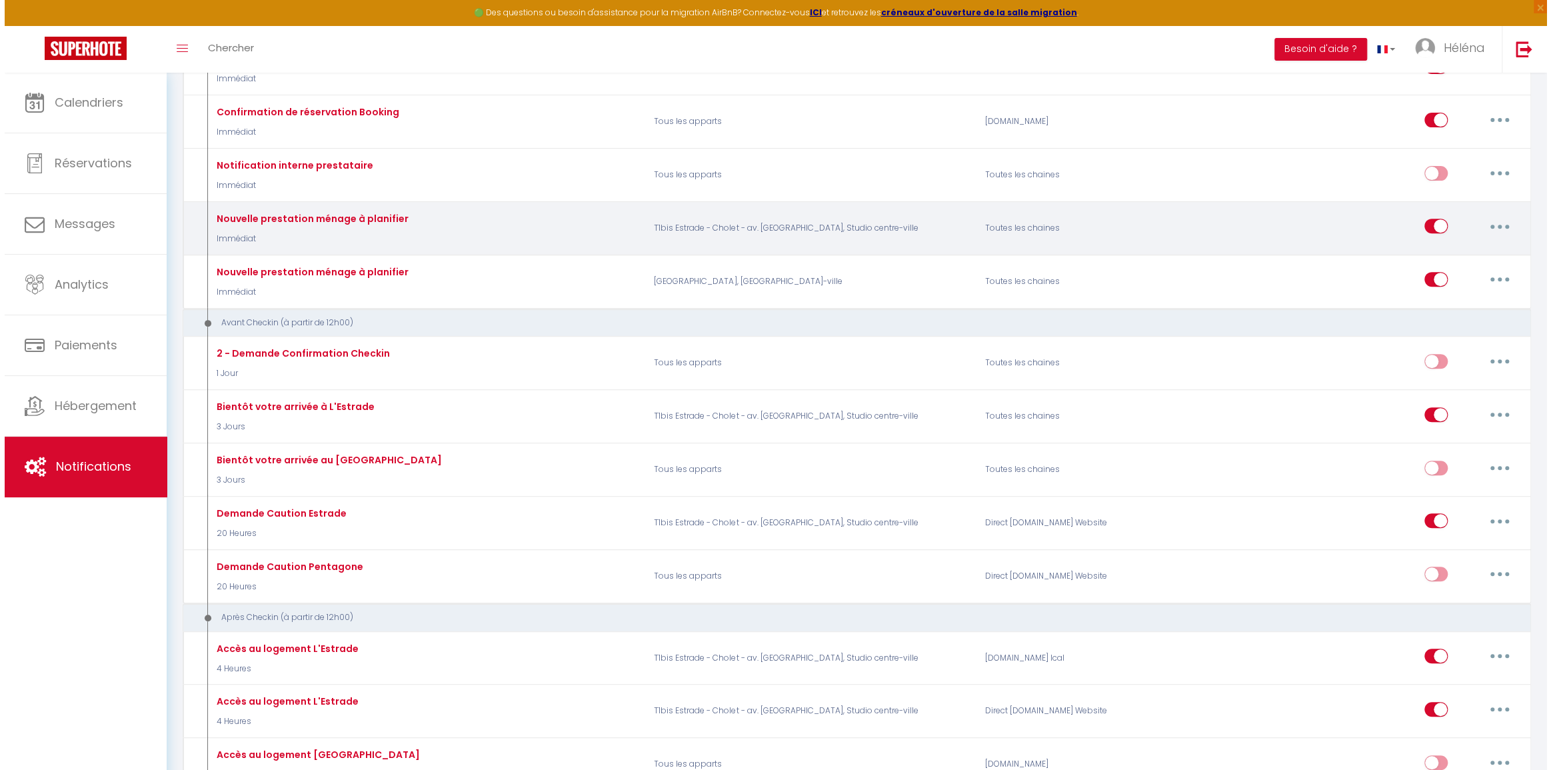
scroll to position [363, 0]
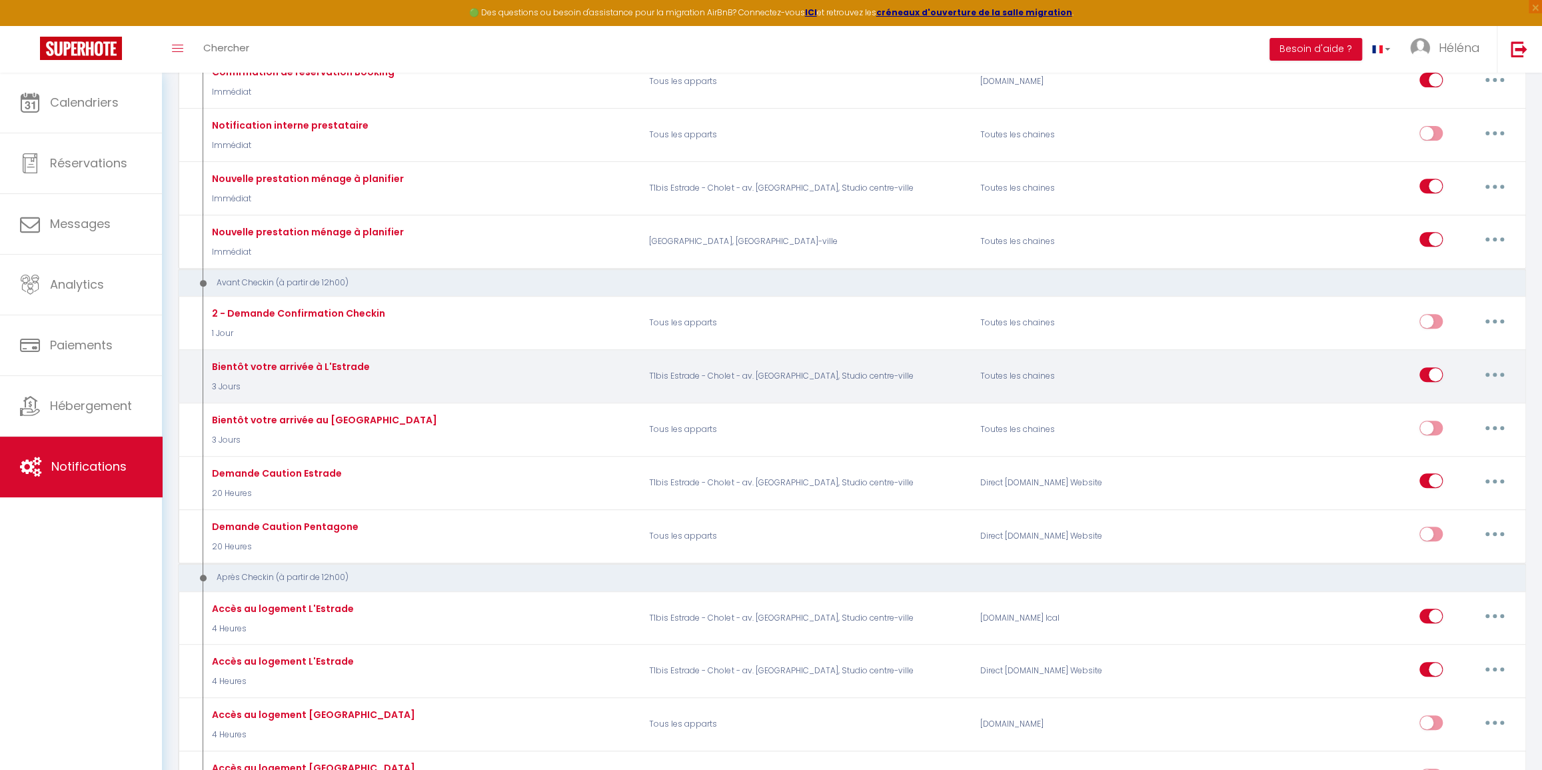
click at [1497, 371] on button "button" at bounding box center [1494, 374] width 37 height 21
click at [1466, 424] on link "Dupliquer" at bounding box center [1460, 428] width 99 height 23
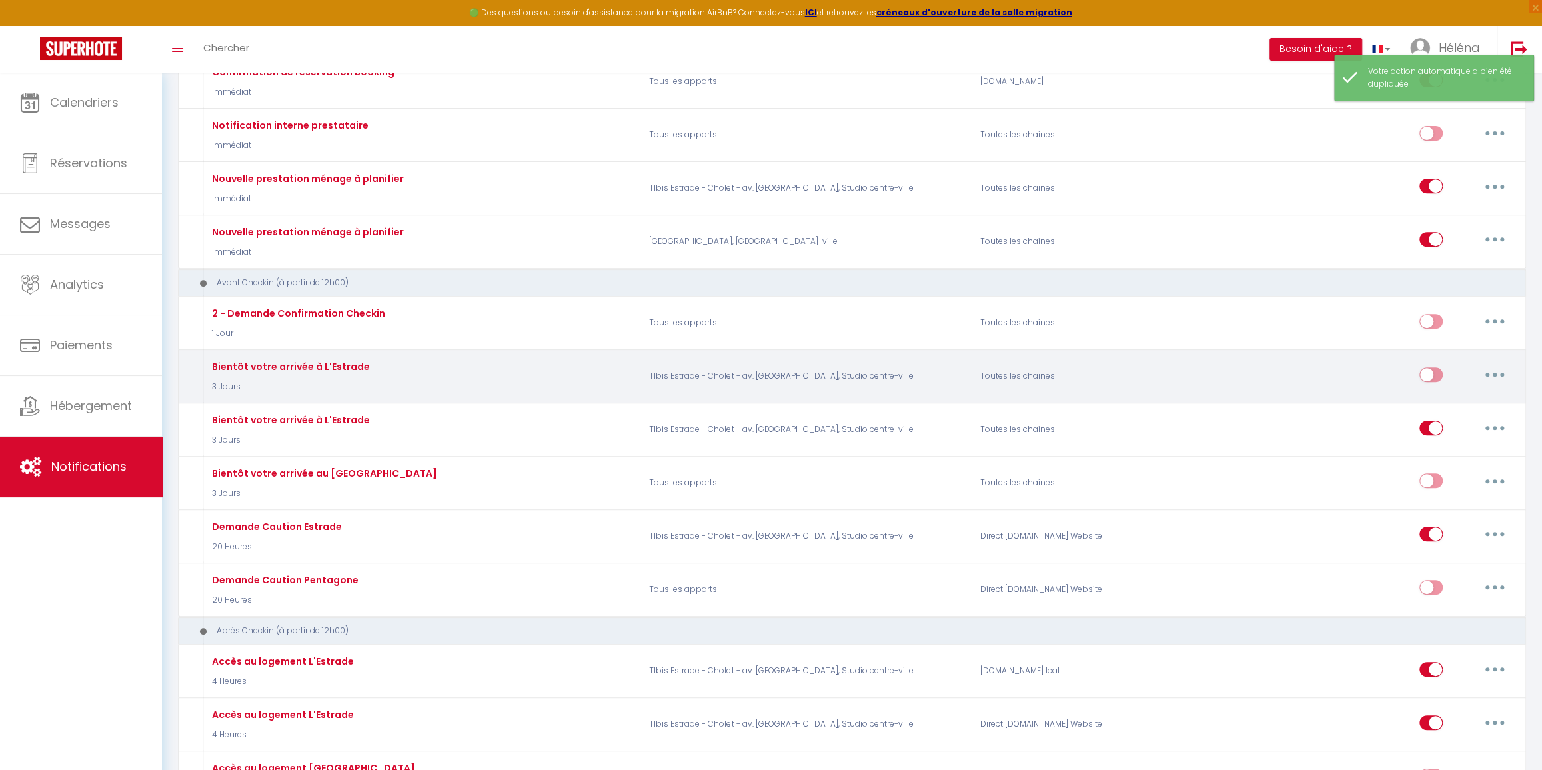
click at [1499, 372] on button "button" at bounding box center [1494, 374] width 37 height 21
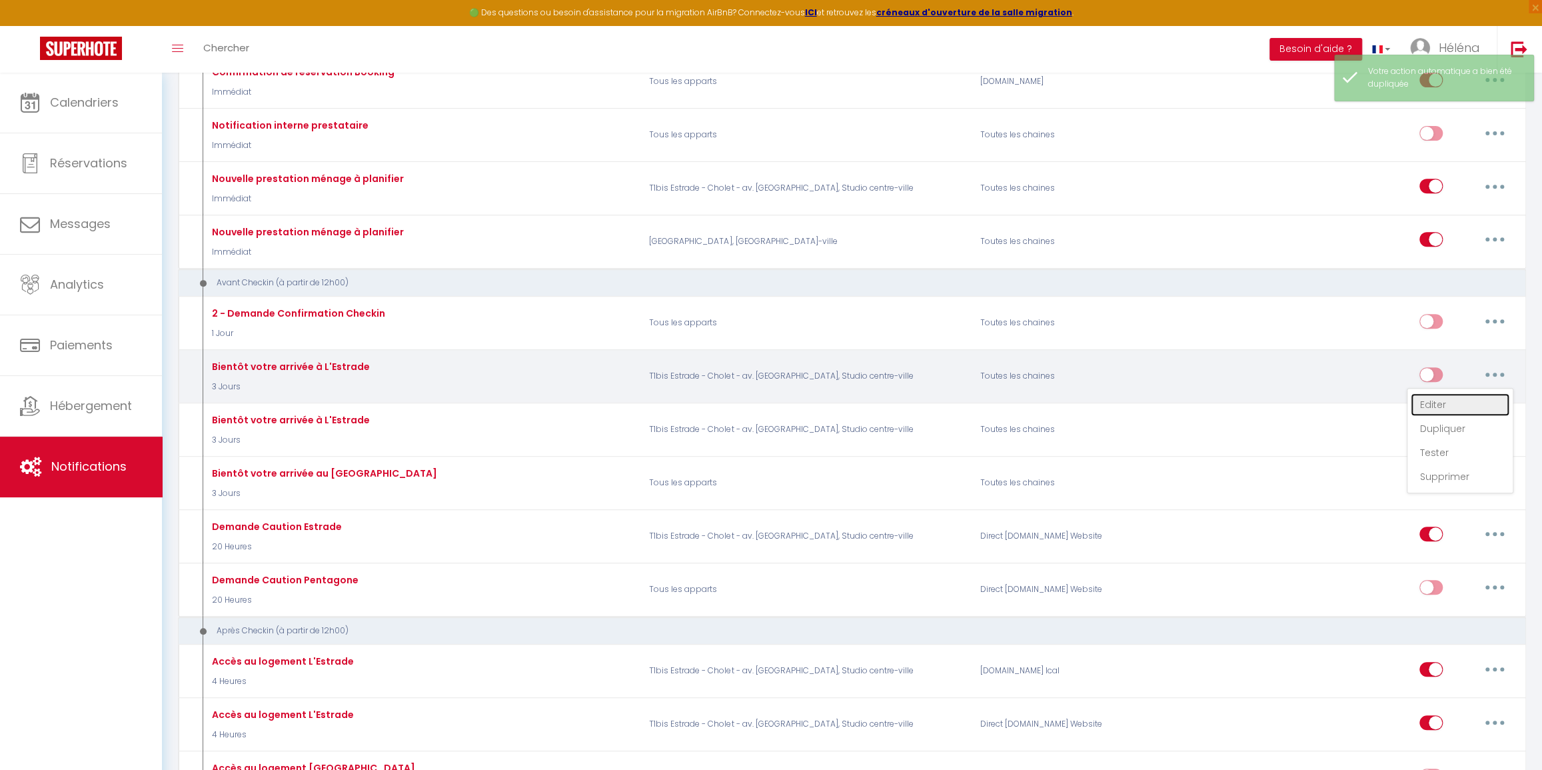
click at [1457, 399] on link "Editer" at bounding box center [1460, 404] width 99 height 23
type input "Bientôt votre arrivée à L'Estrade"
select select "3 Jours"
select select
checkbox input "true"
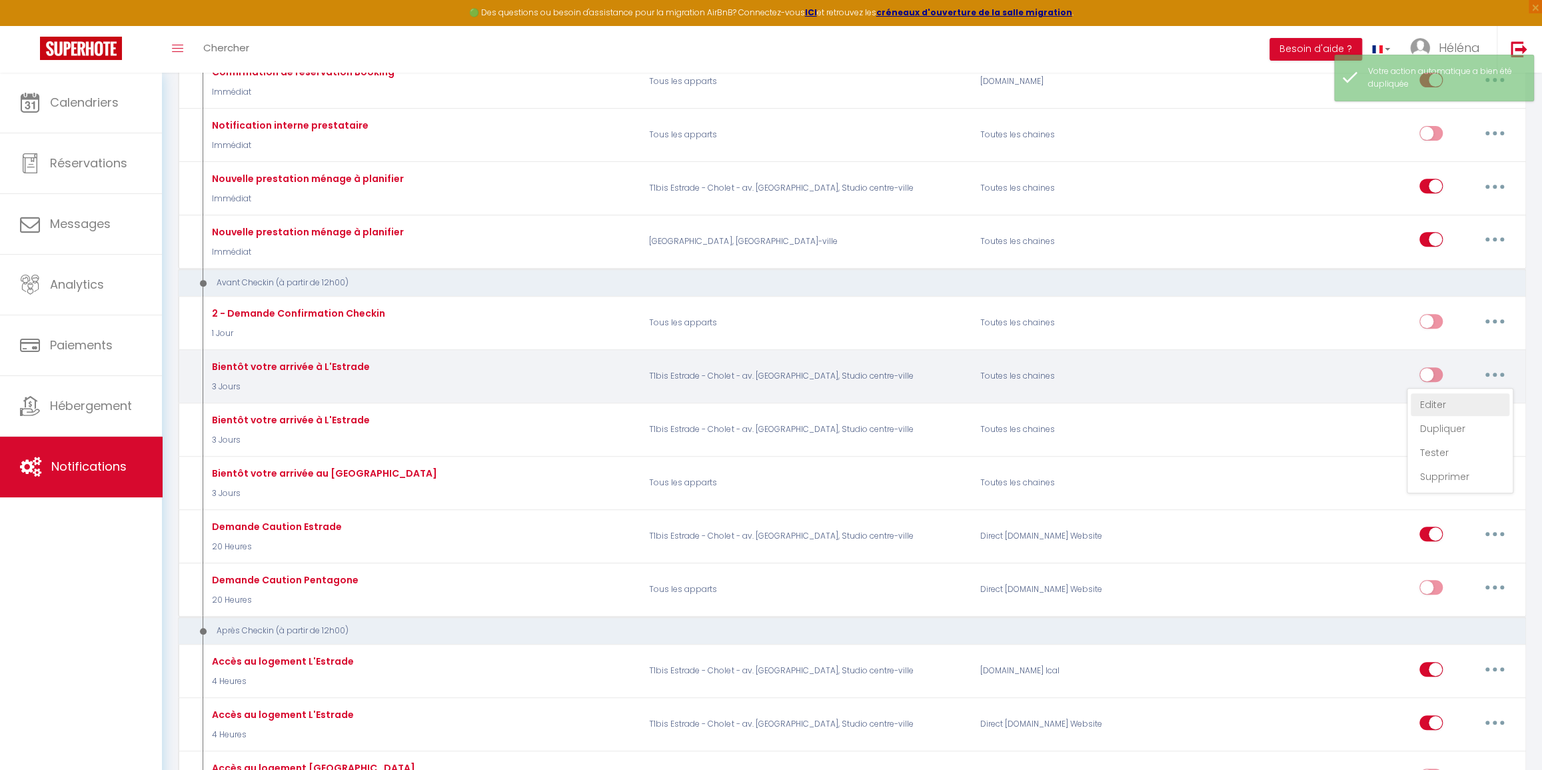
checkbox input "false"
radio input "true"
type input "Bientôt votre arrivée à L'Estrade"
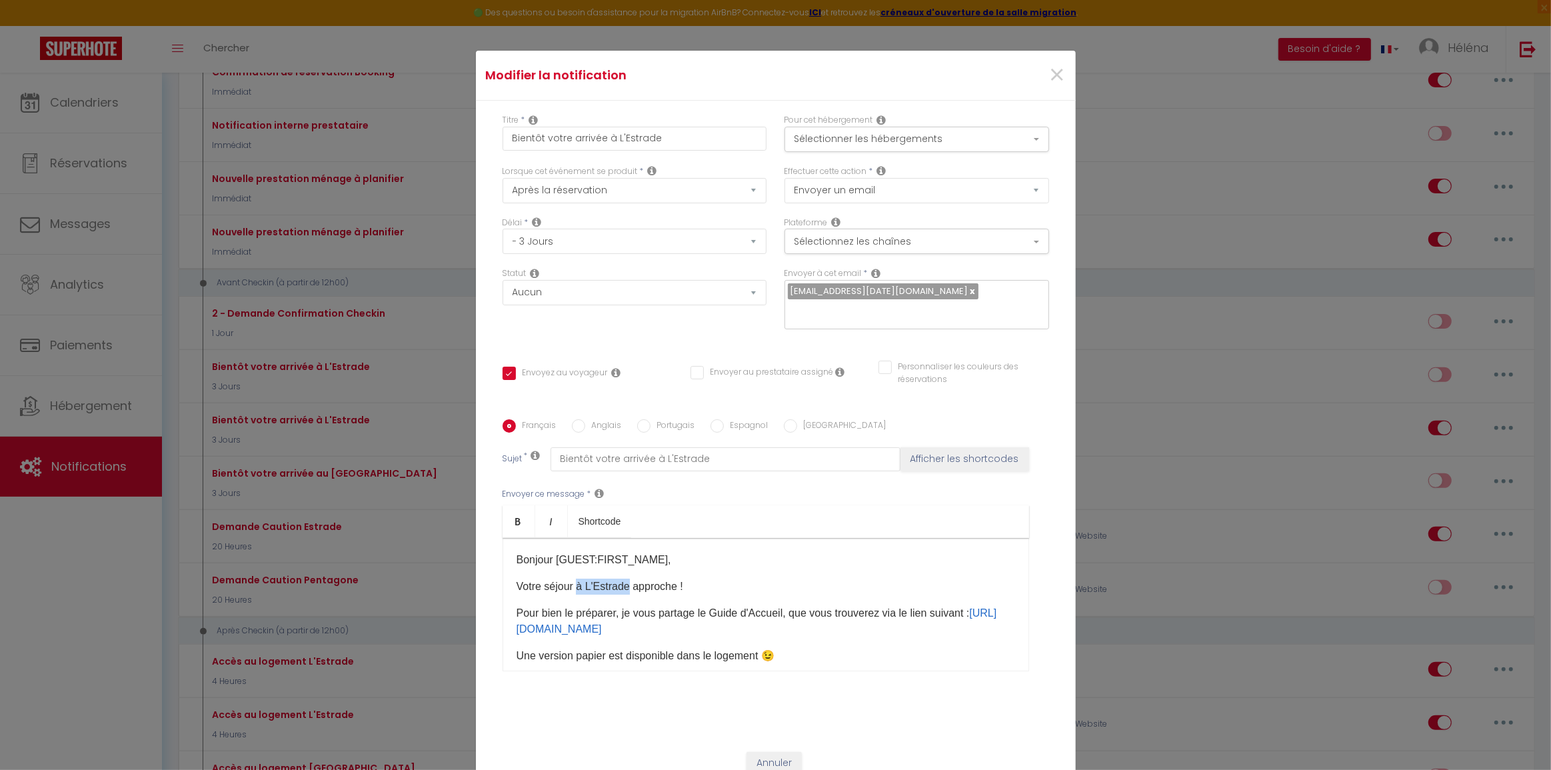
drag, startPoint x: 574, startPoint y: 575, endPoint x: 622, endPoint y: 576, distance: 48.0
click at [622, 578] on p "Votre séjour à L'Estrade​ approche !" at bounding box center [765, 586] width 498 height 16
drag, startPoint x: 590, startPoint y: 574, endPoint x: 658, endPoint y: 576, distance: 68.0
click at [658, 578] on p "Votre séjour au Cocon Lumière​ approche !" at bounding box center [765, 586] width 498 height 16
drag, startPoint x: 574, startPoint y: 572, endPoint x: 656, endPoint y: 570, distance: 81.3
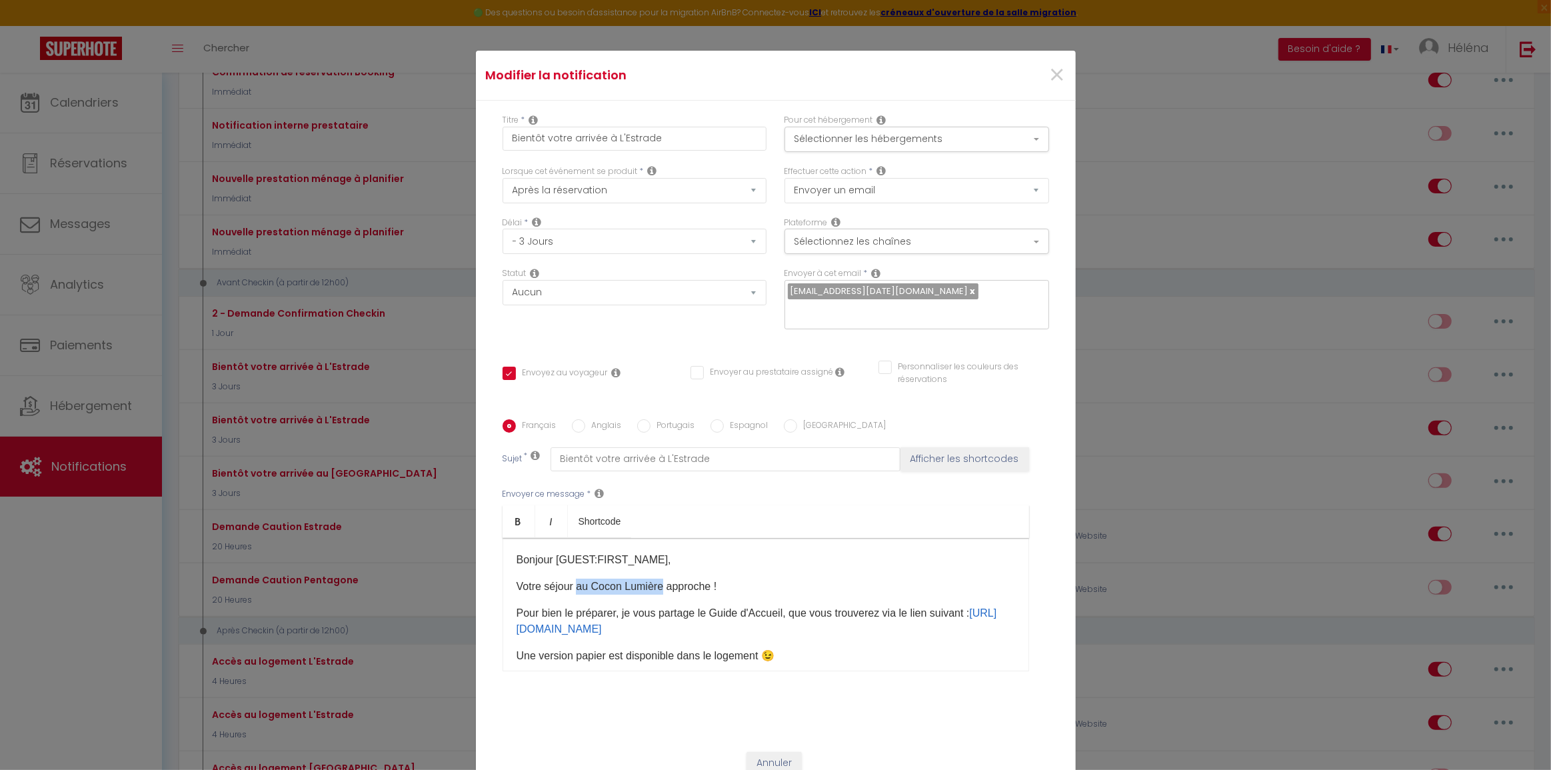
click at [656, 578] on p "Votre séjour au Cocon Lumière​ approche !" at bounding box center [765, 586] width 498 height 16
copy p "au Cocon Lumière"
drag, startPoint x: 652, startPoint y: 452, endPoint x: 709, endPoint y: 448, distance: 56.8
click at [709, 448] on input "Bientôt votre arrivée à L'Estrade" at bounding box center [725, 459] width 350 height 24
type input "Bientôt votre arrivée à"
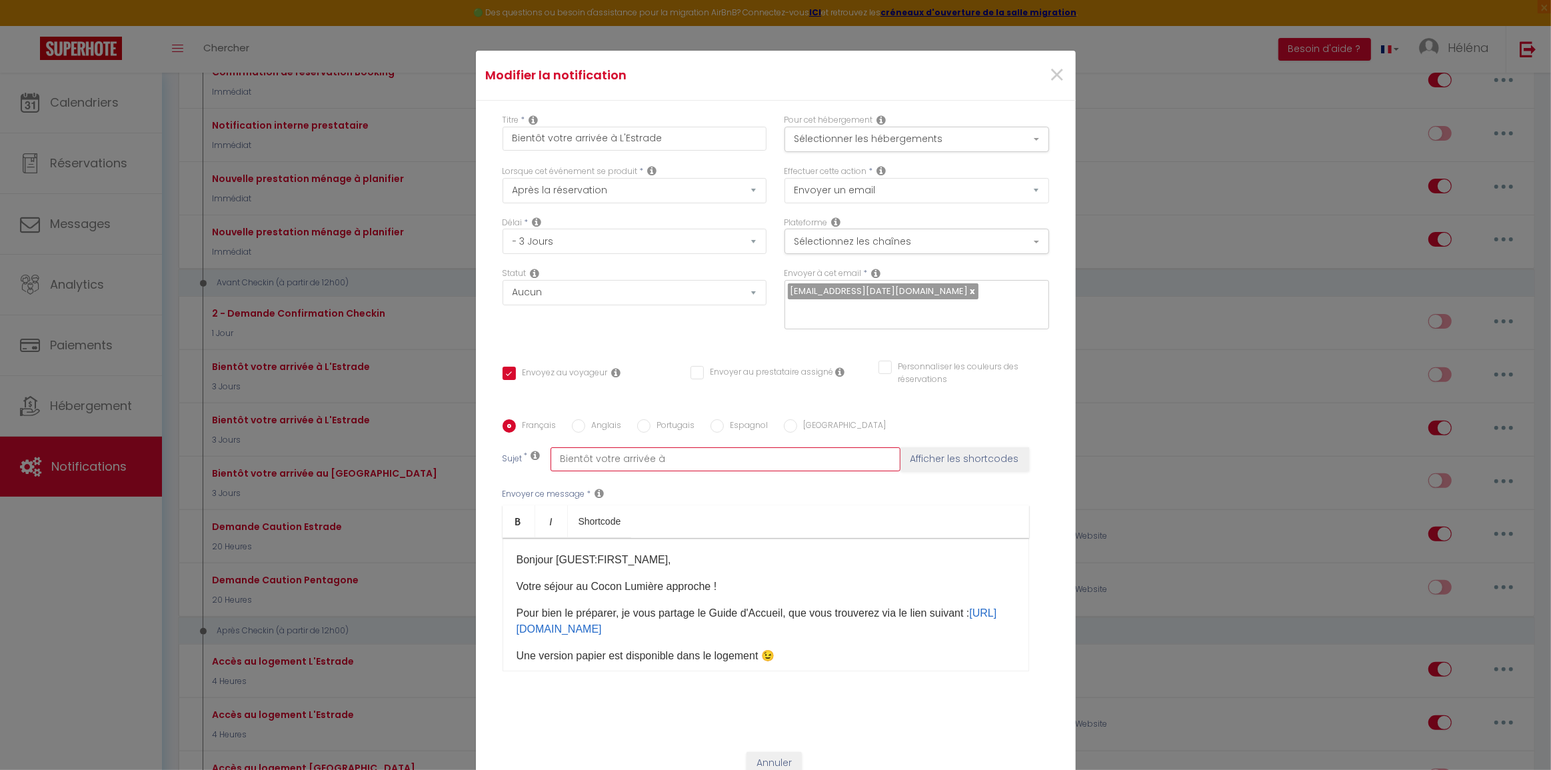
checkbox input "true"
checkbox input "false"
type input "Bientôt votre arrivée"
checkbox input "true"
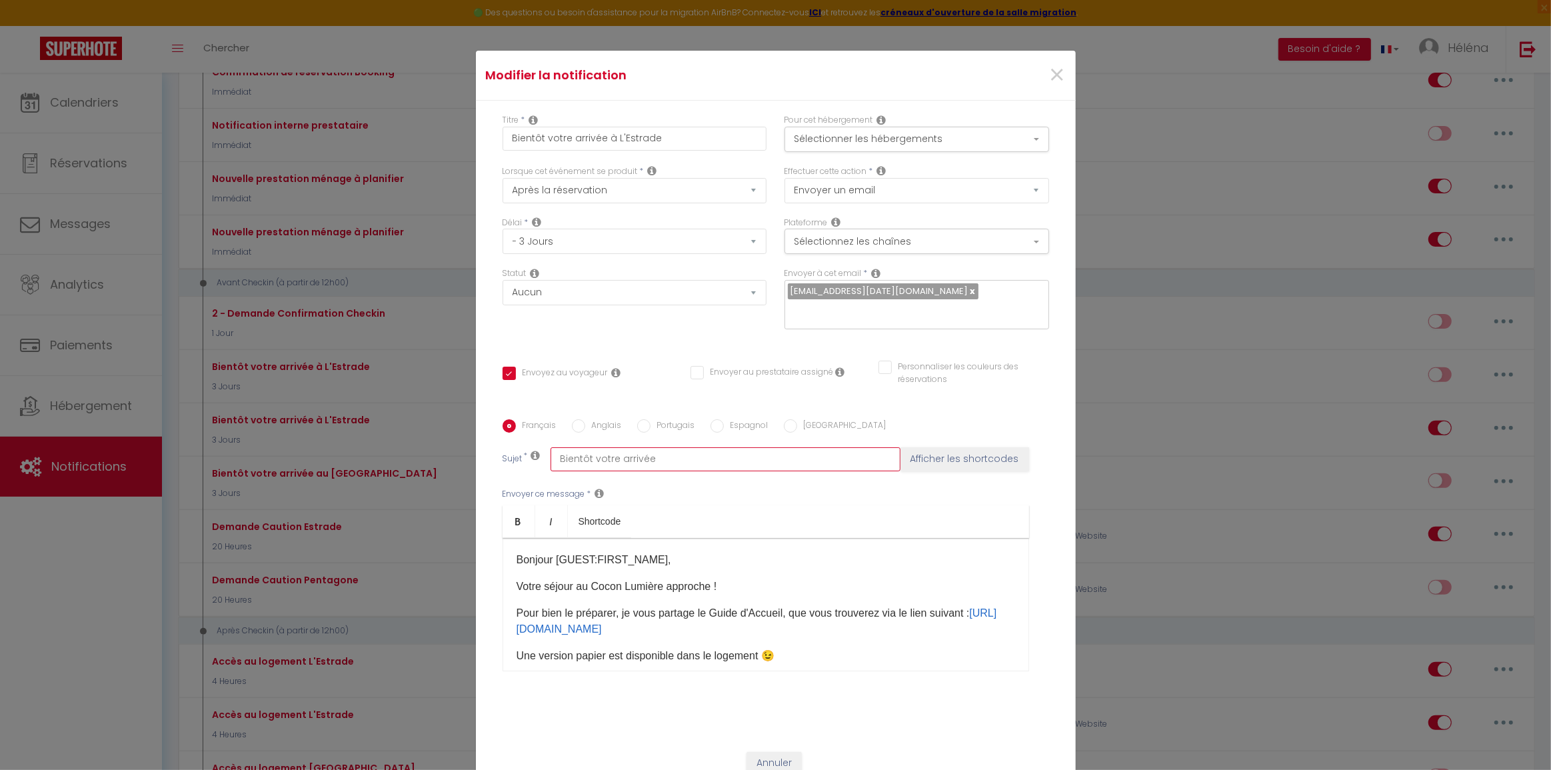
checkbox input "false"
paste input "au Cocon Lumière"
type input "Bientôt votre arrivée au Cocon Lumière"
checkbox input "true"
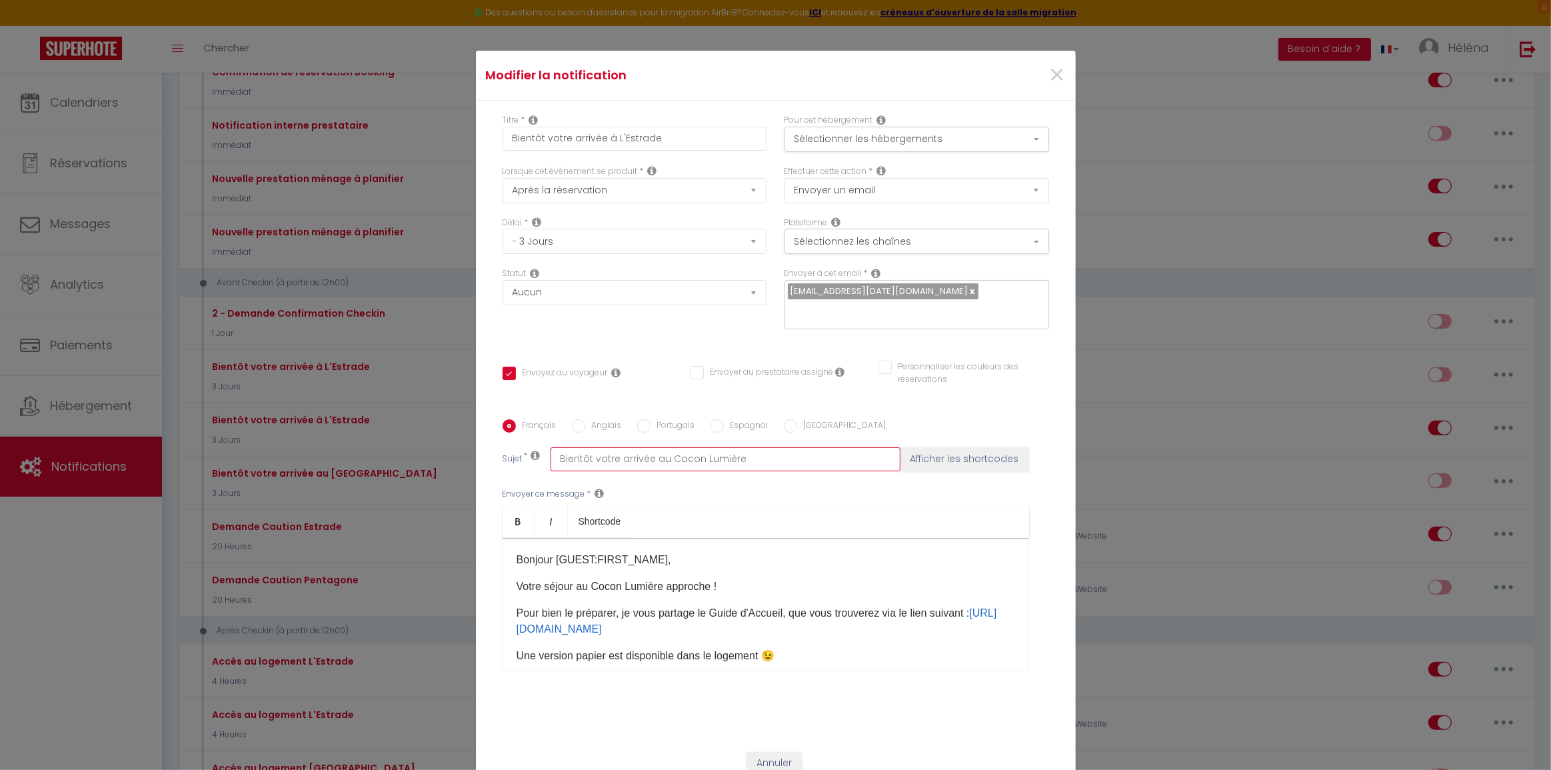
checkbox input "false"
type input "Bientôt votre arrivée au Cocon Lumière"
drag, startPoint x: 981, startPoint y: 619, endPoint x: 518, endPoint y: 619, distance: 463.1
click at [518, 619] on p "Pour bien le préparer, je vous partage le Guide d'Accueil, que vous trouverez v…" at bounding box center [765, 621] width 498 height 32
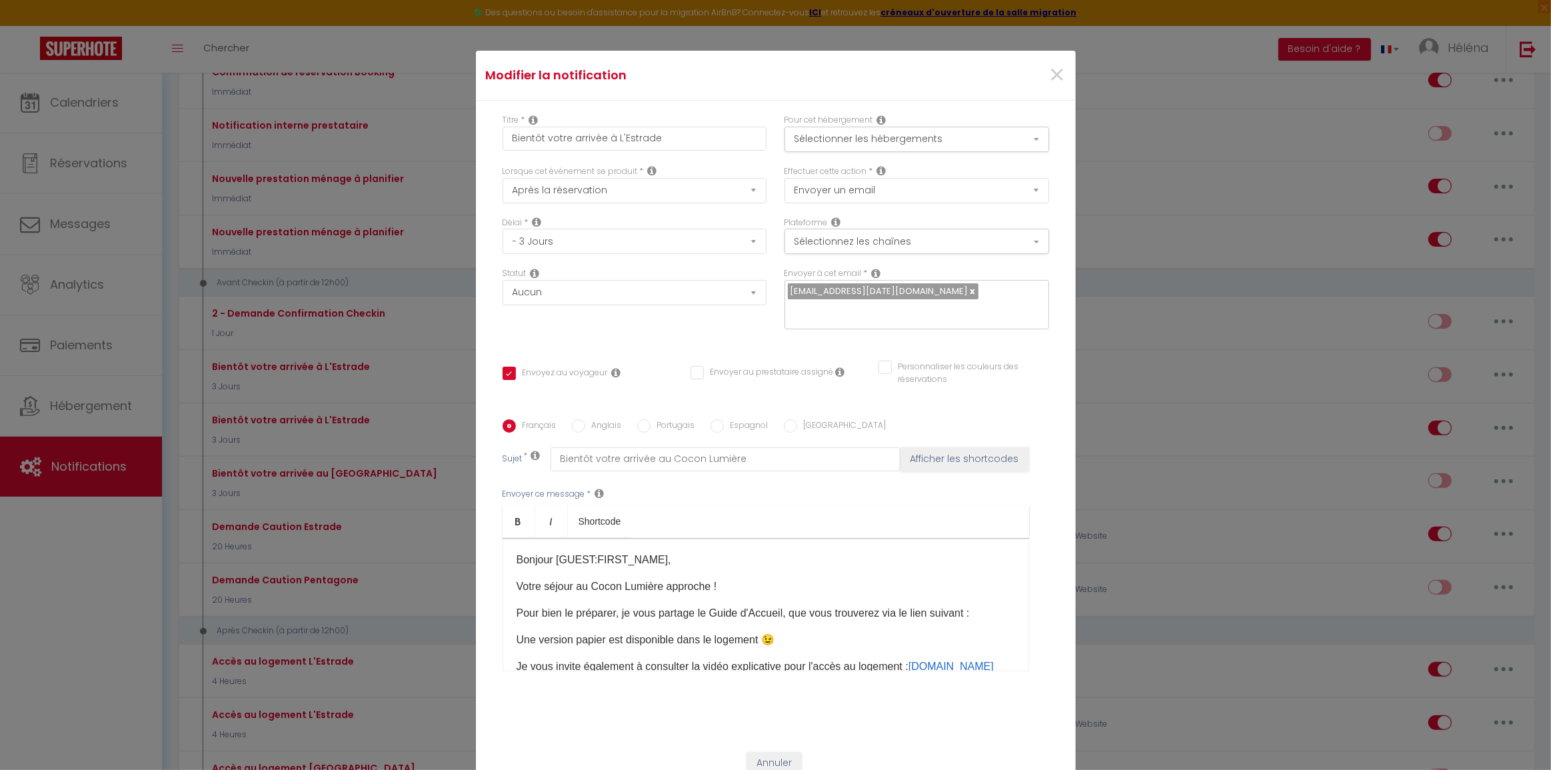
scroll to position [121, 0]
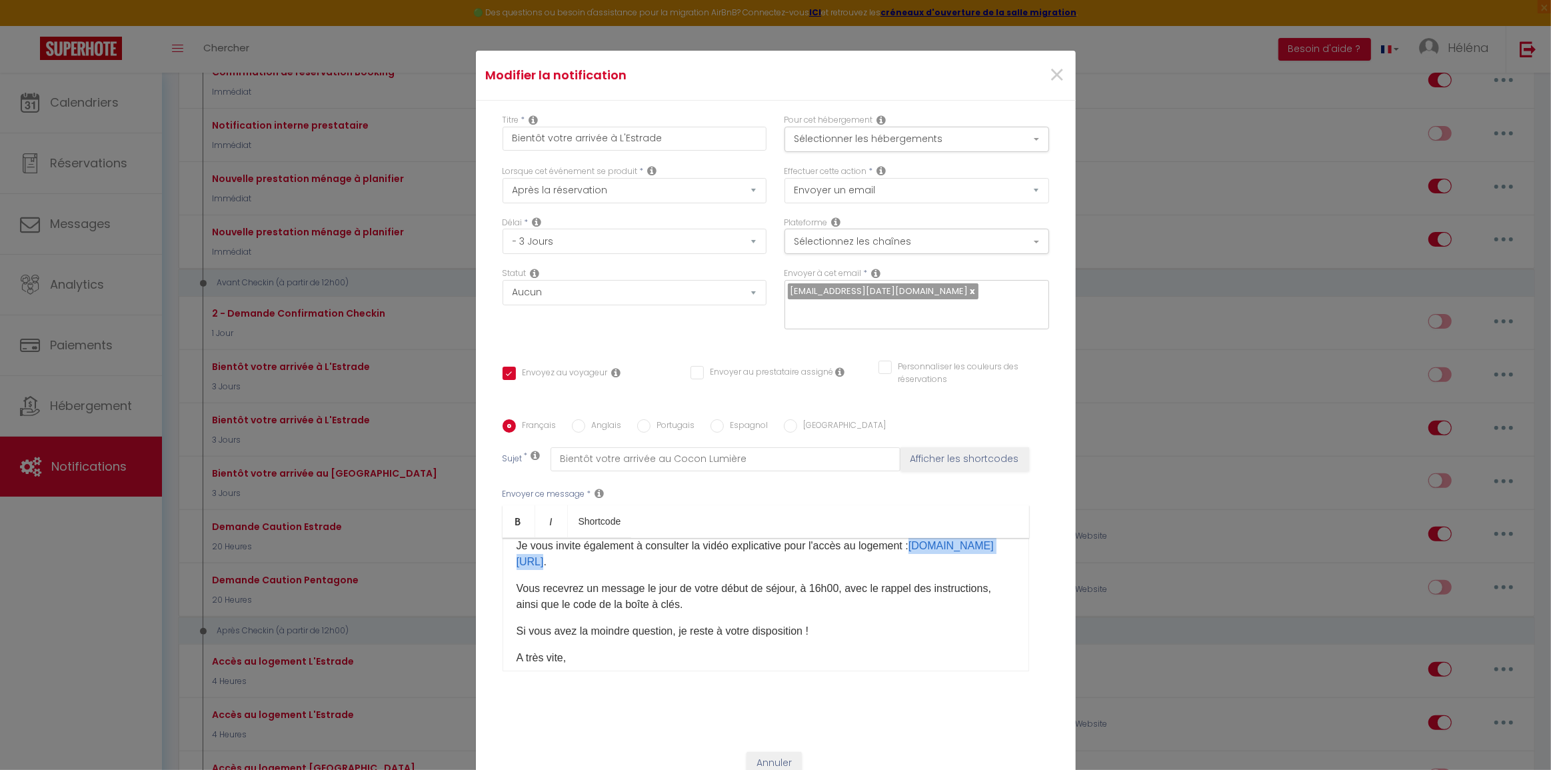
drag, startPoint x: 707, startPoint y: 552, endPoint x: 517, endPoint y: 553, distance: 189.9
click at [517, 553] on p "Je vous invite également à consulter la vidéo explicative pour l'accès au logem…" at bounding box center [765, 554] width 498 height 32
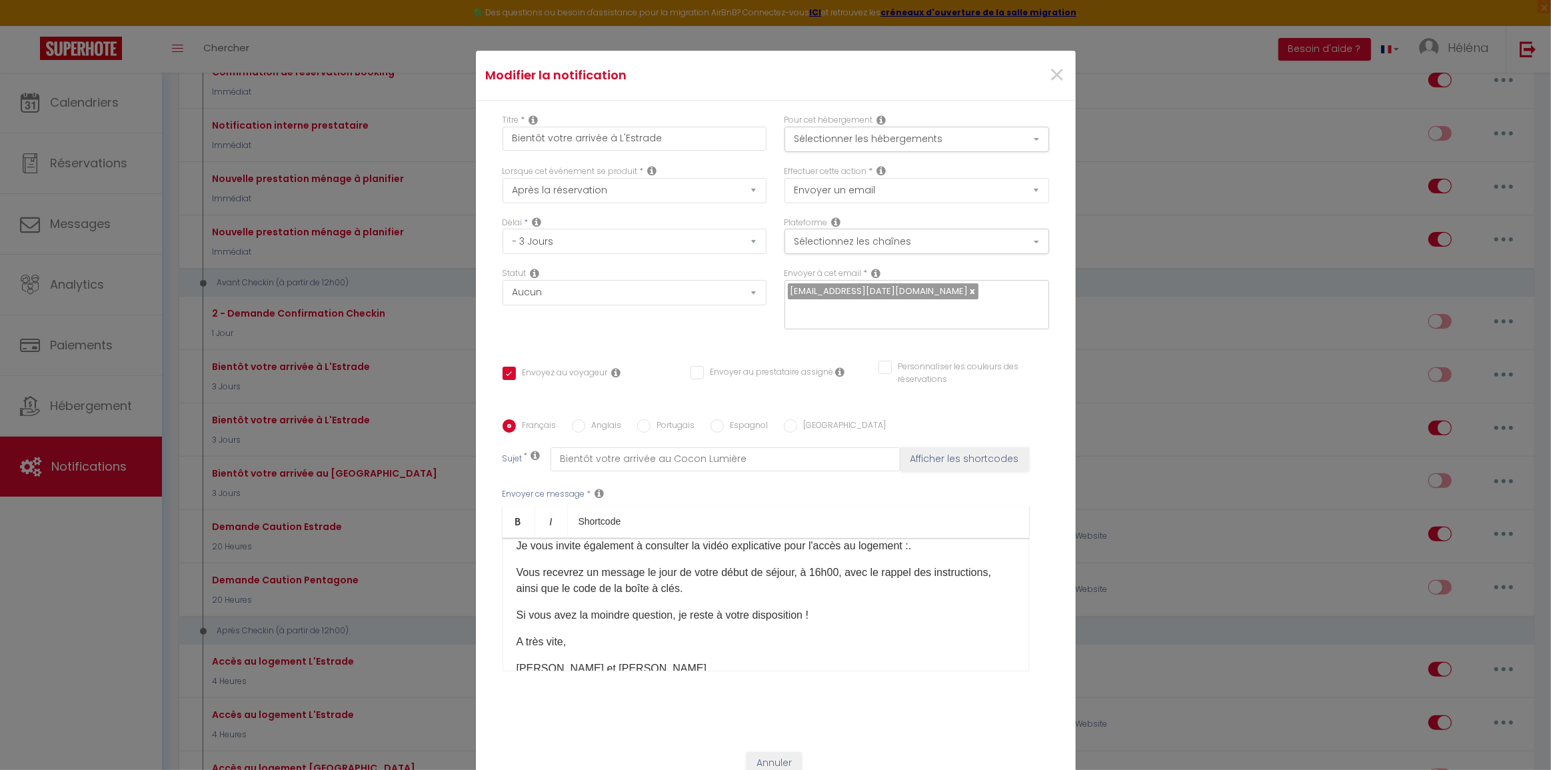
click at [662, 569] on p "Vous recevrez un message le jour de votre début de séjour, à 16h00, avec le rap…" at bounding box center [765, 580] width 498 height 32
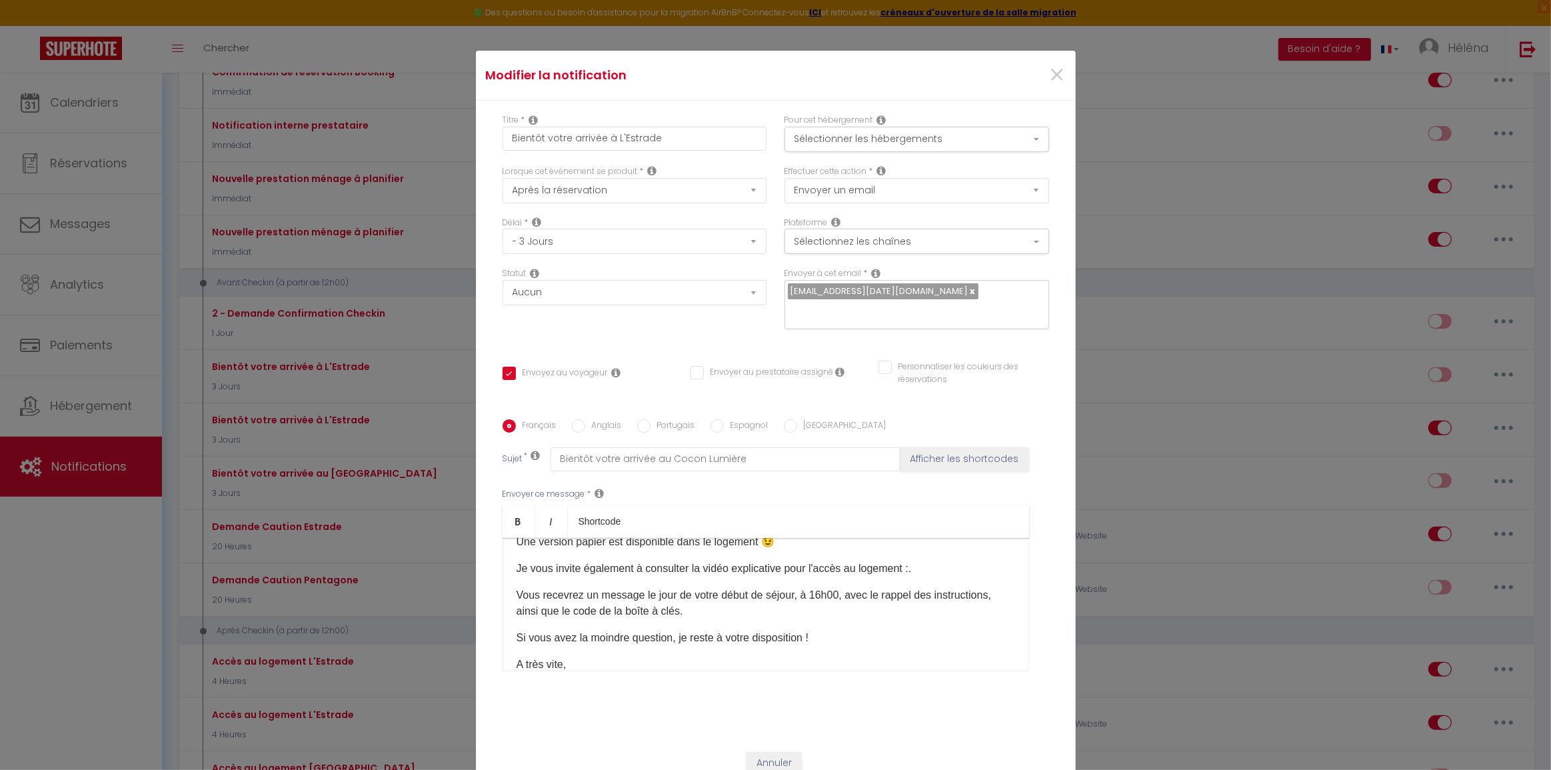
scroll to position [125, 0]
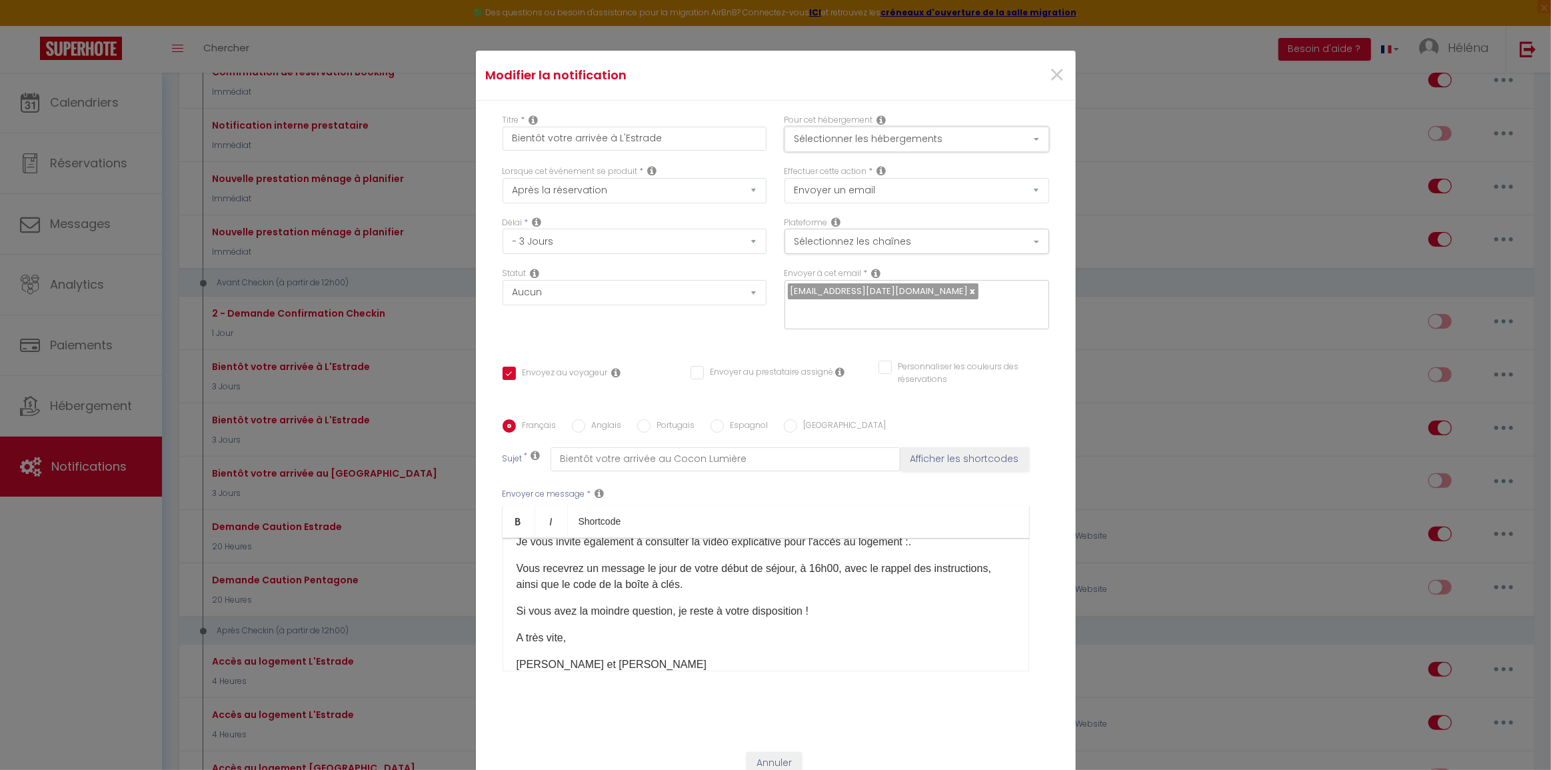
click at [846, 146] on button "Sélectionner les hébergements" at bounding box center [916, 139] width 265 height 25
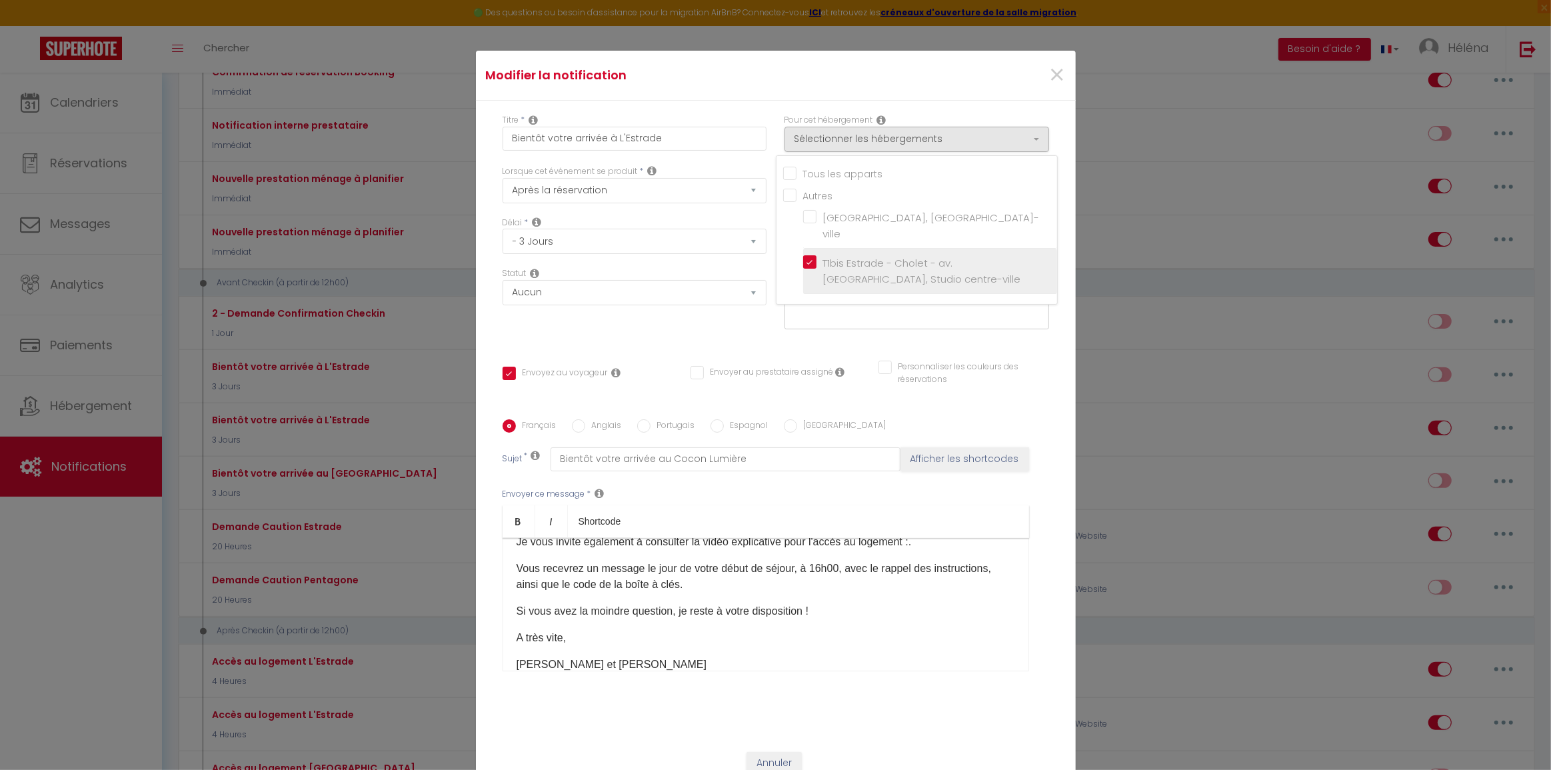
click at [816, 255] on label "T1bis Estrade - Cholet - av. [GEOGRAPHIC_DATA], Studio centre-ville" at bounding box center [932, 270] width 232 height 31
click at [810, 265] on input "T1bis Estrade - Cholet - av. [GEOGRAPHIC_DATA], Studio centre-ville" at bounding box center [930, 271] width 254 height 13
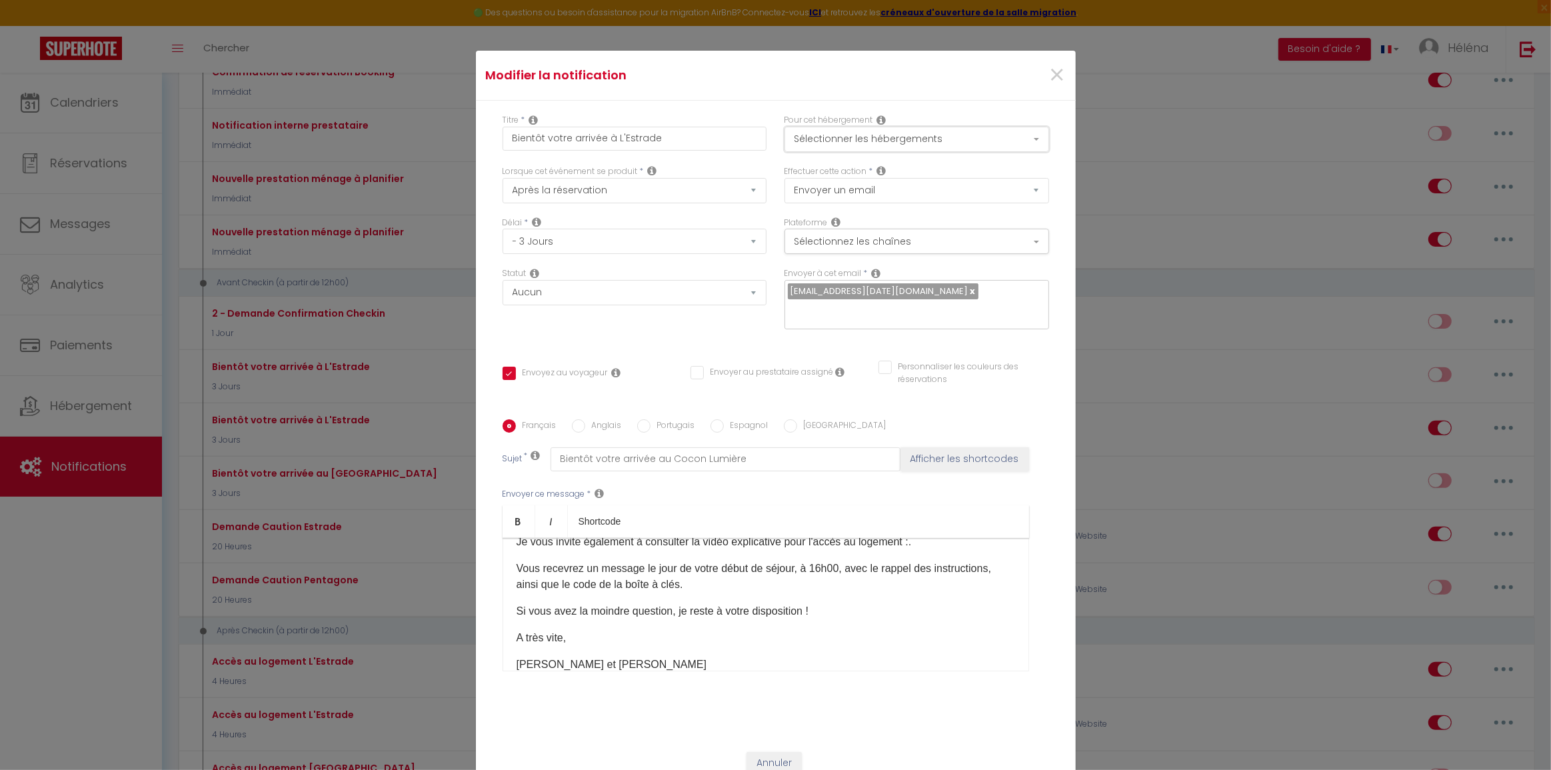
click at [830, 150] on button "Sélectionner les hébergements" at bounding box center [916, 139] width 265 height 25
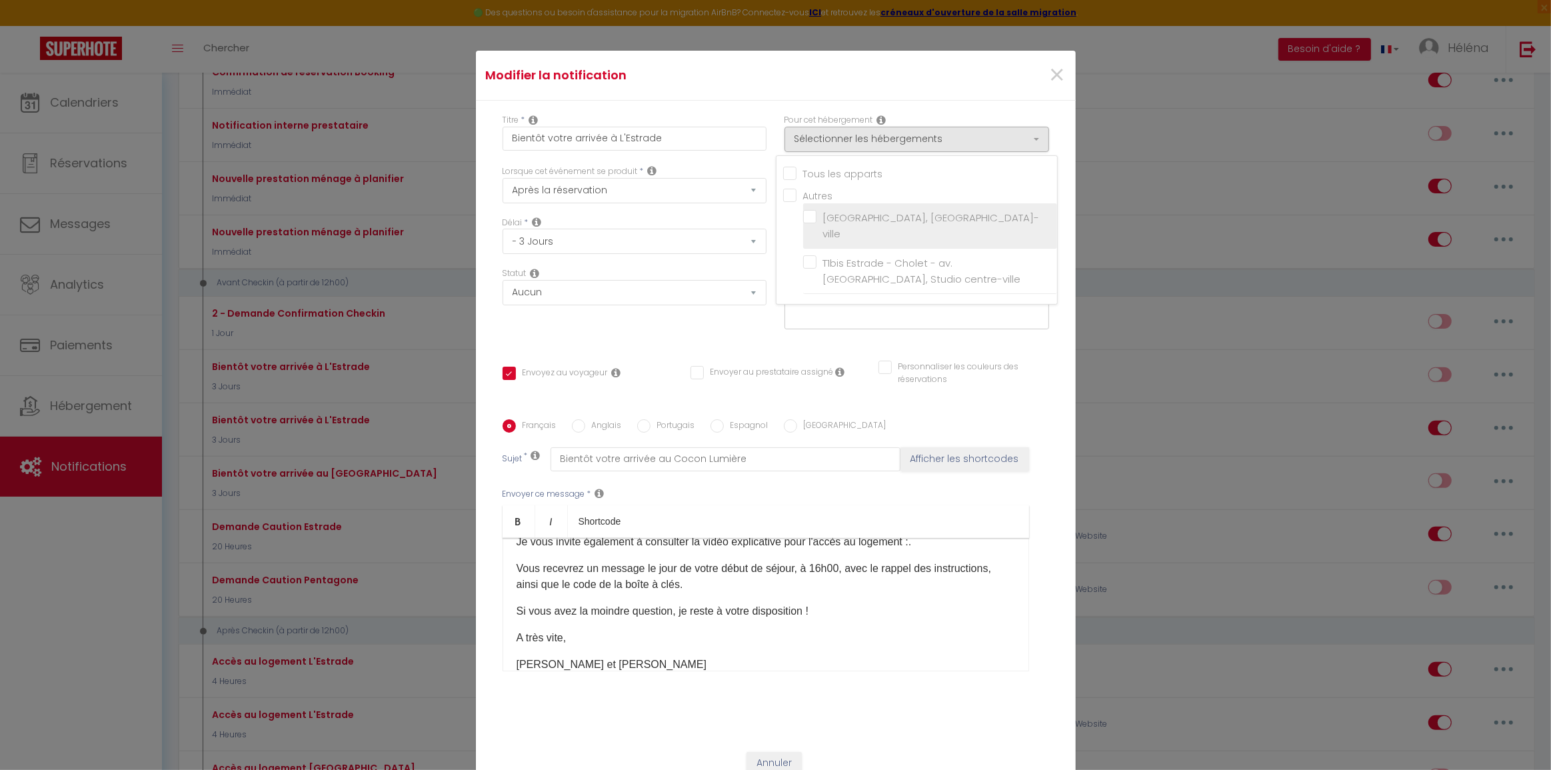
click at [810, 223] on input "[GEOGRAPHIC_DATA], [GEOGRAPHIC_DATA]-ville" at bounding box center [930, 225] width 254 height 13
checkbox input "true"
checkbox input "false"
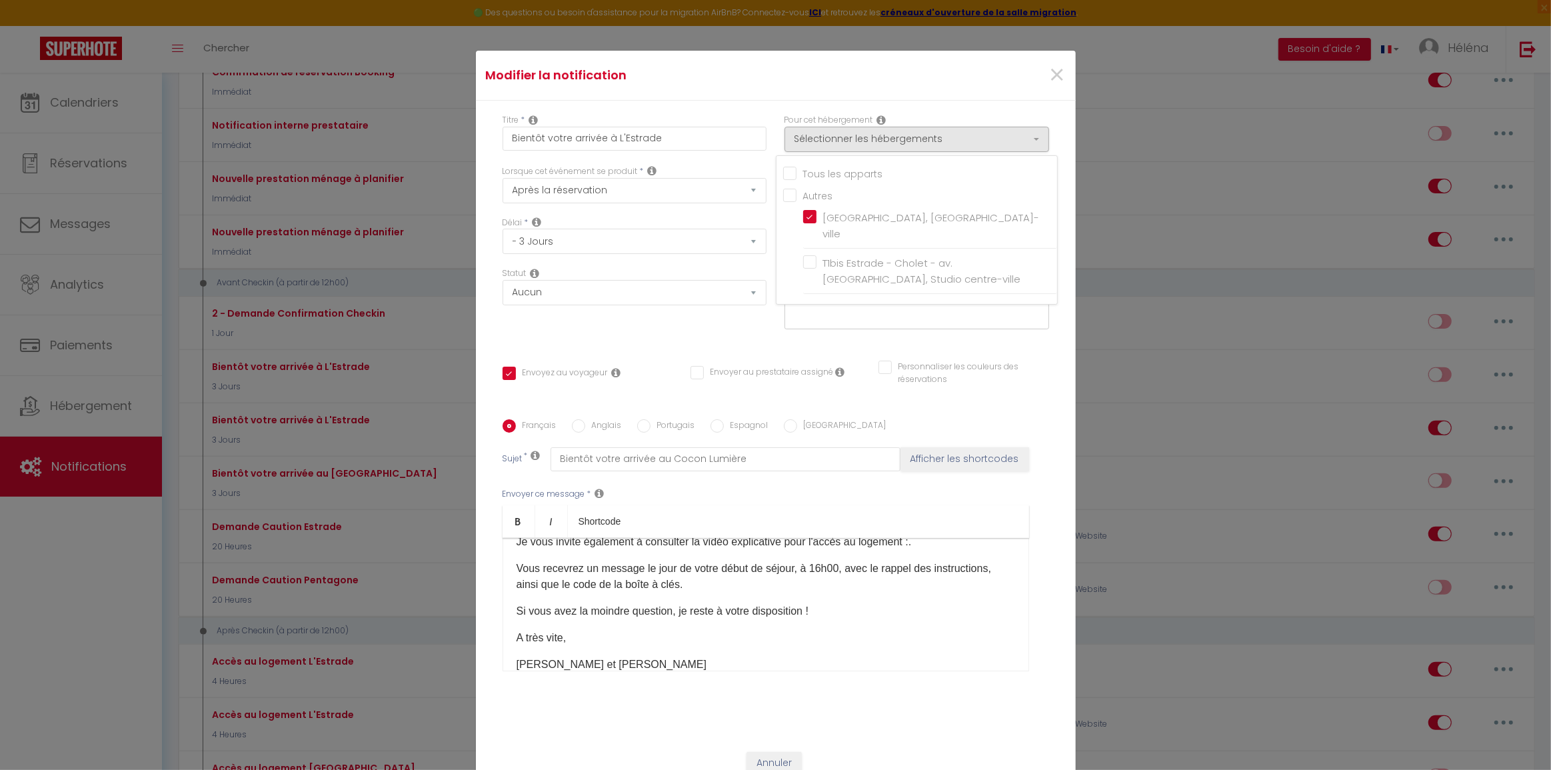
click at [904, 90] on div "×" at bounding box center [974, 75] width 199 height 29
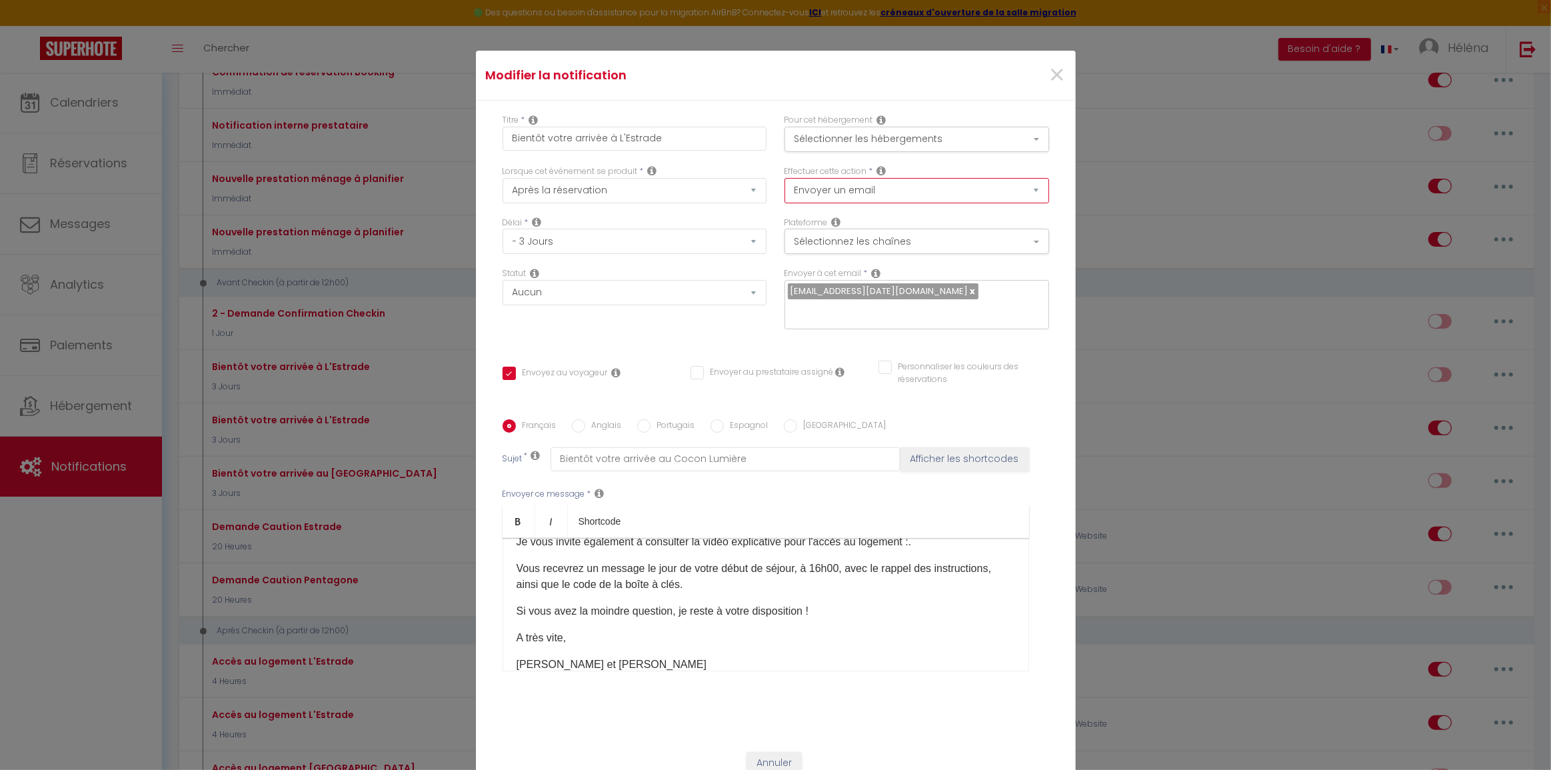
click at [888, 201] on select "Envoyer un email Envoyer un SMS Envoyer une notification push" at bounding box center [916, 190] width 265 height 25
click at [879, 254] on button "Sélectionnez les chaînes" at bounding box center [916, 241] width 265 height 25
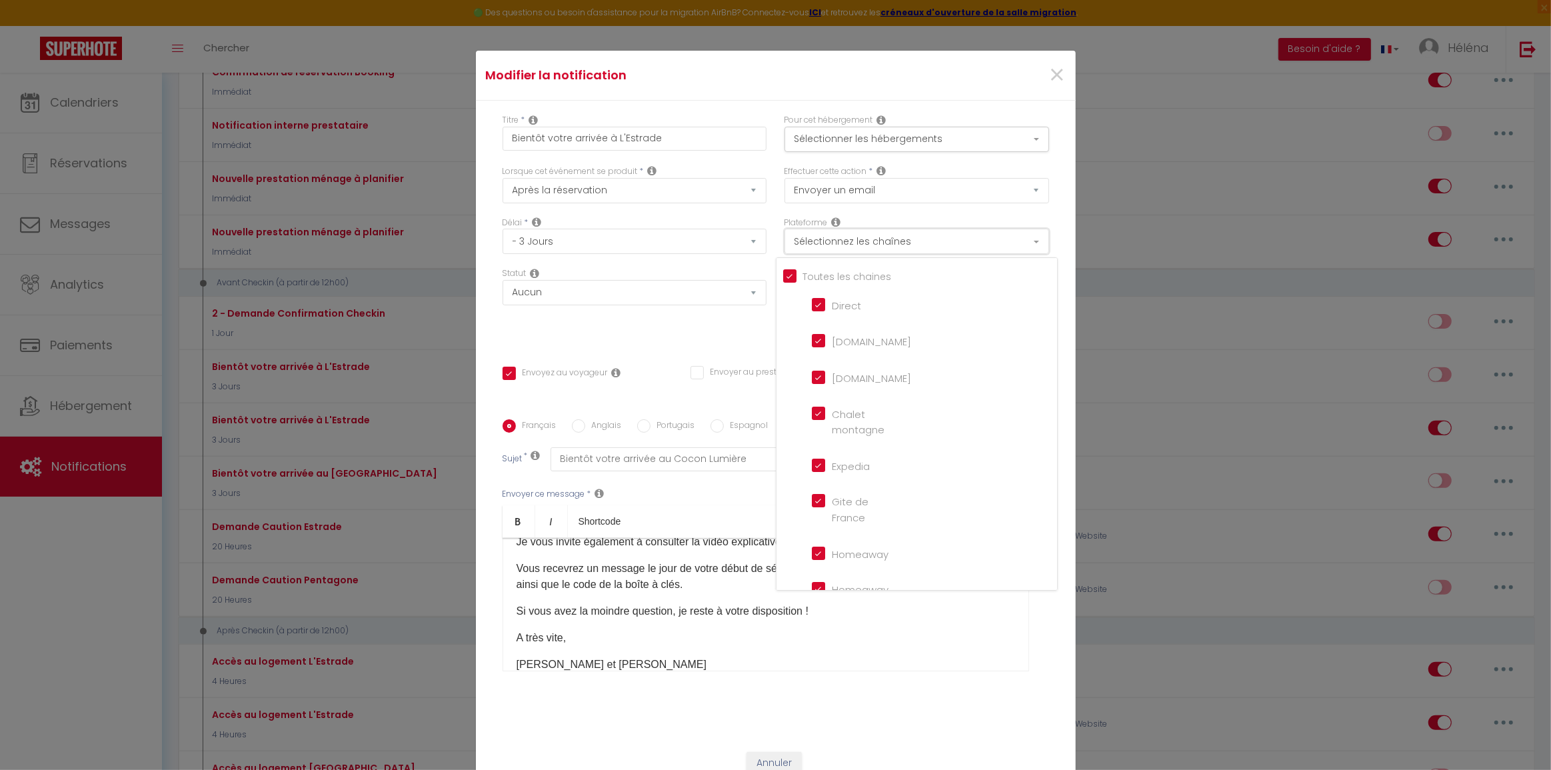
click at [879, 254] on button "Sélectionnez les chaînes" at bounding box center [916, 241] width 265 height 25
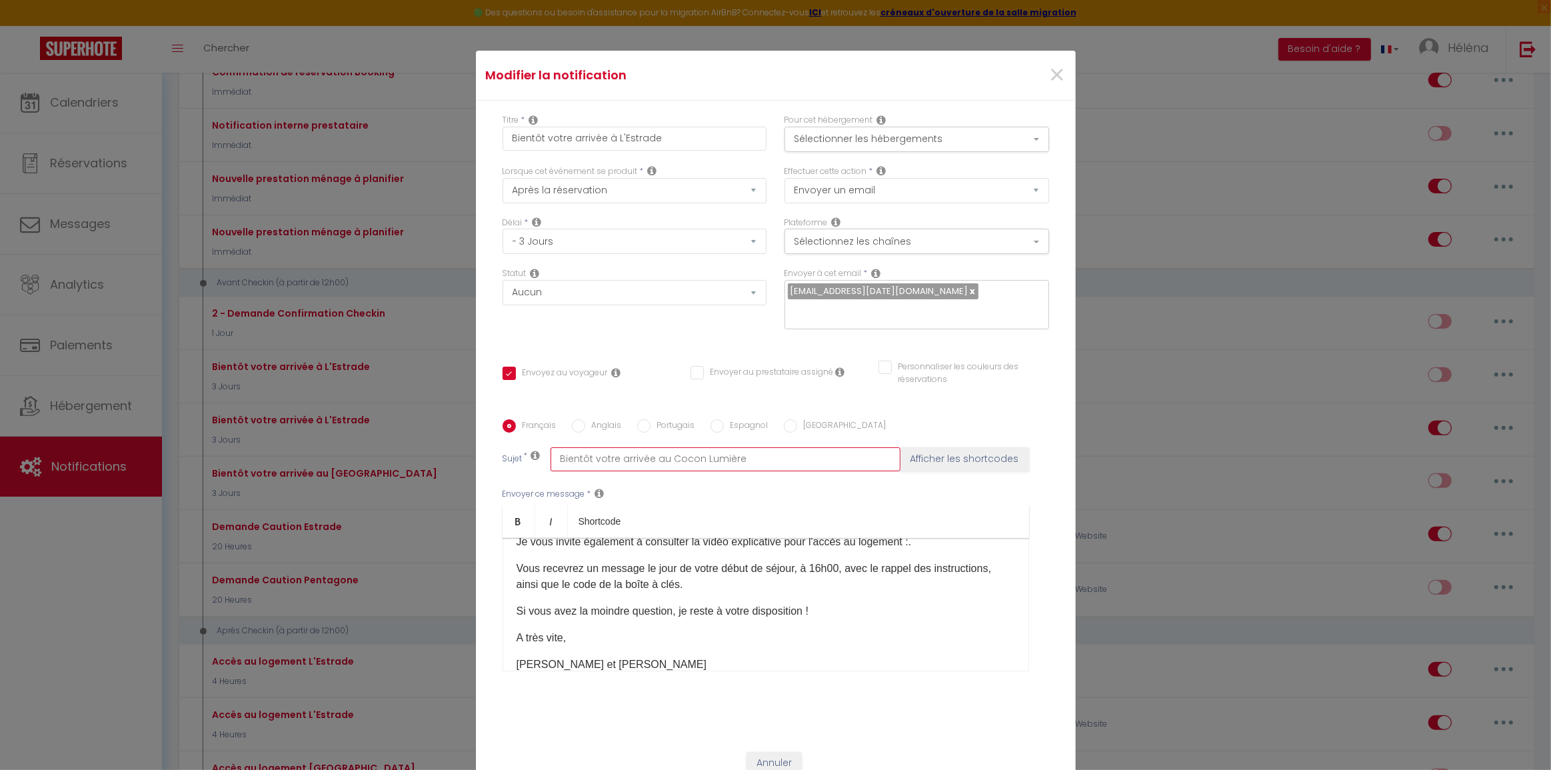
drag, startPoint x: 651, startPoint y: 448, endPoint x: 742, endPoint y: 449, distance: 90.6
click at [742, 449] on input "Bientôt votre arrivée au Cocon Lumière" at bounding box center [725, 459] width 350 height 24
drag, startPoint x: 604, startPoint y: 147, endPoint x: 682, endPoint y: 157, distance: 78.7
click at [682, 151] on input "Bientôt votre arrivée à L'Estrade" at bounding box center [634, 139] width 265 height 24
paste input "au Cocon Lumièr"
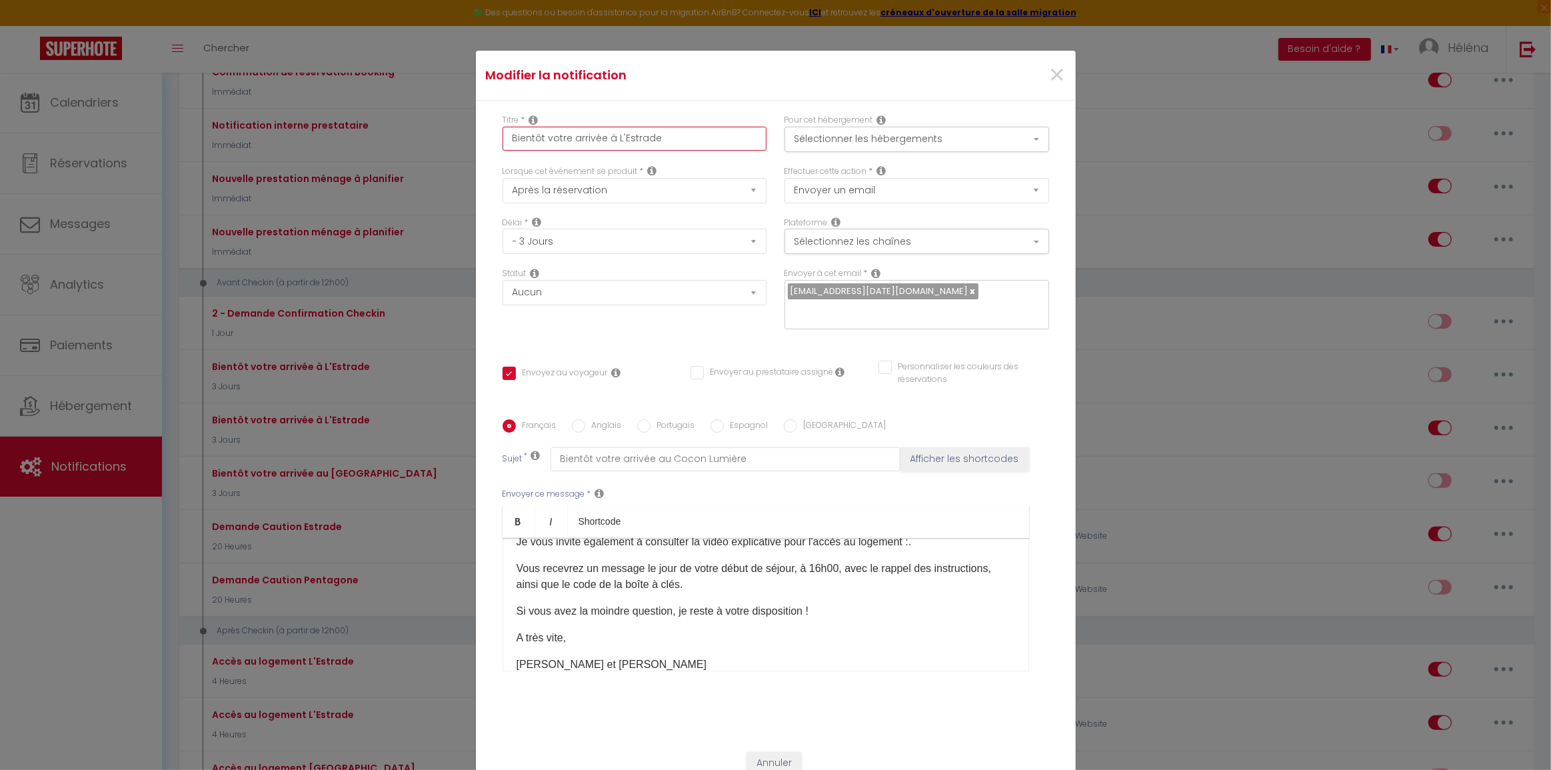
type input "Bientôt votre arrivée au Cocon Lumière"
checkbox input "true"
checkbox input "false"
type input "Bientôt votre arrivée au Cocon Lumière"
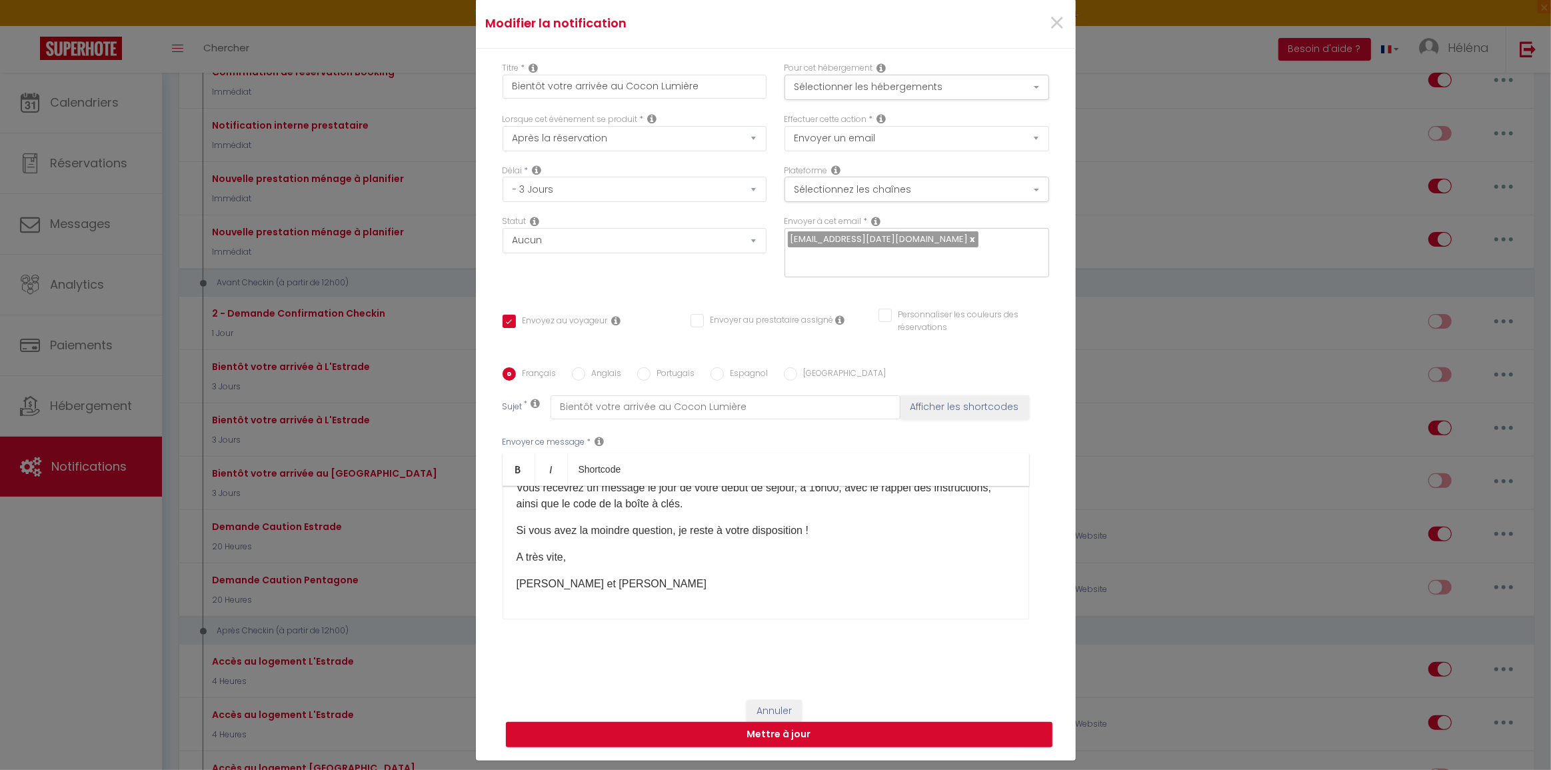
scroll to position [93, 0]
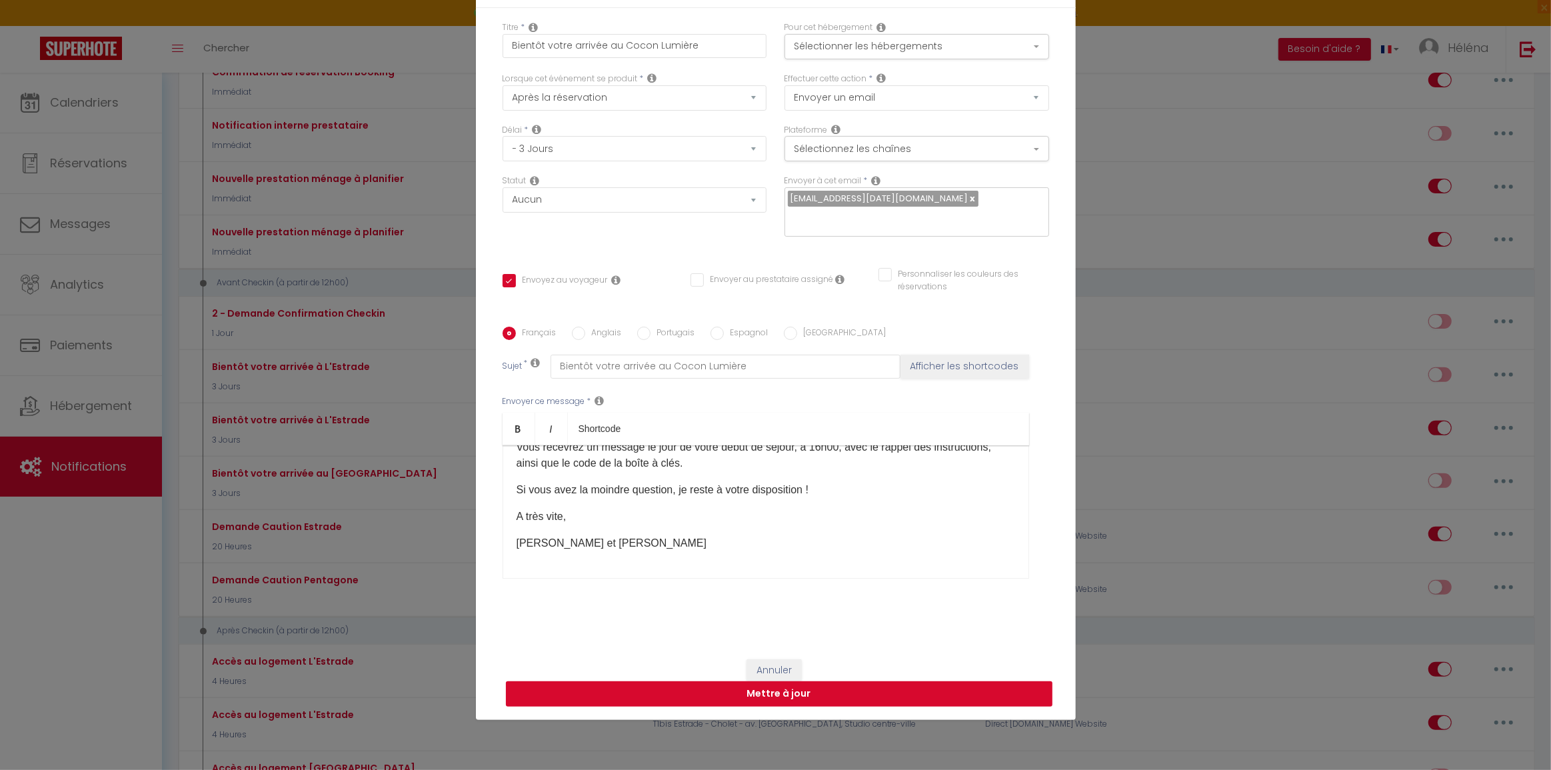
click at [840, 686] on button "Mettre à jour" at bounding box center [779, 693] width 546 height 25
checkbox input "true"
checkbox input "false"
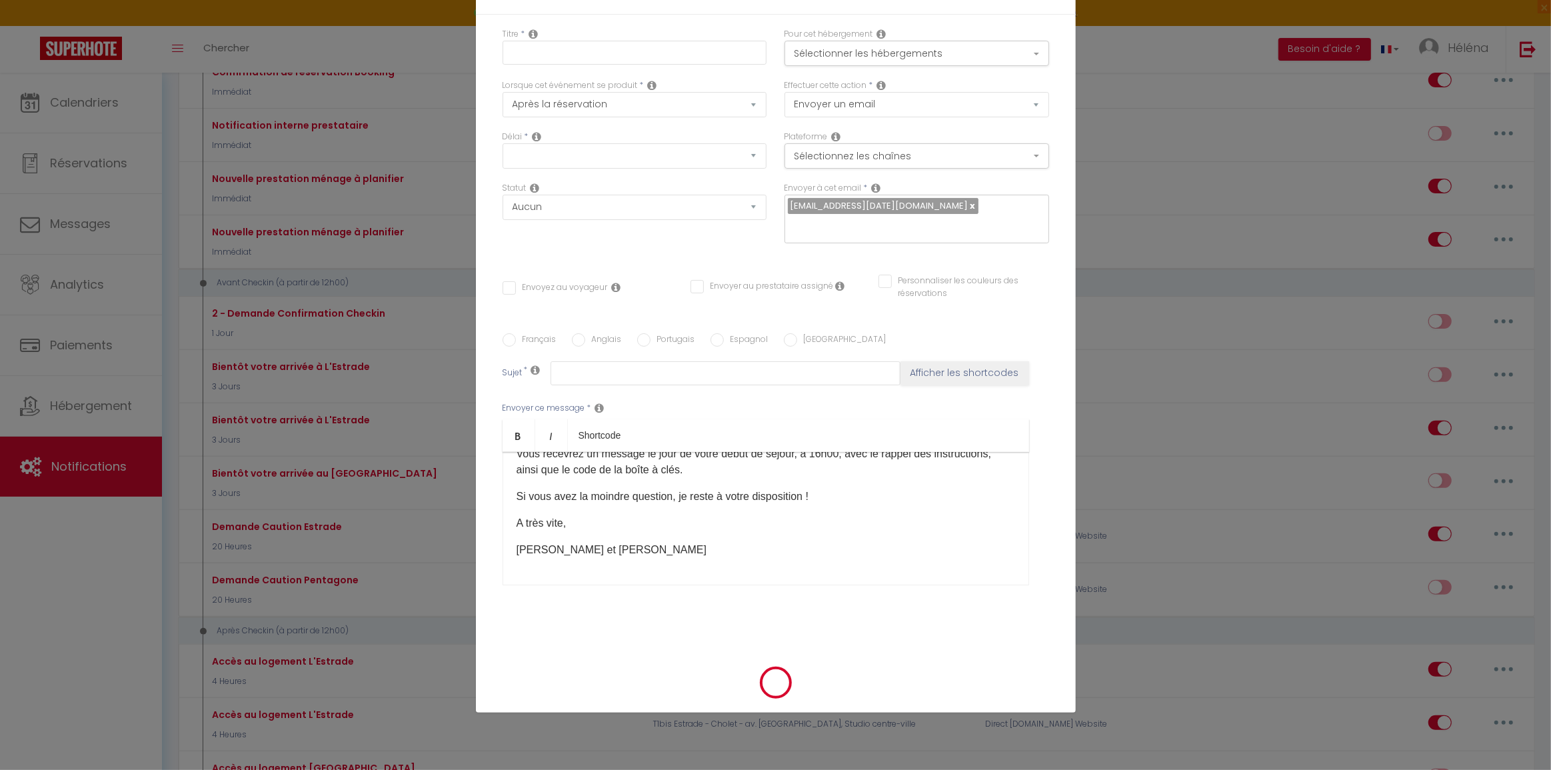
checkbox input "true"
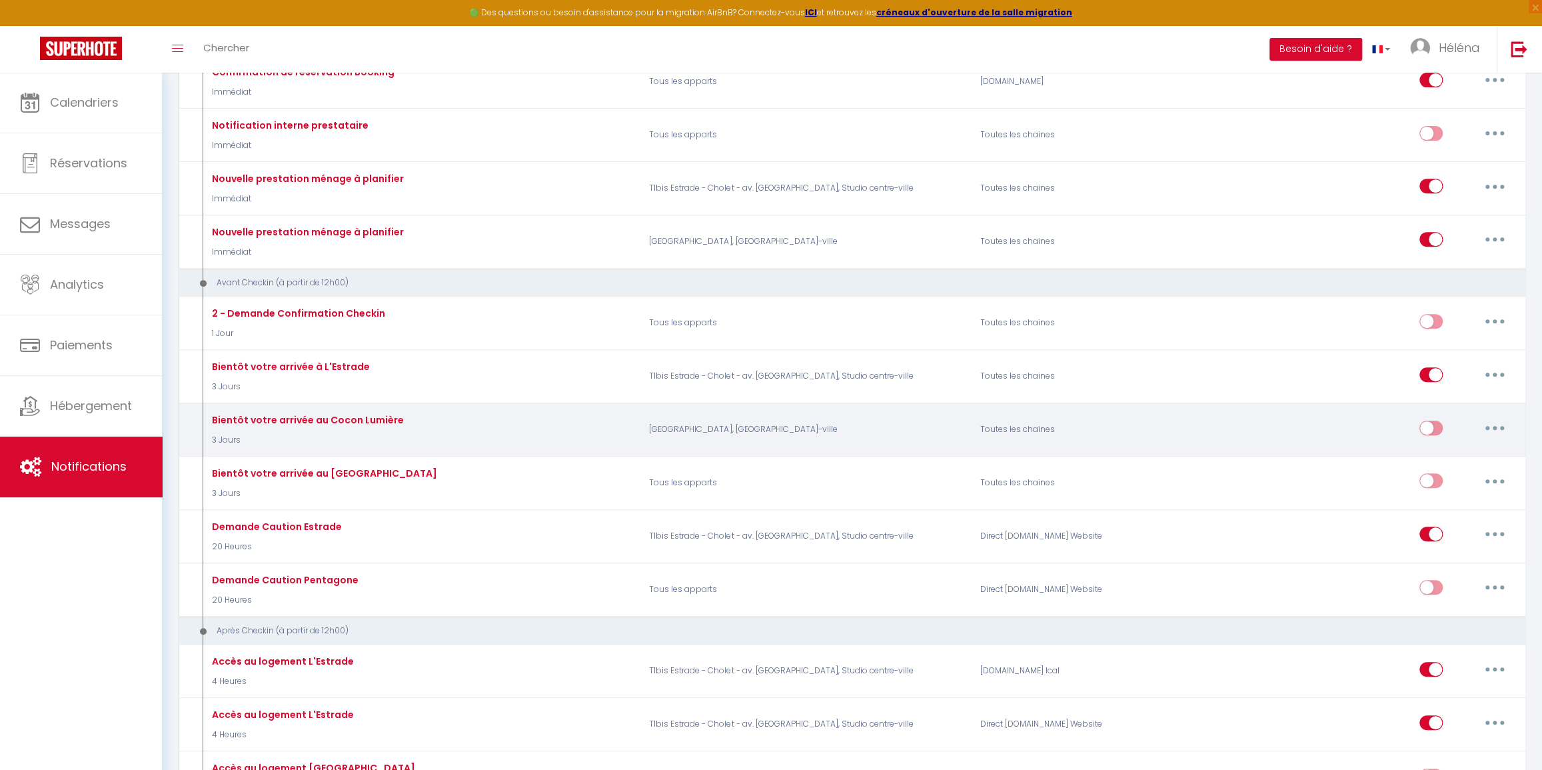
click at [1429, 424] on input "checkbox" at bounding box center [1430, 430] width 23 height 20
checkbox input "true"
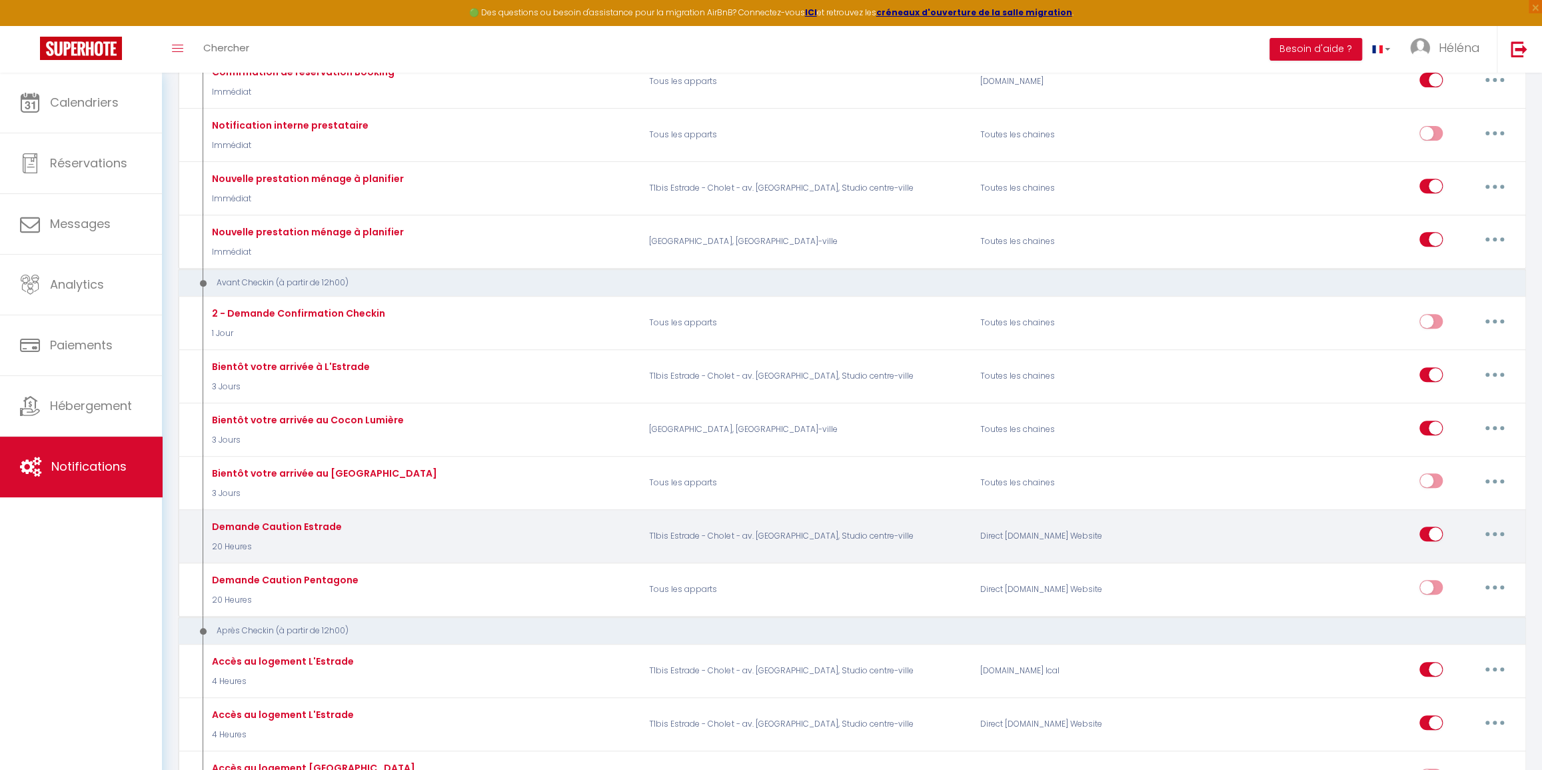
click at [1491, 533] on button "button" at bounding box center [1494, 533] width 37 height 21
click at [1472, 581] on link "Dupliquer" at bounding box center [1460, 588] width 99 height 23
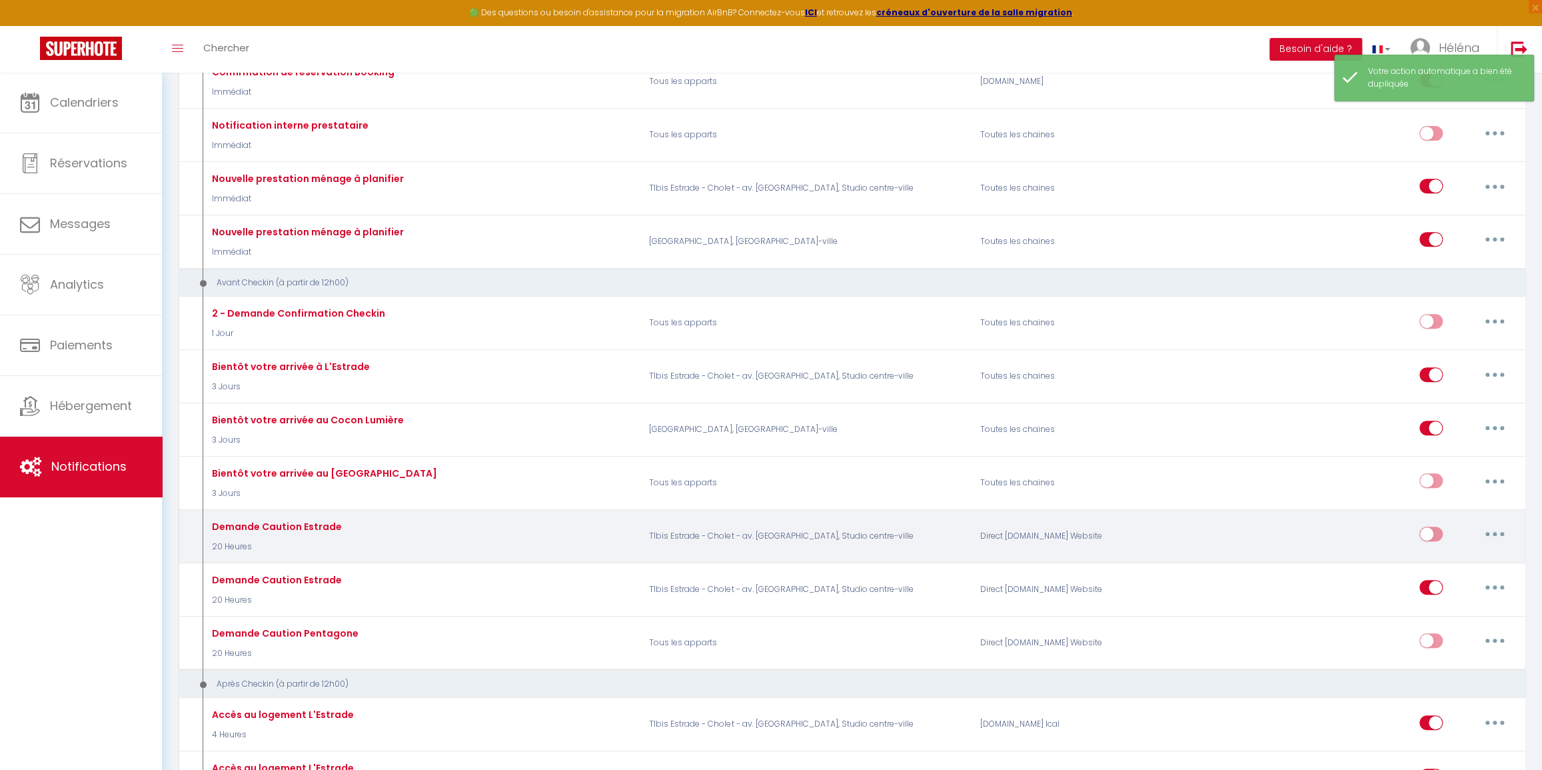
click at [1493, 532] on icon "button" at bounding box center [1495, 534] width 4 height 4
click at [1465, 557] on link "Editer" at bounding box center [1460, 564] width 99 height 23
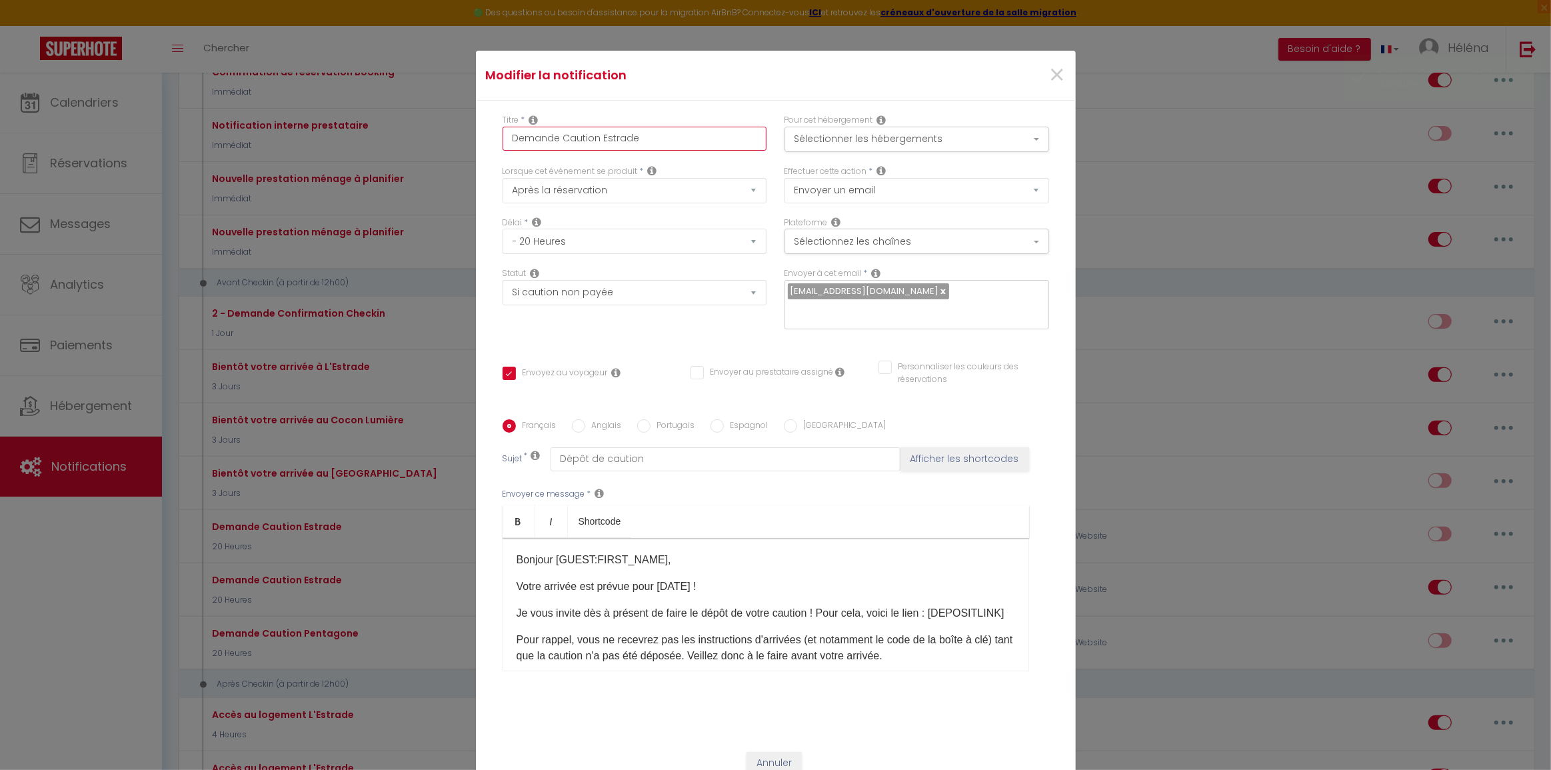
drag, startPoint x: 596, startPoint y: 134, endPoint x: 666, endPoint y: 144, distance: 70.0
click at [666, 144] on input "Demande Caution Estrade" at bounding box center [634, 139] width 265 height 24
click at [852, 141] on button "Sélectionner les hébergements" at bounding box center [916, 139] width 265 height 25
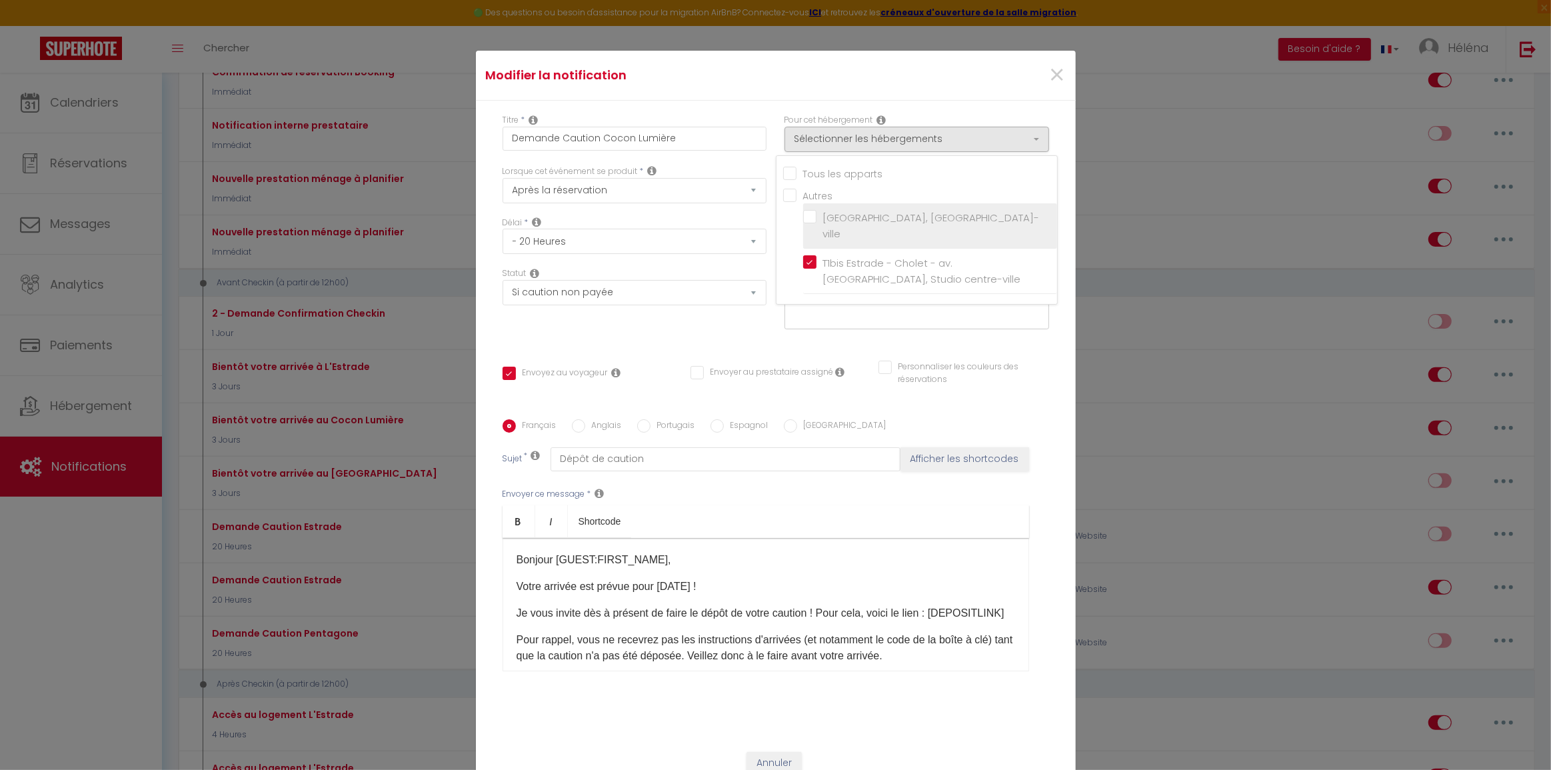
click at [840, 211] on span "[GEOGRAPHIC_DATA], [GEOGRAPHIC_DATA]-ville" at bounding box center [931, 226] width 217 height 30
click at [840, 219] on input "[GEOGRAPHIC_DATA], [GEOGRAPHIC_DATA]-ville" at bounding box center [930, 225] width 254 height 13
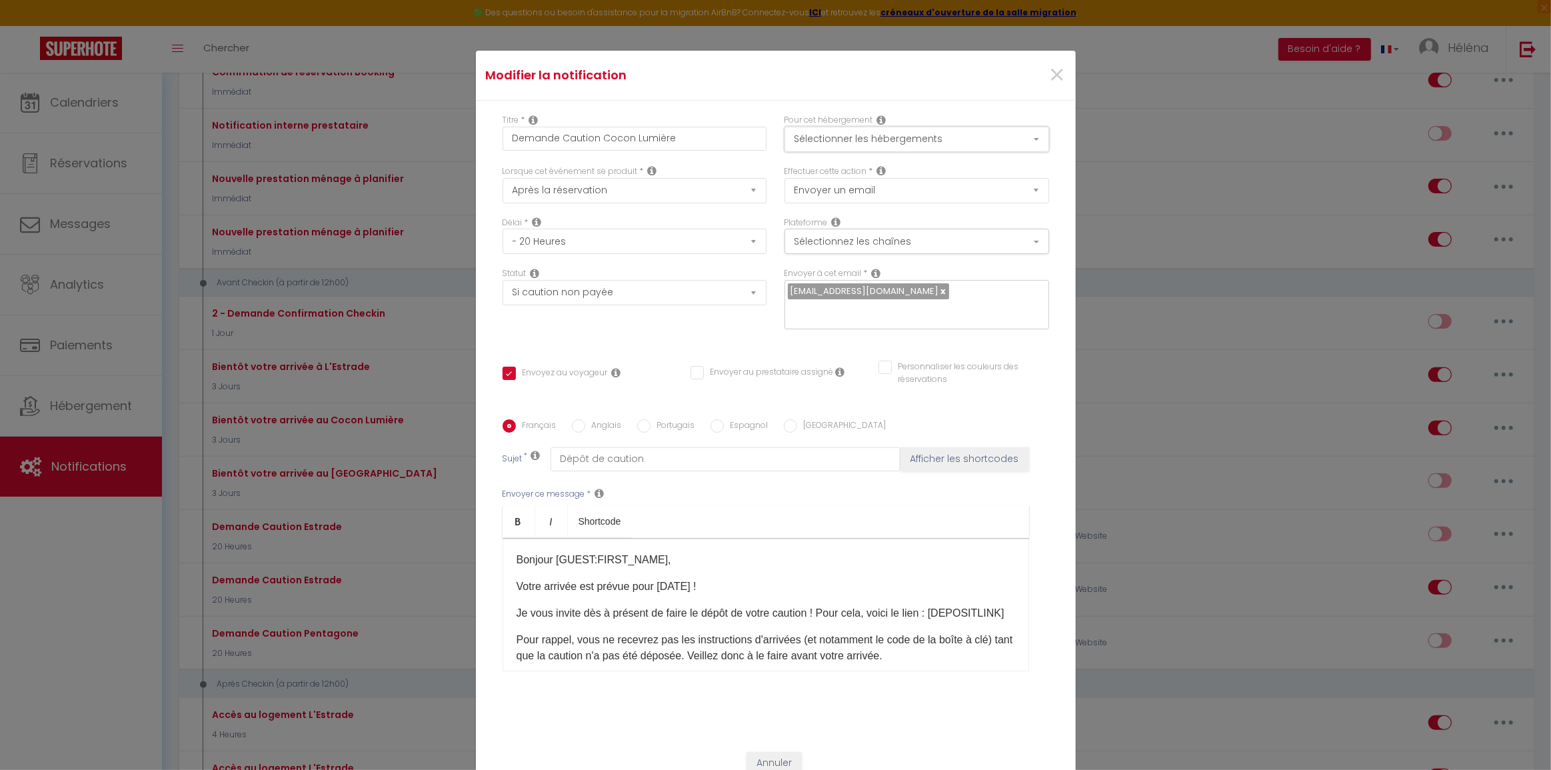
click at [844, 145] on button "Sélectionner les hébergements" at bounding box center [916, 139] width 265 height 25
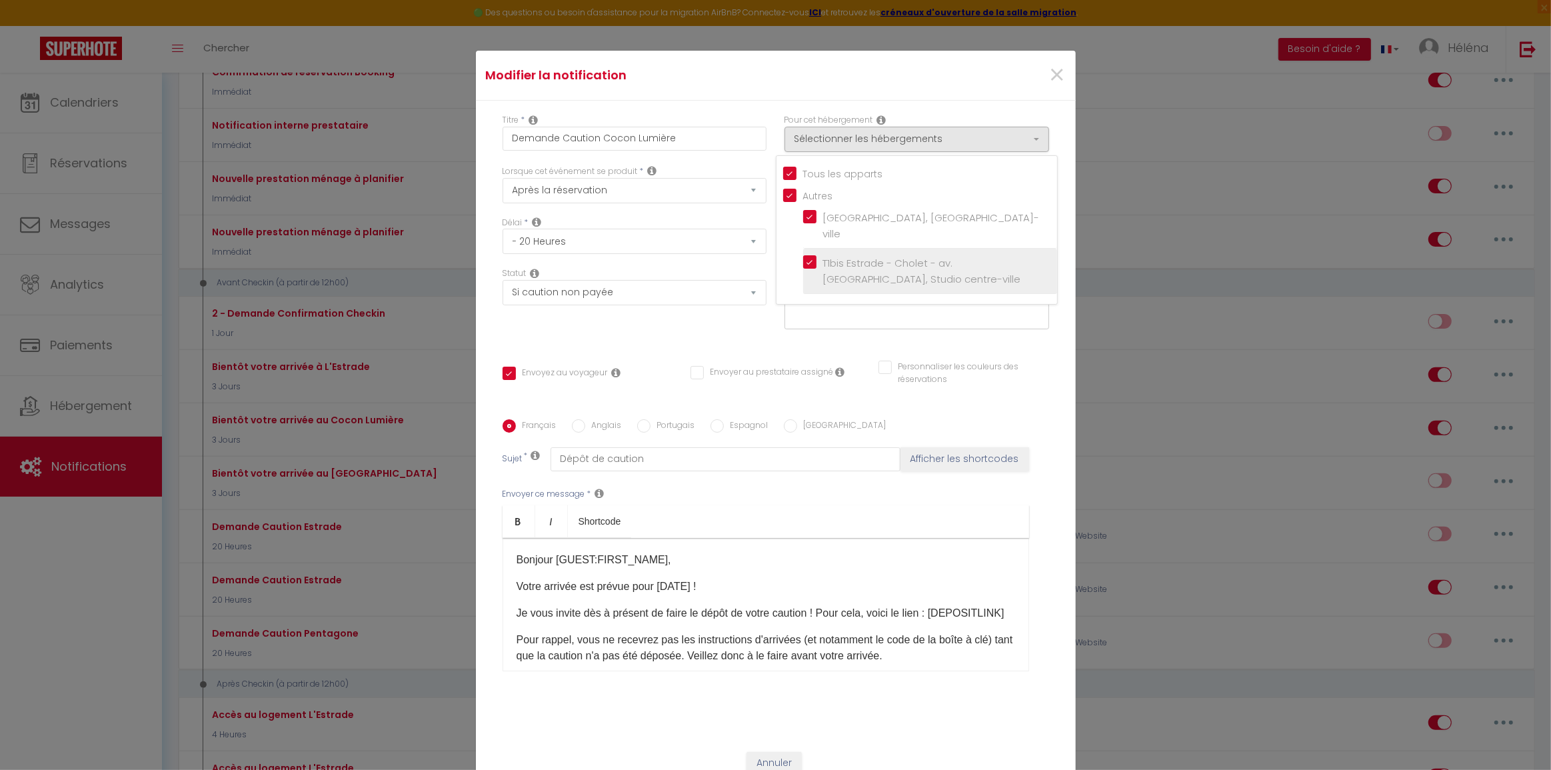
click at [838, 265] on input "T1bis Estrade - Cholet - av. [GEOGRAPHIC_DATA], Studio centre-ville" at bounding box center [930, 271] width 254 height 13
click at [801, 89] on div "Modifier la notification ×" at bounding box center [774, 75] width 597 height 29
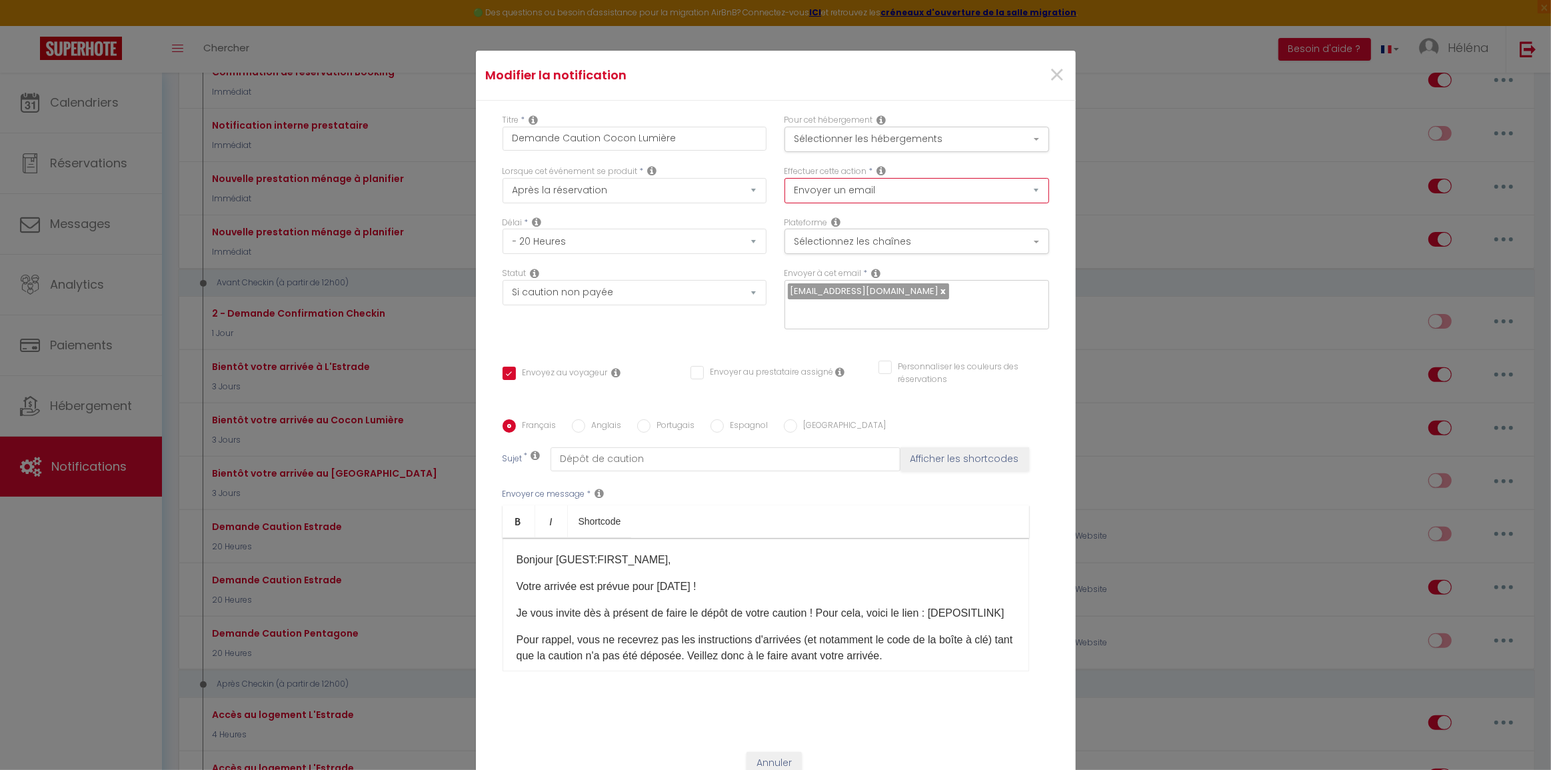
click at [826, 185] on select "Envoyer un email Envoyer un SMS Envoyer une notification push" at bounding box center [916, 190] width 265 height 25
click at [826, 234] on button "Sélectionnez les chaînes" at bounding box center [916, 241] width 265 height 25
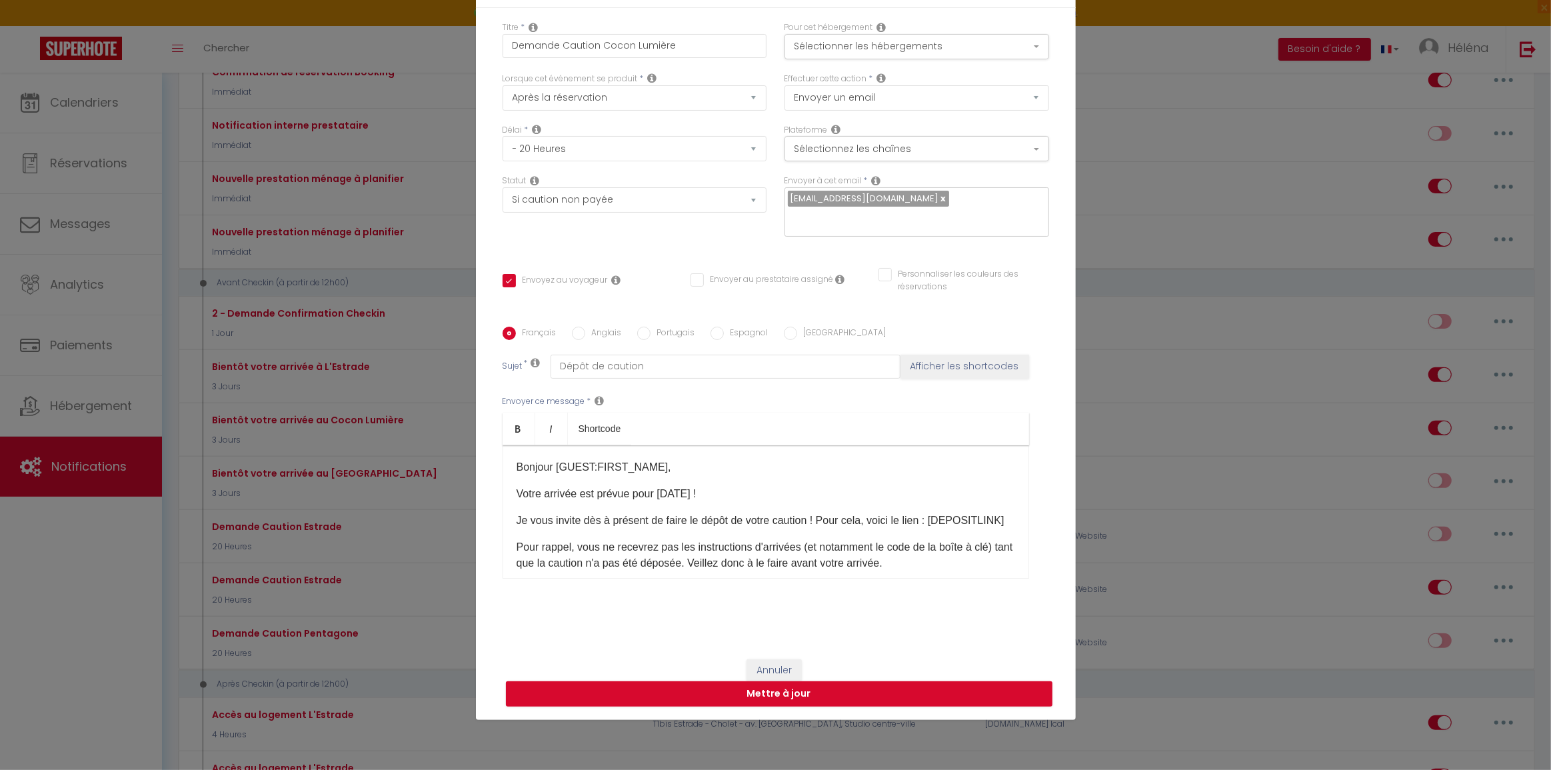
scroll to position [89, 0]
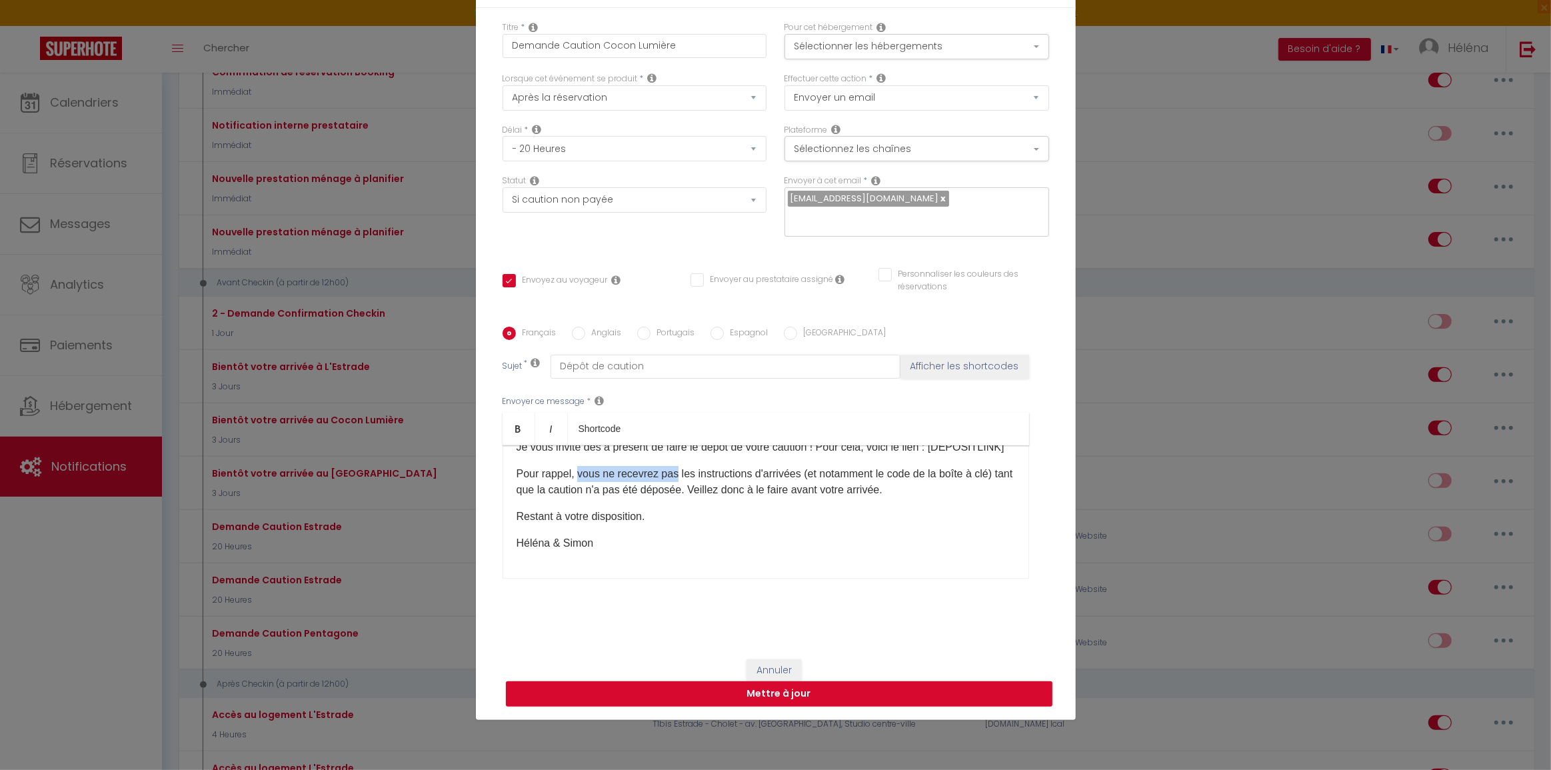
drag, startPoint x: 576, startPoint y: 473, endPoint x: 674, endPoint y: 473, distance: 98.0
click at [674, 473] on p "Pour rappel, vous ne recevrez pas les instructions d'arrivées (et notamment le …" at bounding box center [765, 482] width 498 height 32
drag, startPoint x: 674, startPoint y: 473, endPoint x: 574, endPoint y: 474, distance: 100.0
click at [574, 474] on p "Pour rappel, vous ne recevrez pas les instructions d'arrivées (et notamment le …" at bounding box center [765, 482] width 498 height 32
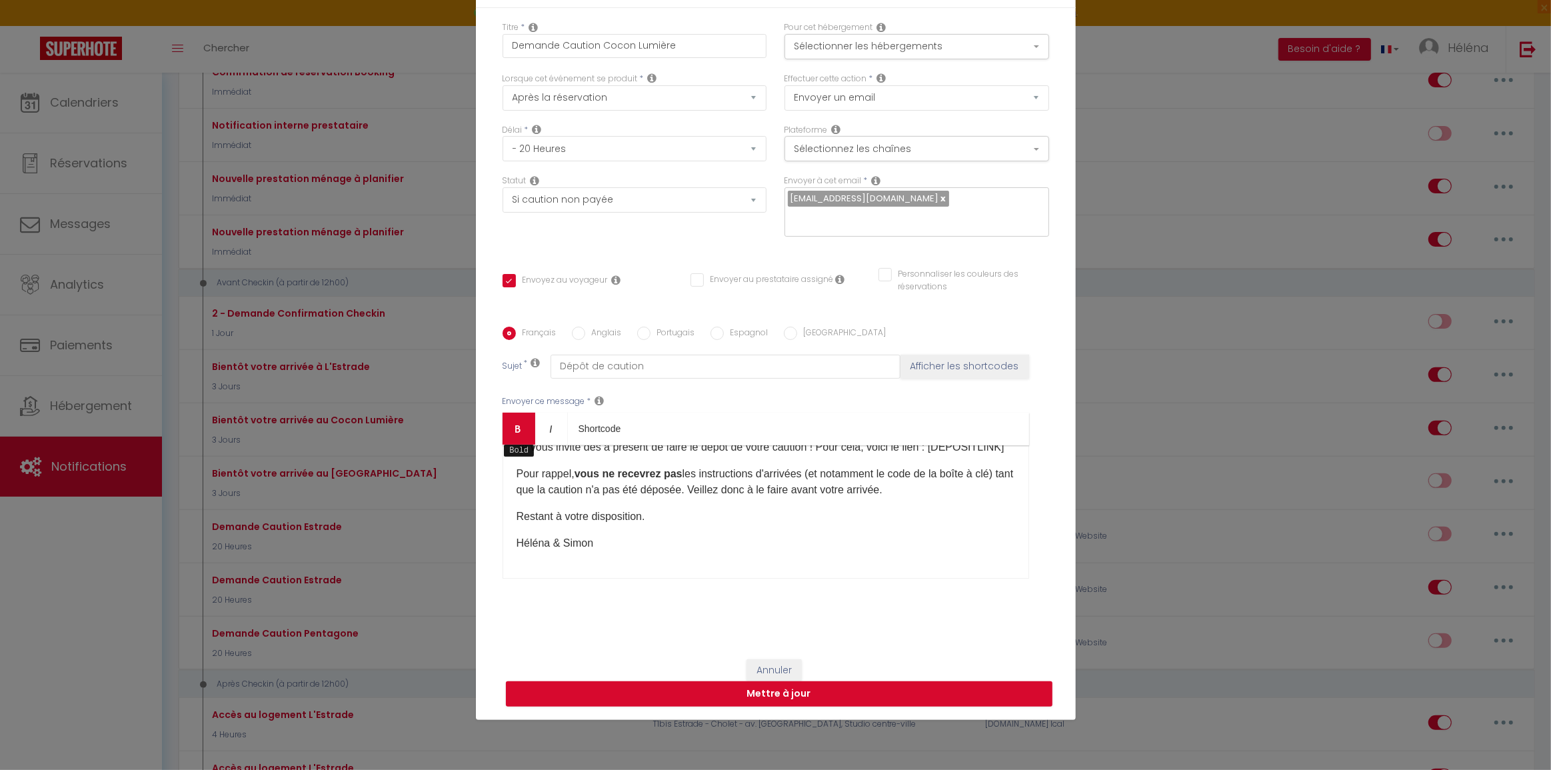
click at [518, 434] on link "Bold" at bounding box center [518, 428] width 33 height 32
click at [646, 468] on strong "vous ne recevrez pas" at bounding box center [628, 473] width 108 height 11
drag, startPoint x: 664, startPoint y: 470, endPoint x: 678, endPoint y: 474, distance: 14.4
click at [678, 474] on strong "vous ne recevrez pas" at bounding box center [628, 473] width 108 height 11
click at [732, 489] on p "Pour rappel, vous ne recevrez pas les instructions d'arrivées (et notamment le …" at bounding box center [765, 482] width 498 height 32
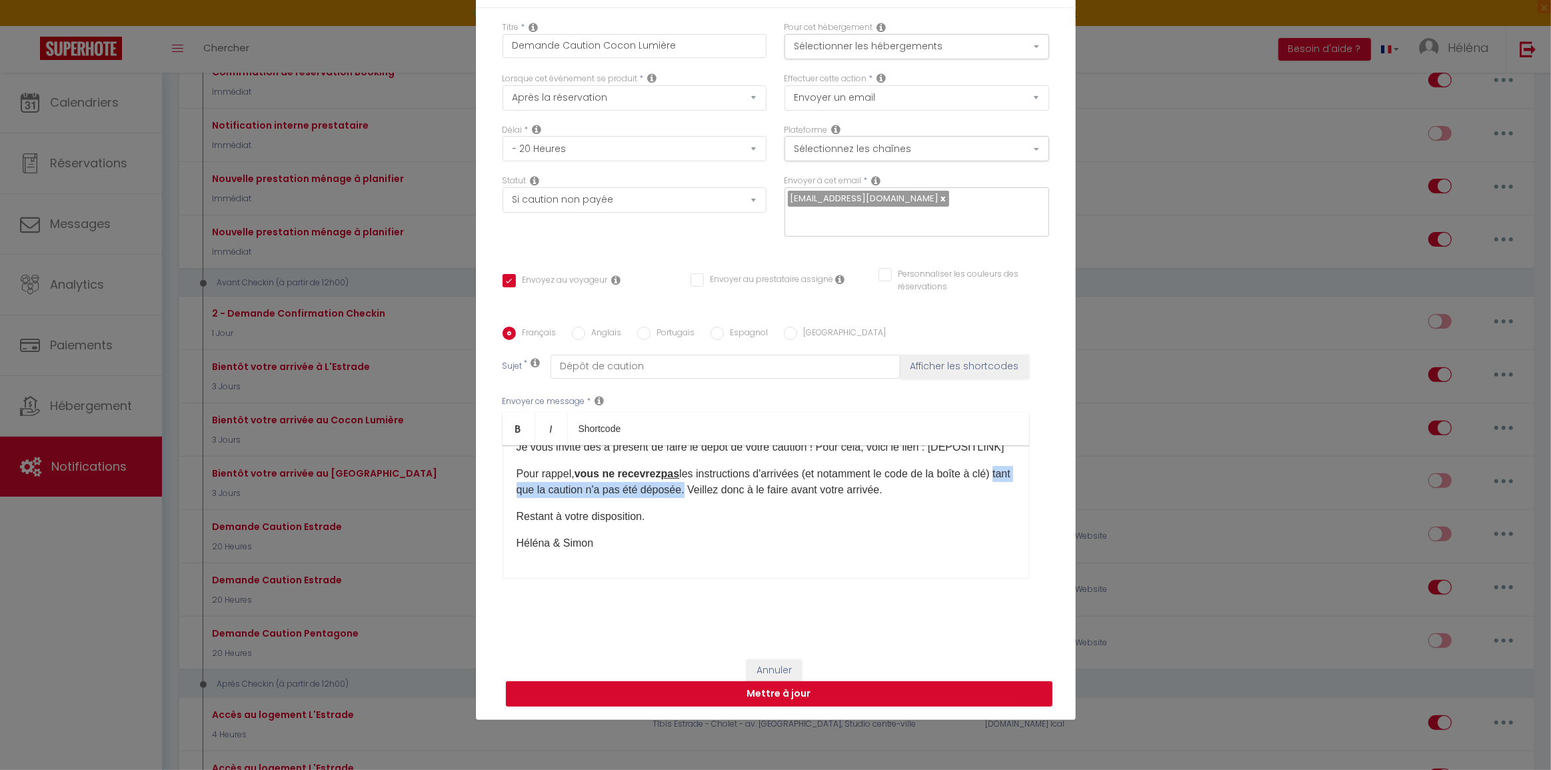
drag, startPoint x: 531, startPoint y: 490, endPoint x: 720, endPoint y: 486, distance: 188.6
click at [720, 486] on p "Pour rappel, vous ne recevrez pas les instructions d'arrivées (et notamment le …" at bounding box center [765, 482] width 498 height 32
click at [513, 430] on icon "Bold" at bounding box center [518, 428] width 11 height 11
click at [770, 483] on p "Pour rappel, vous ne recevrez pas les instructions d'arrivées (et notamment le …" at bounding box center [765, 482] width 498 height 32
click at [764, 692] on button "Mettre à jour" at bounding box center [779, 693] width 546 height 25
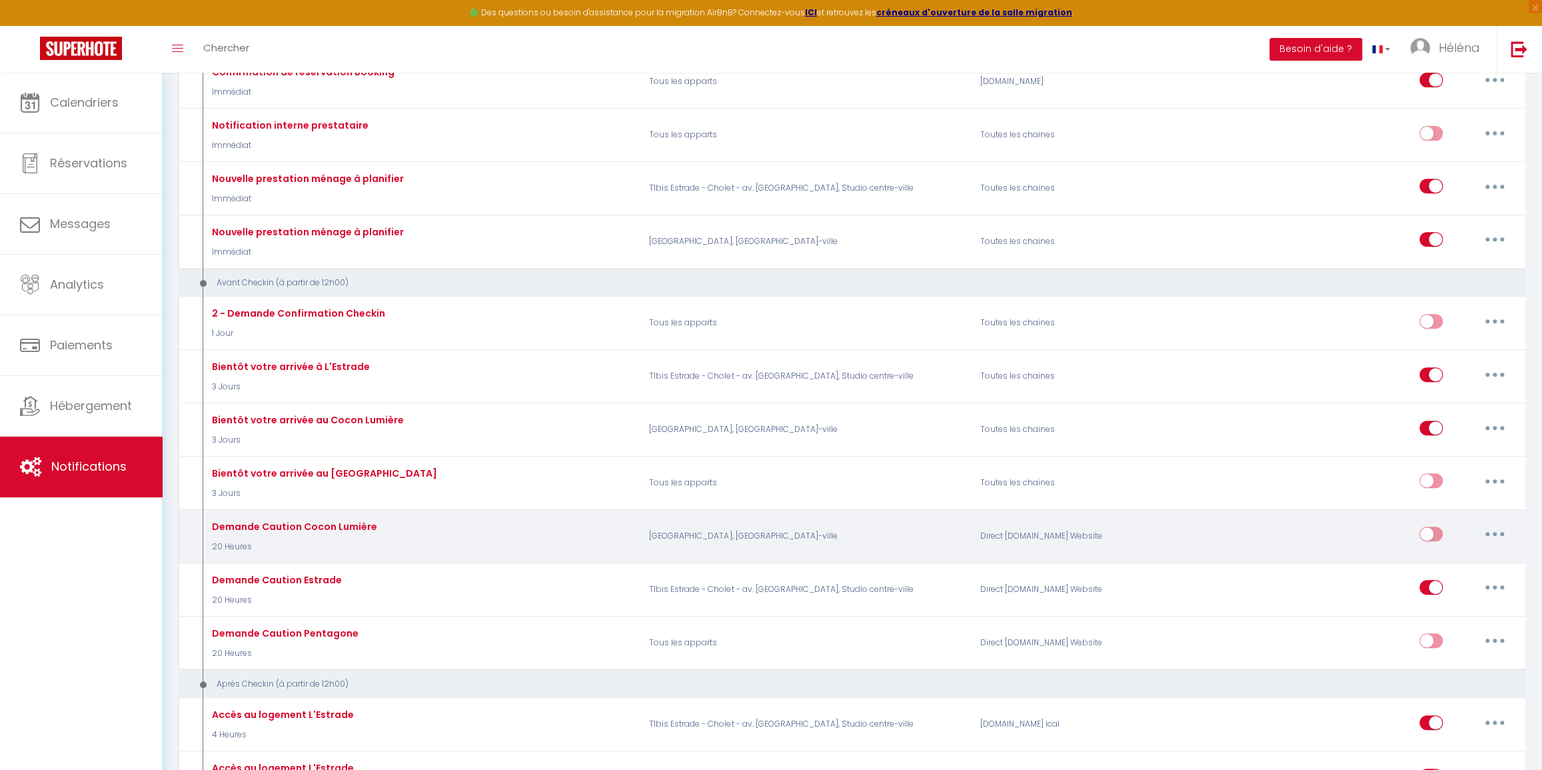
click at [1424, 540] on input "checkbox" at bounding box center [1430, 536] width 23 height 20
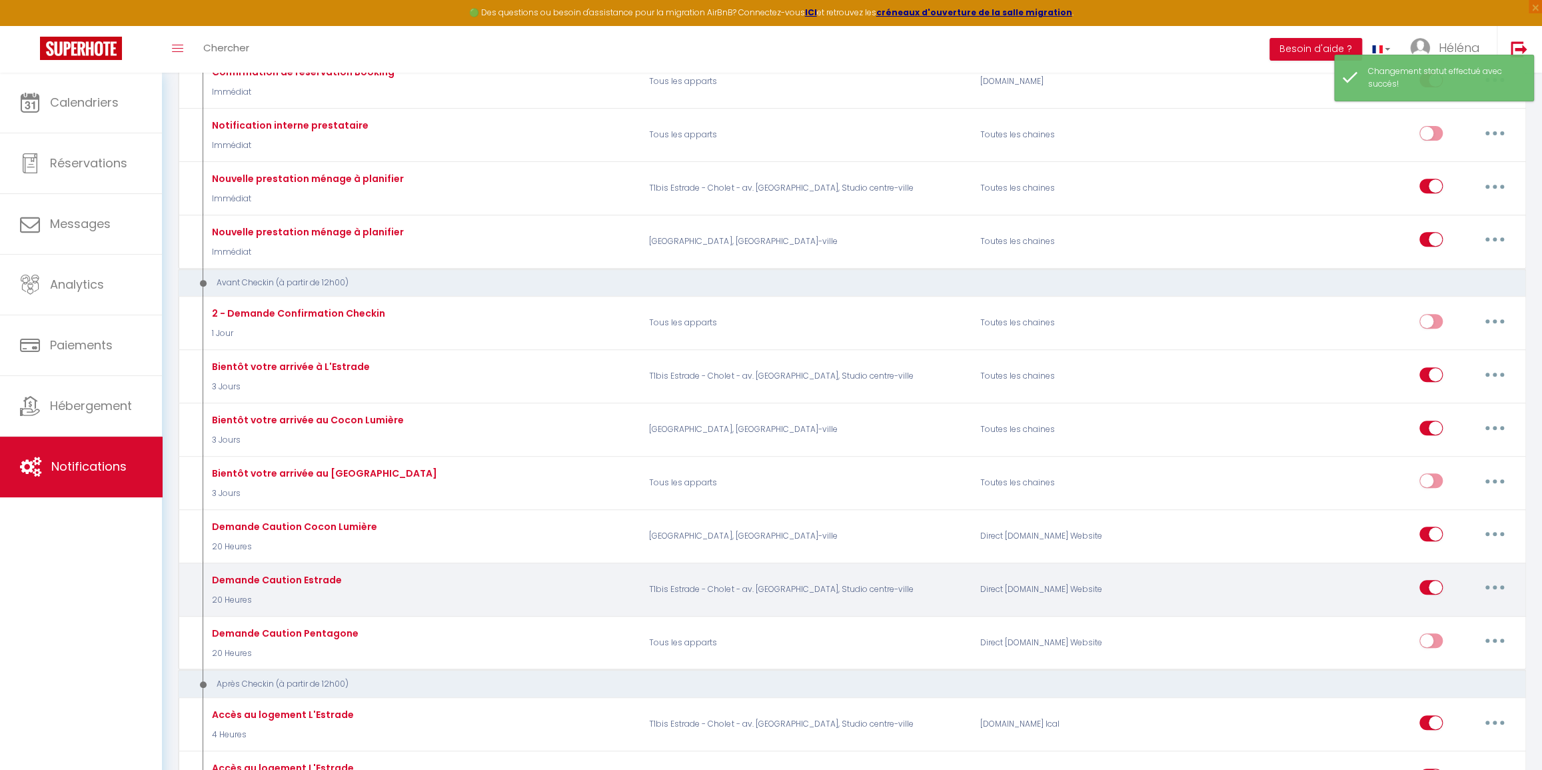
click at [1487, 583] on button "button" at bounding box center [1494, 586] width 37 height 21
click at [1451, 616] on link "Editer" at bounding box center [1460, 617] width 99 height 23
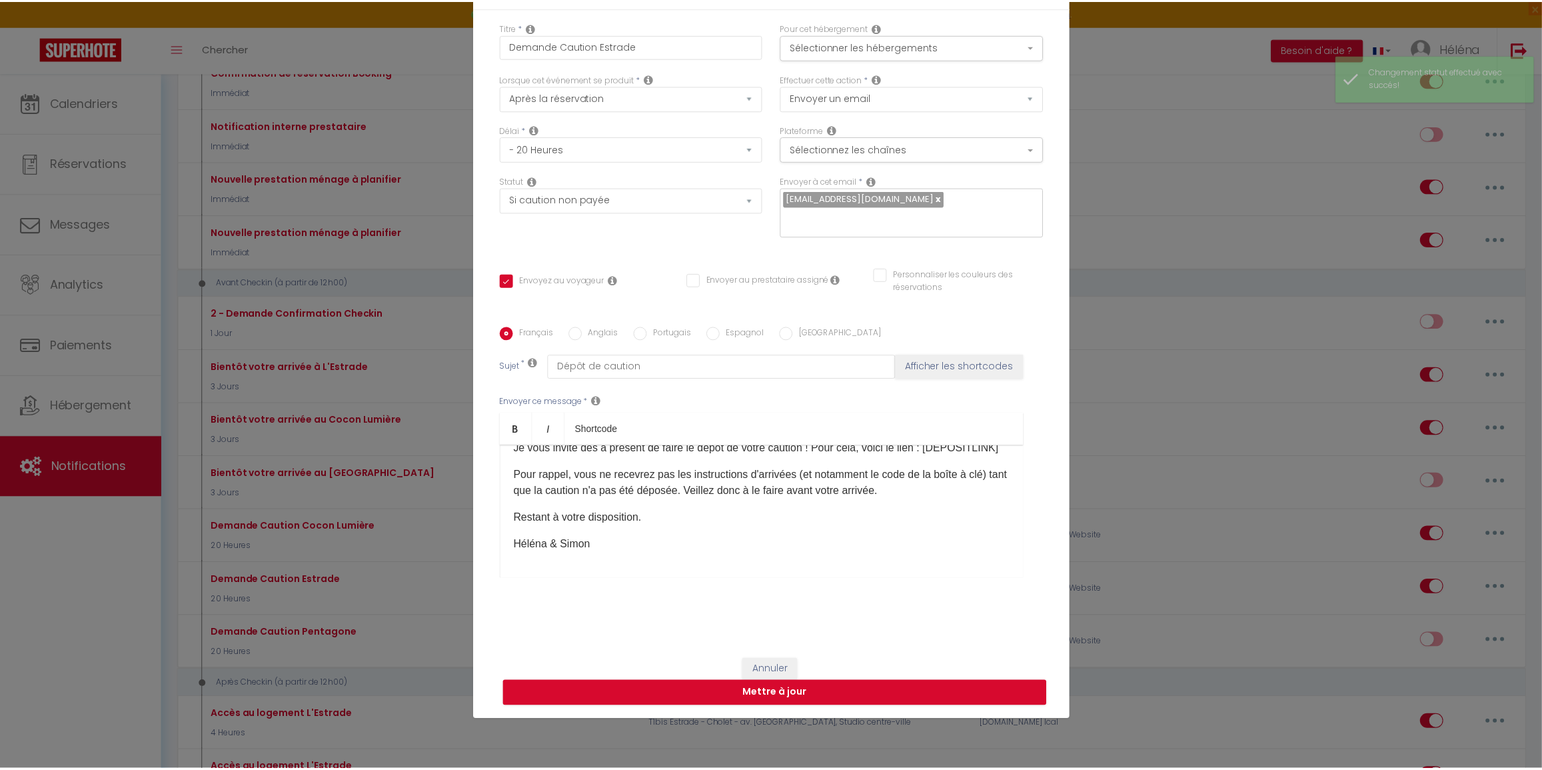
scroll to position [85, 0]
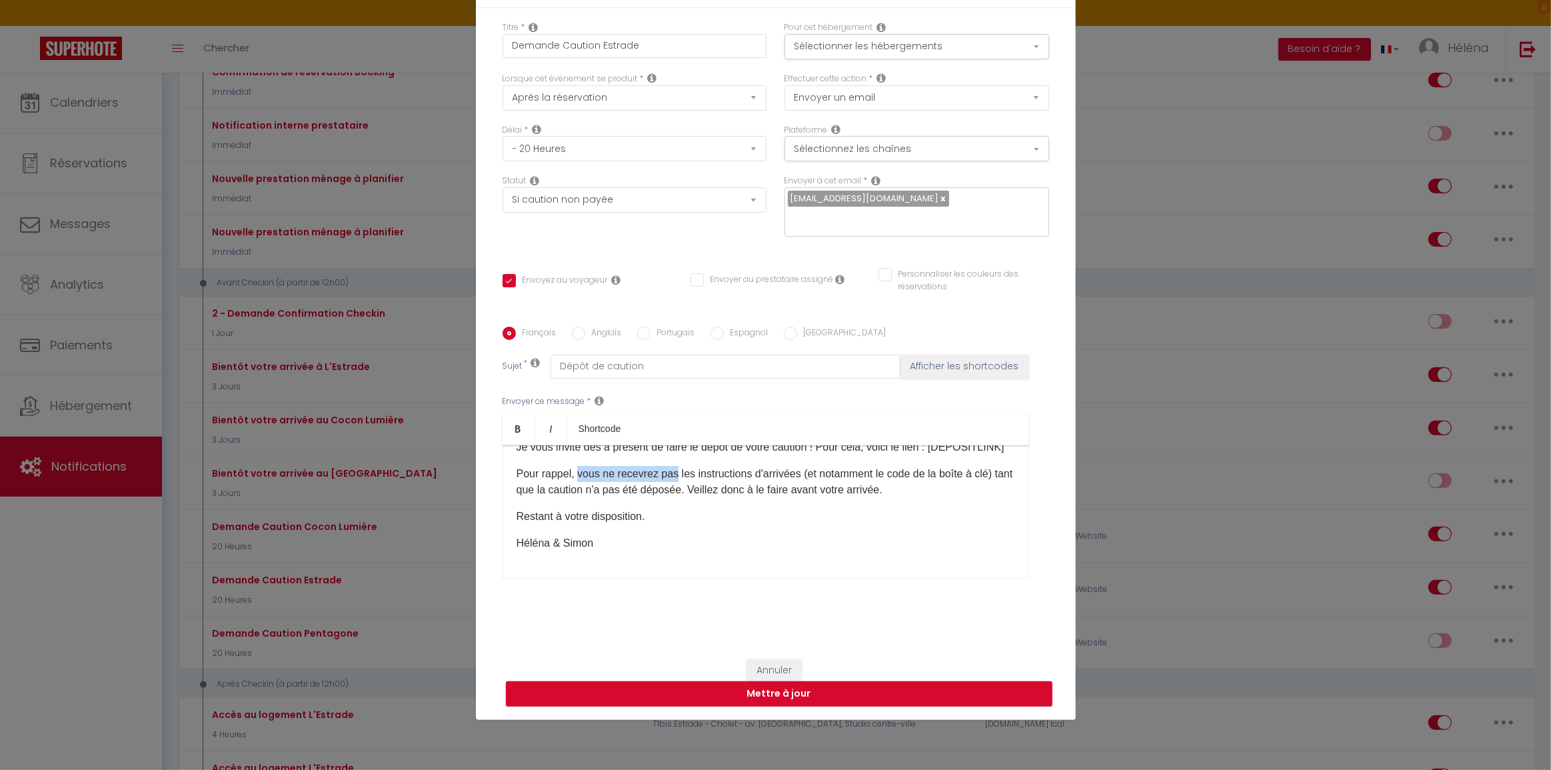
drag, startPoint x: 575, startPoint y: 477, endPoint x: 674, endPoint y: 479, distance: 98.6
click at [674, 479] on p "Pour rappel, vous ne recevrez pas les instructions d'arrivées (et notamment le …" at bounding box center [765, 482] width 498 height 32
click at [514, 428] on icon "Bold" at bounding box center [518, 428] width 11 height 11
click at [678, 476] on strong "vous ne recevrez pas" at bounding box center [628, 473] width 108 height 11
click at [848, 698] on button "Mettre à jour" at bounding box center [779, 693] width 546 height 25
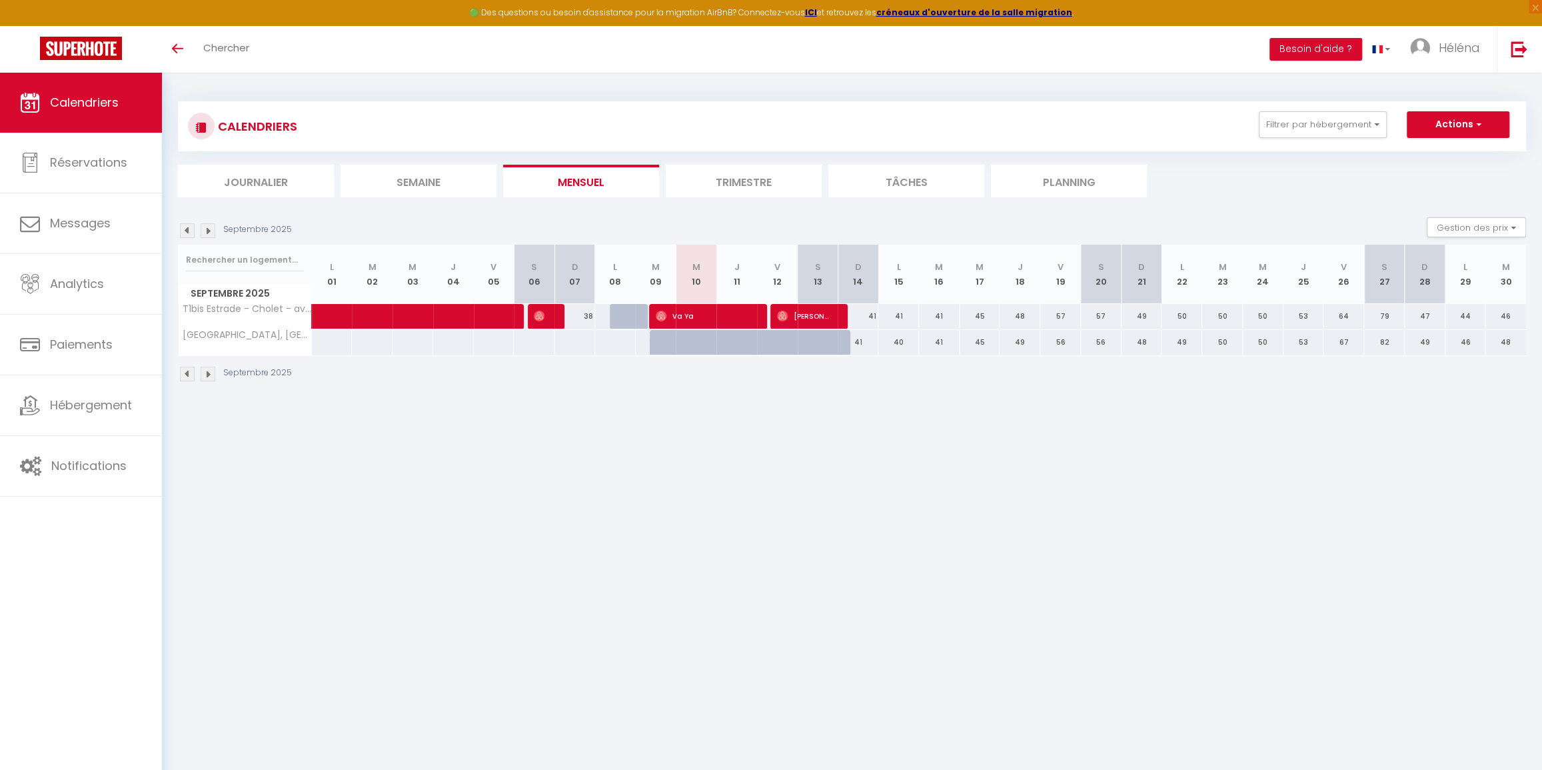
click at [189, 231] on img at bounding box center [187, 230] width 15 height 15
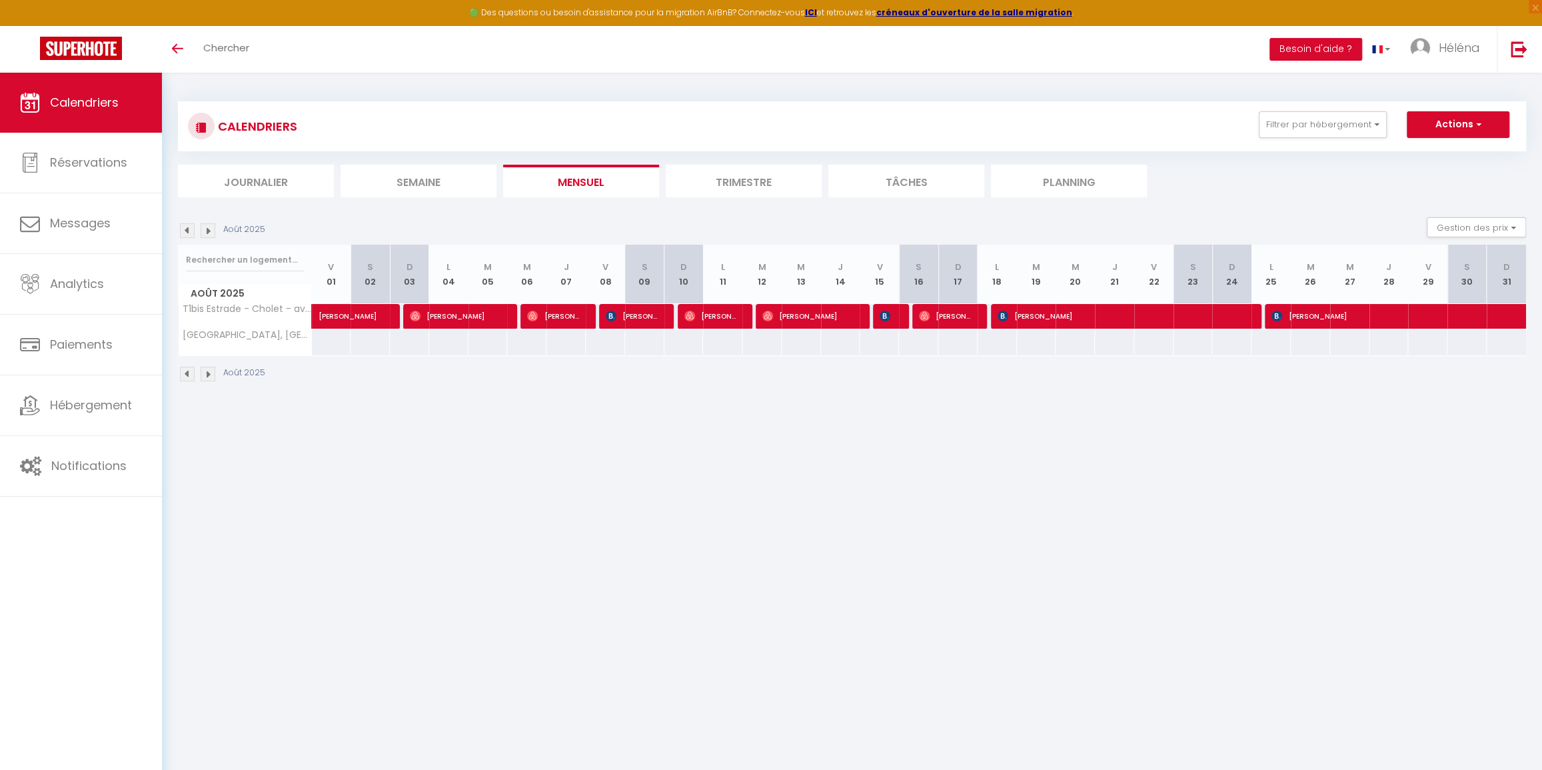
click at [189, 231] on img at bounding box center [187, 230] width 15 height 15
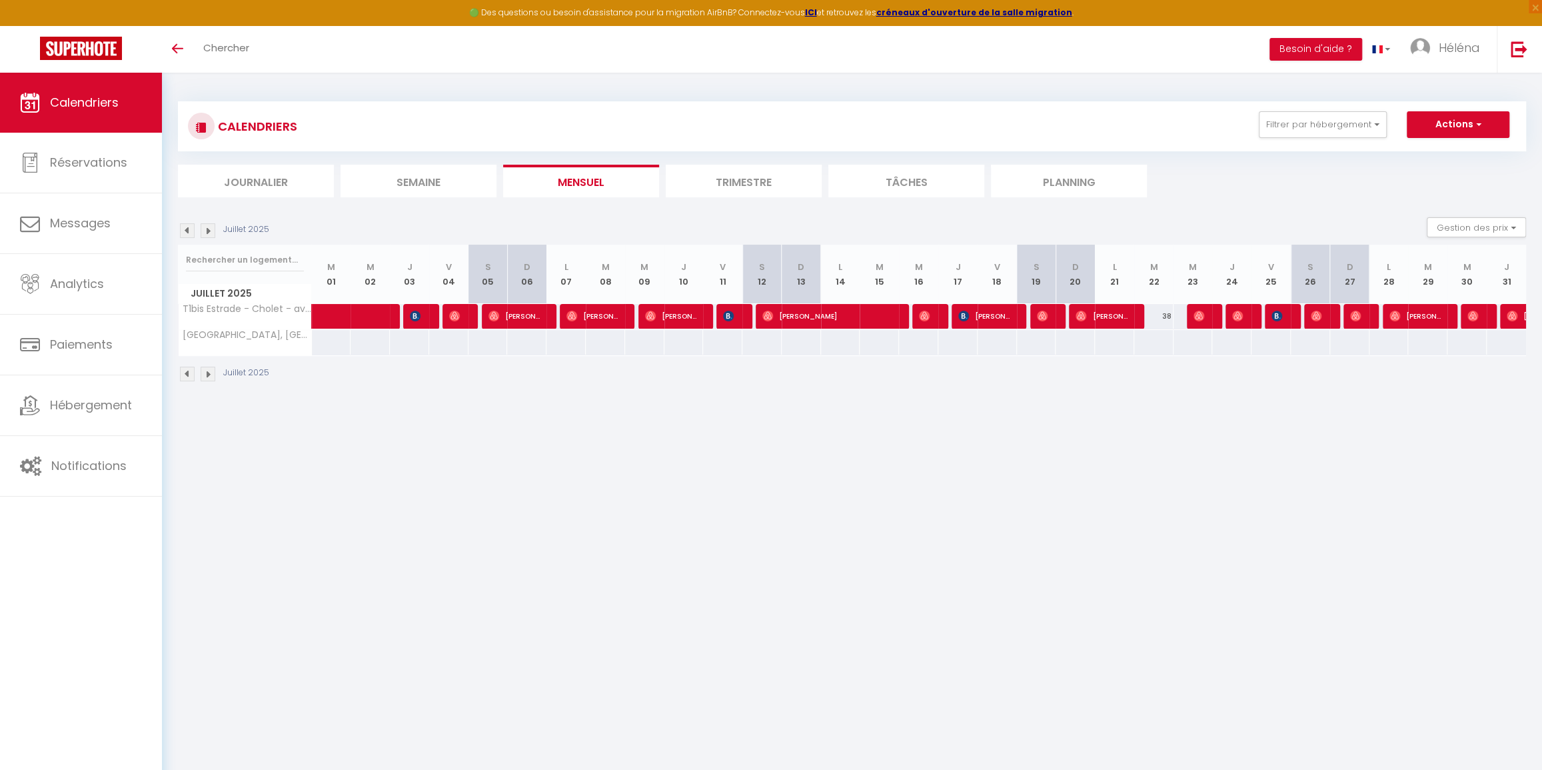
click at [208, 227] on img at bounding box center [208, 230] width 15 height 15
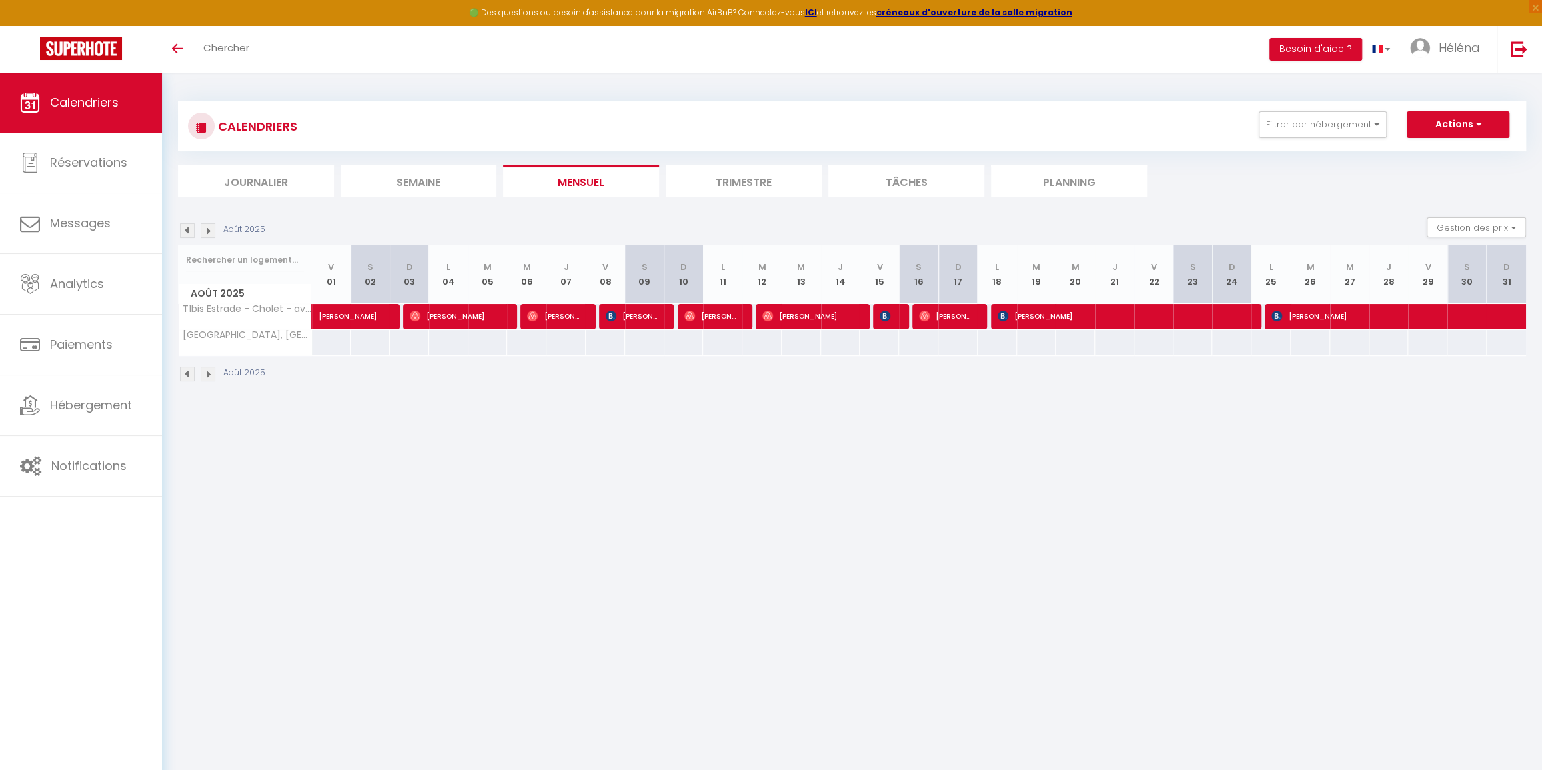
click at [208, 227] on img at bounding box center [208, 230] width 15 height 15
